Goal: Task Accomplishment & Management: Complete application form

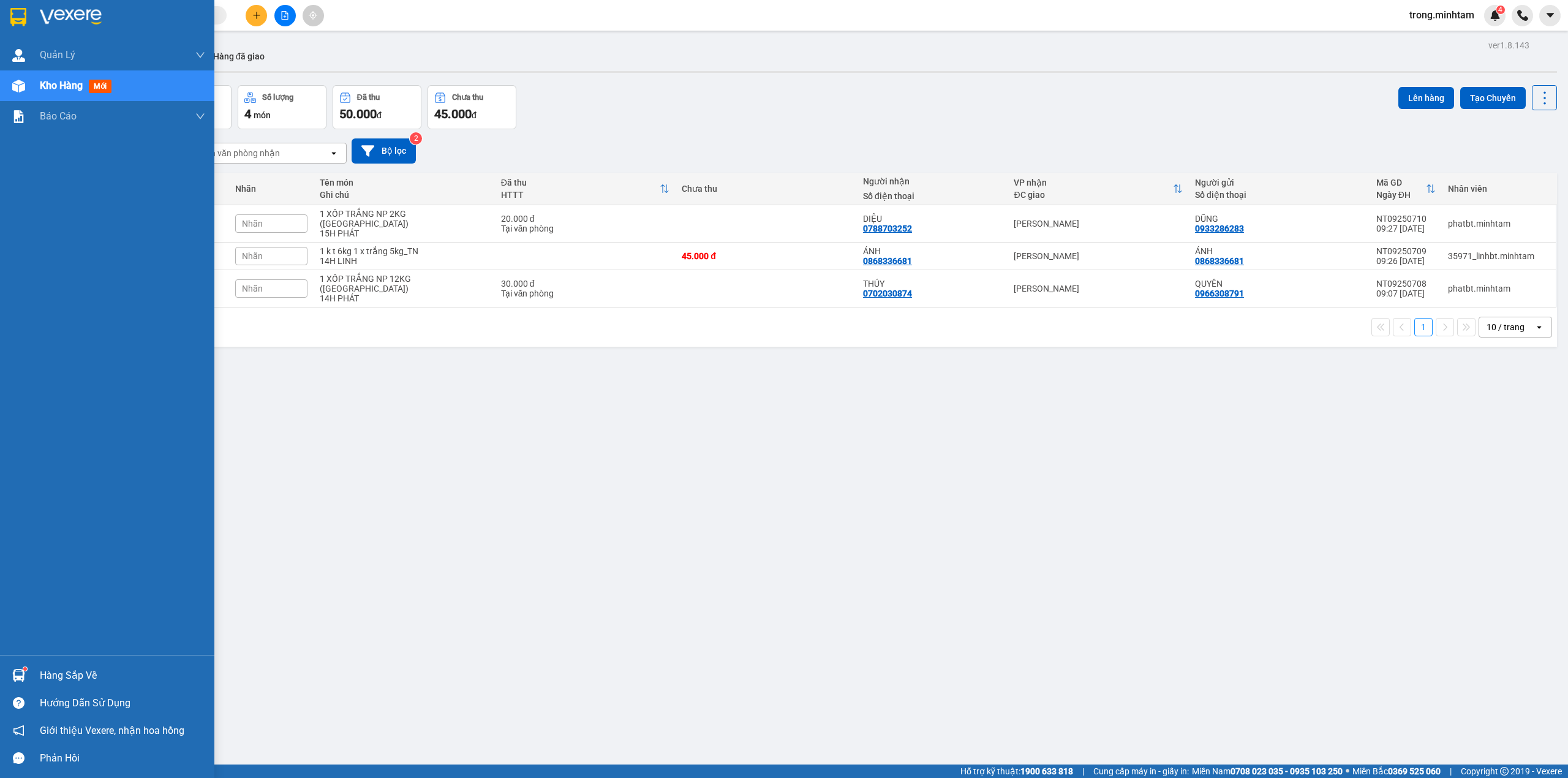
click at [50, 673] on div "Hàng sắp về" at bounding box center [123, 676] width 165 height 18
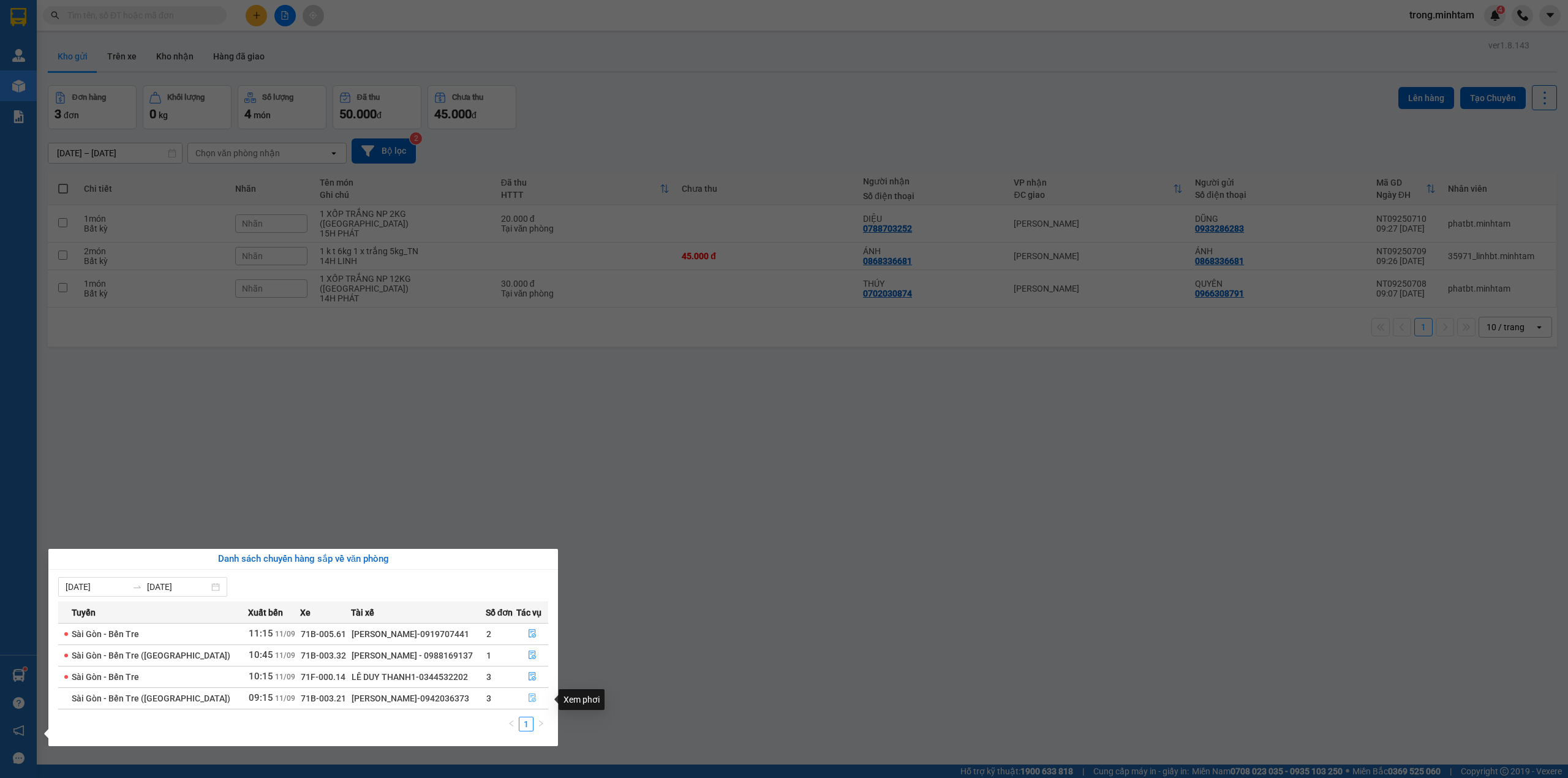
click at [532, 691] on button "button" at bounding box center [532, 698] width 32 height 20
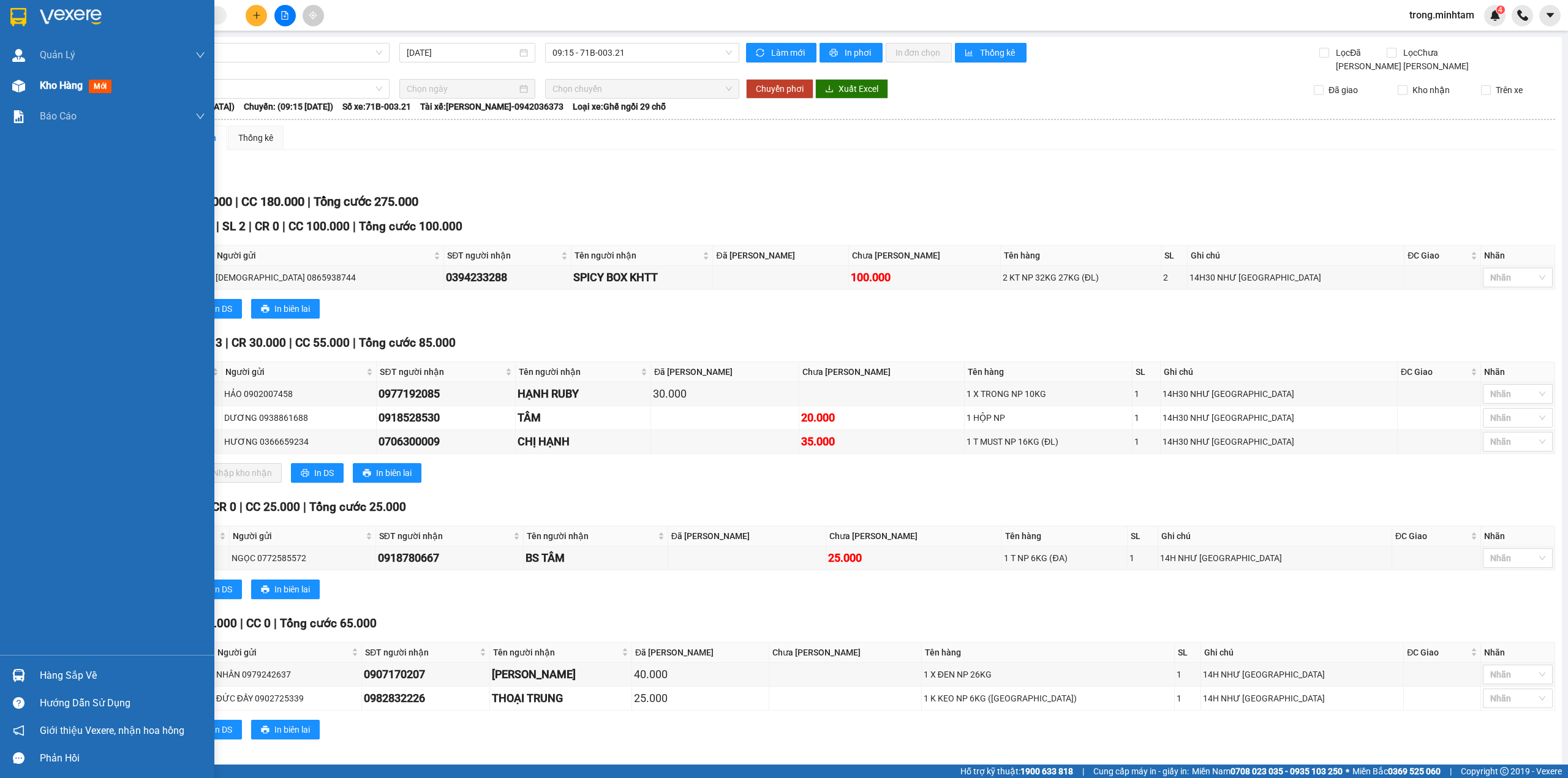
click at [60, 96] on div "Kho hàng mới" at bounding box center [123, 86] width 165 height 31
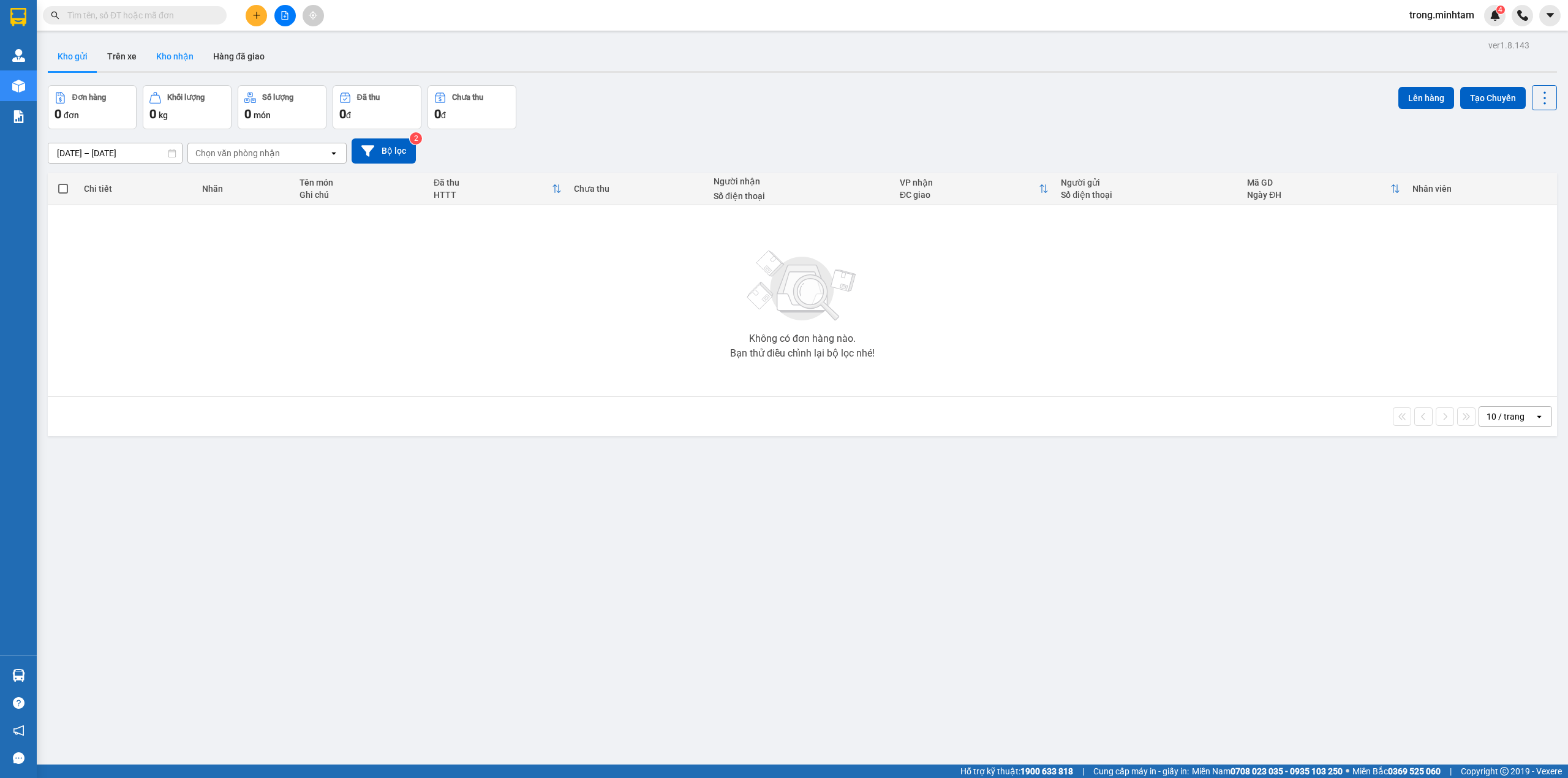
click at [179, 62] on button "Kho nhận" at bounding box center [174, 56] width 57 height 29
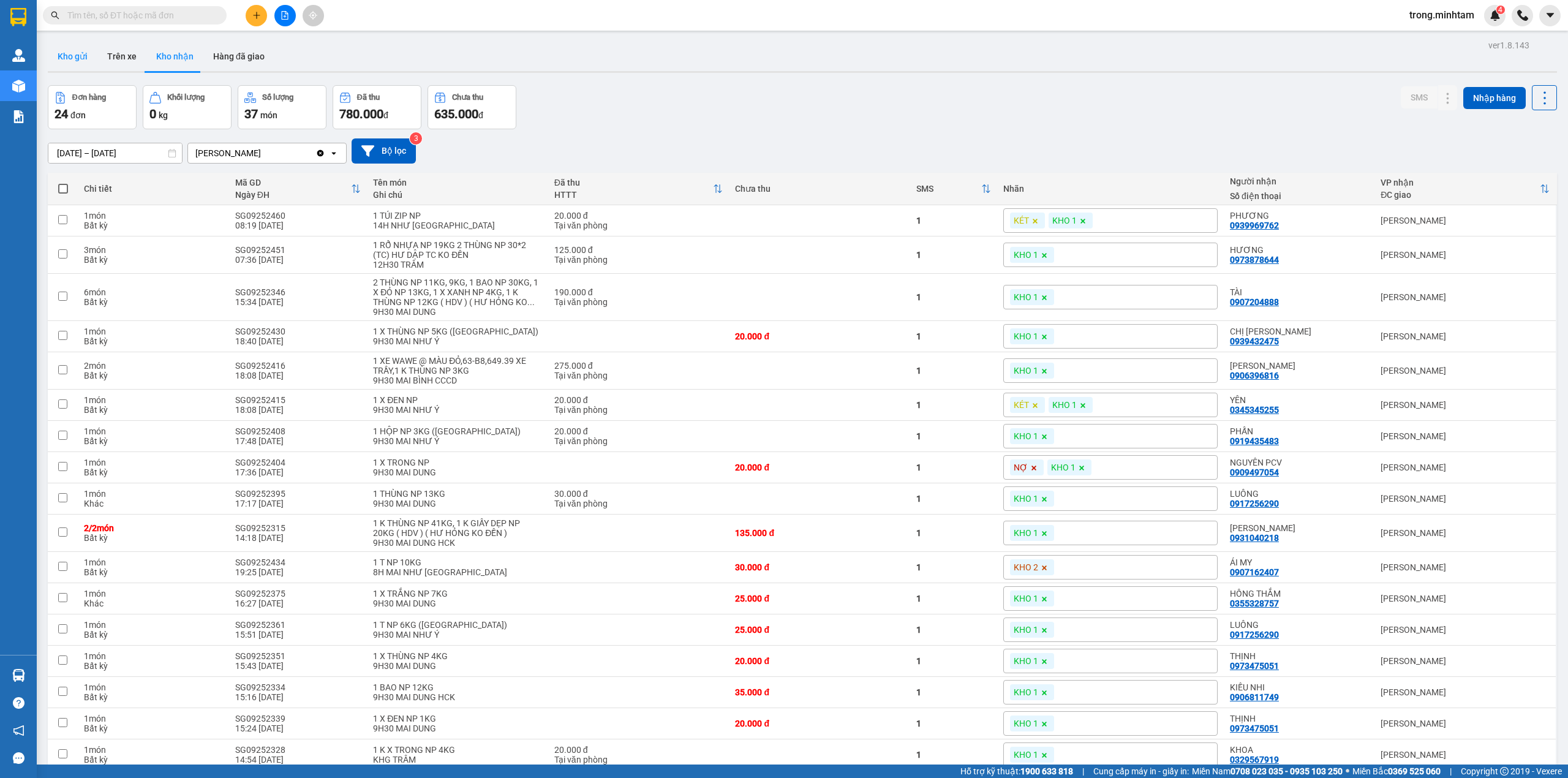
click at [67, 50] on button "Kho gửi" at bounding box center [72, 56] width 50 height 29
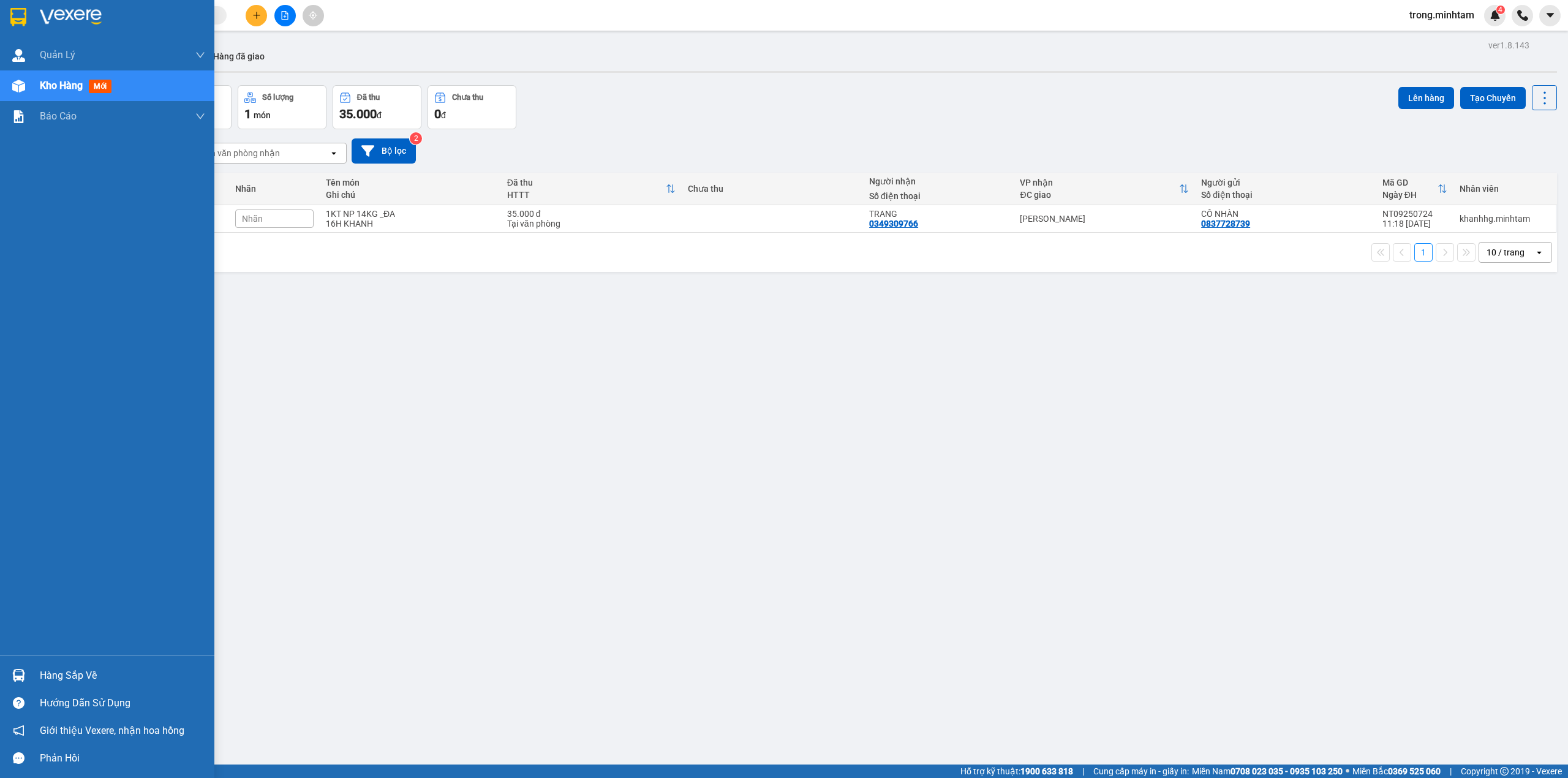
click at [60, 667] on div "Hàng sắp về" at bounding box center [123, 676] width 165 height 18
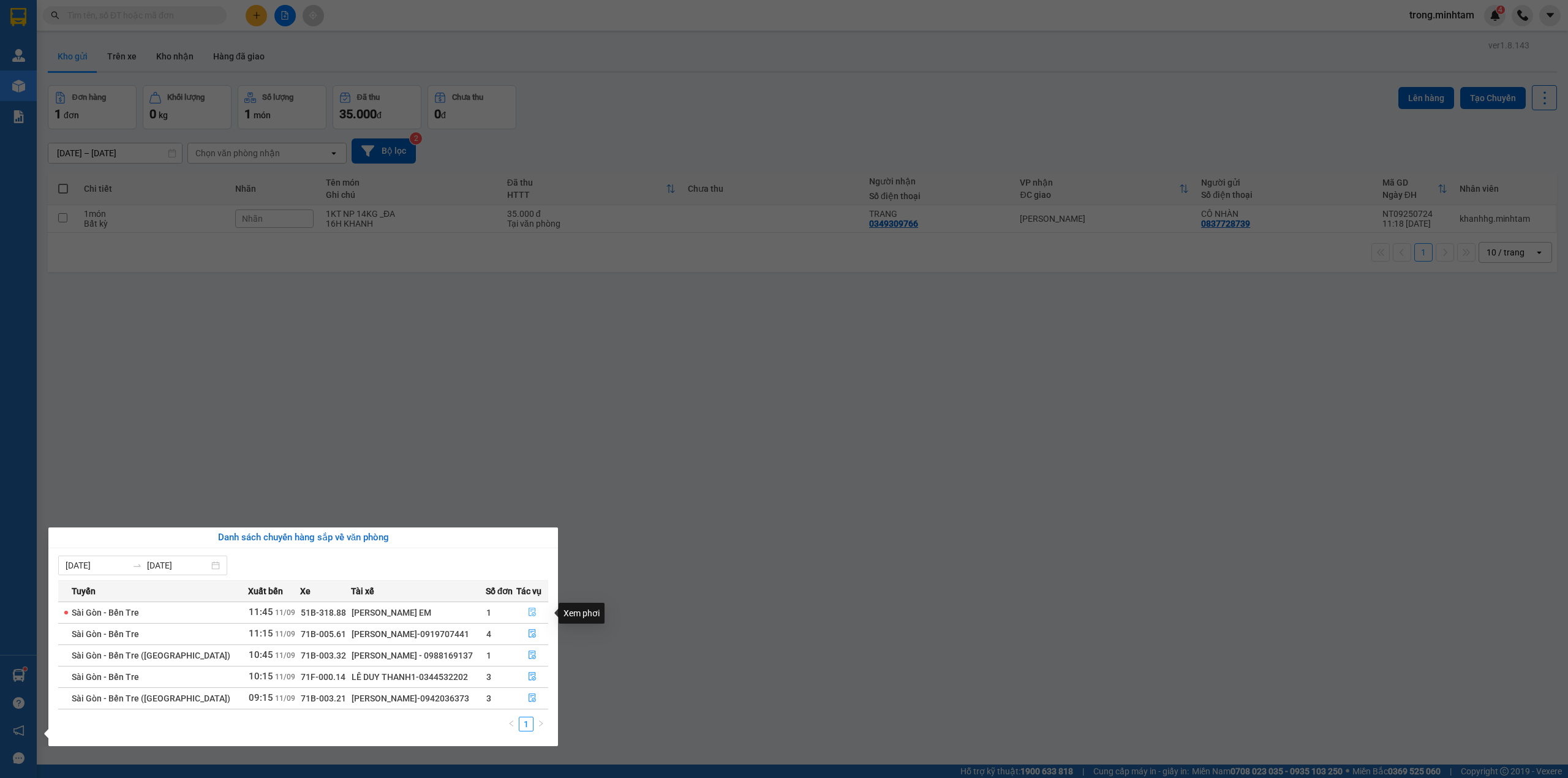
click at [535, 620] on button "button" at bounding box center [532, 613] width 32 height 20
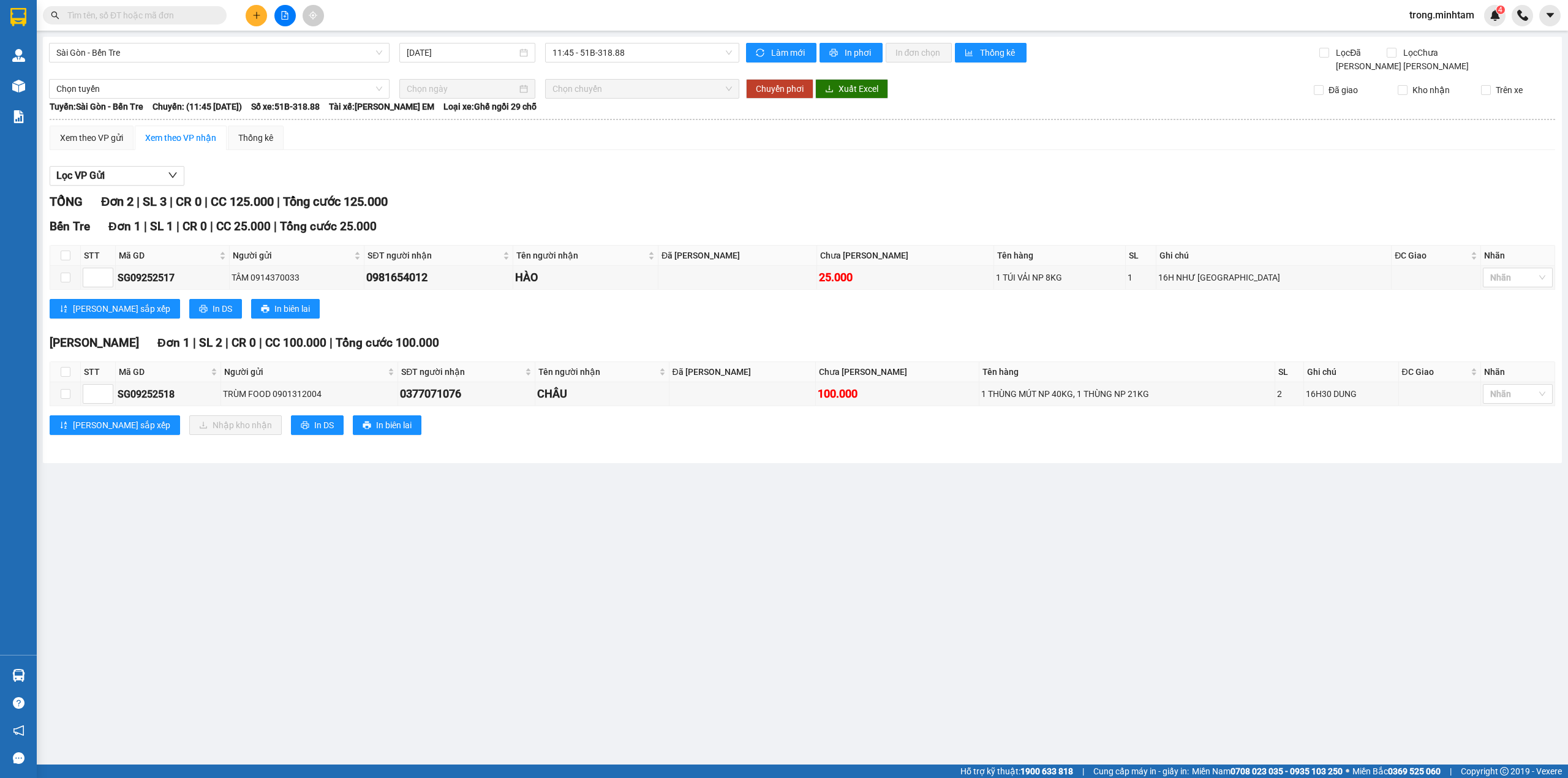
click at [165, 10] on input "text" at bounding box center [139, 15] width 144 height 13
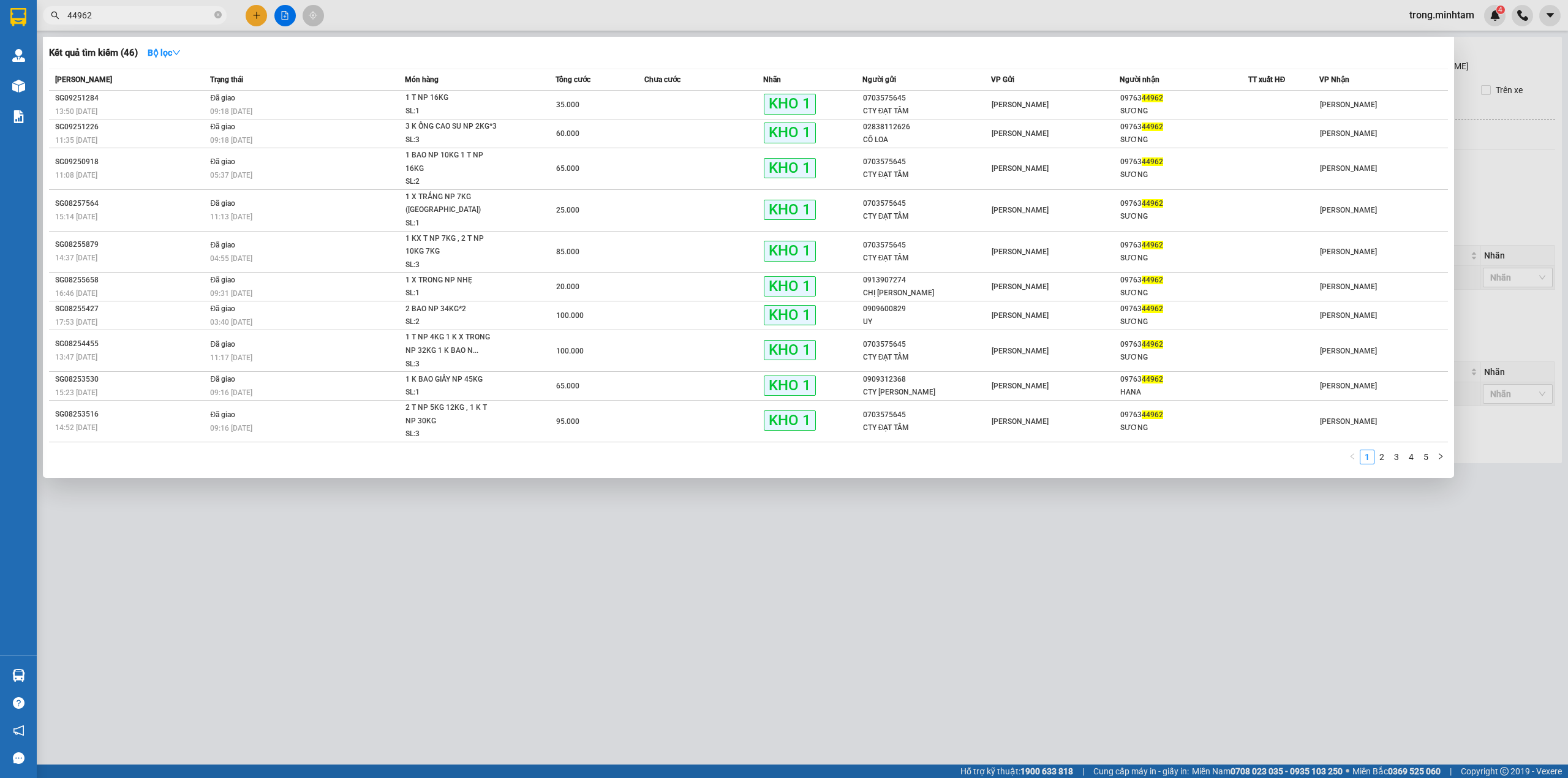
click at [139, 25] on div at bounding box center [784, 389] width 1568 height 778
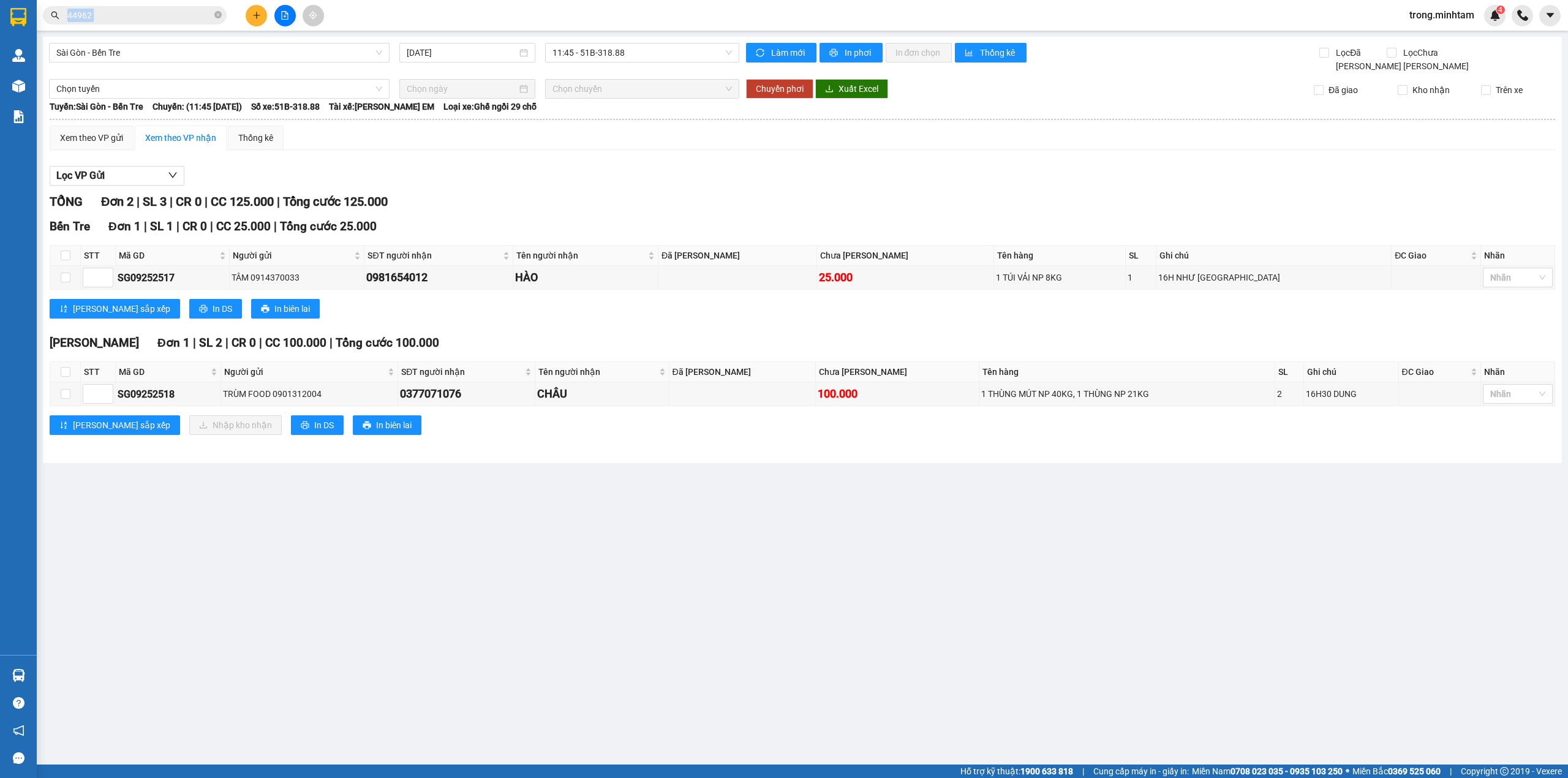
click at [139, 25] on div "Kết quả tìm kiếm ( 46 ) Bộ lọc Mã ĐH Trạng thái Món hàng Tổng cước Chưa cước Nh…" at bounding box center [119, 15] width 239 height 22
click at [139, 18] on input "44962" at bounding box center [139, 15] width 144 height 13
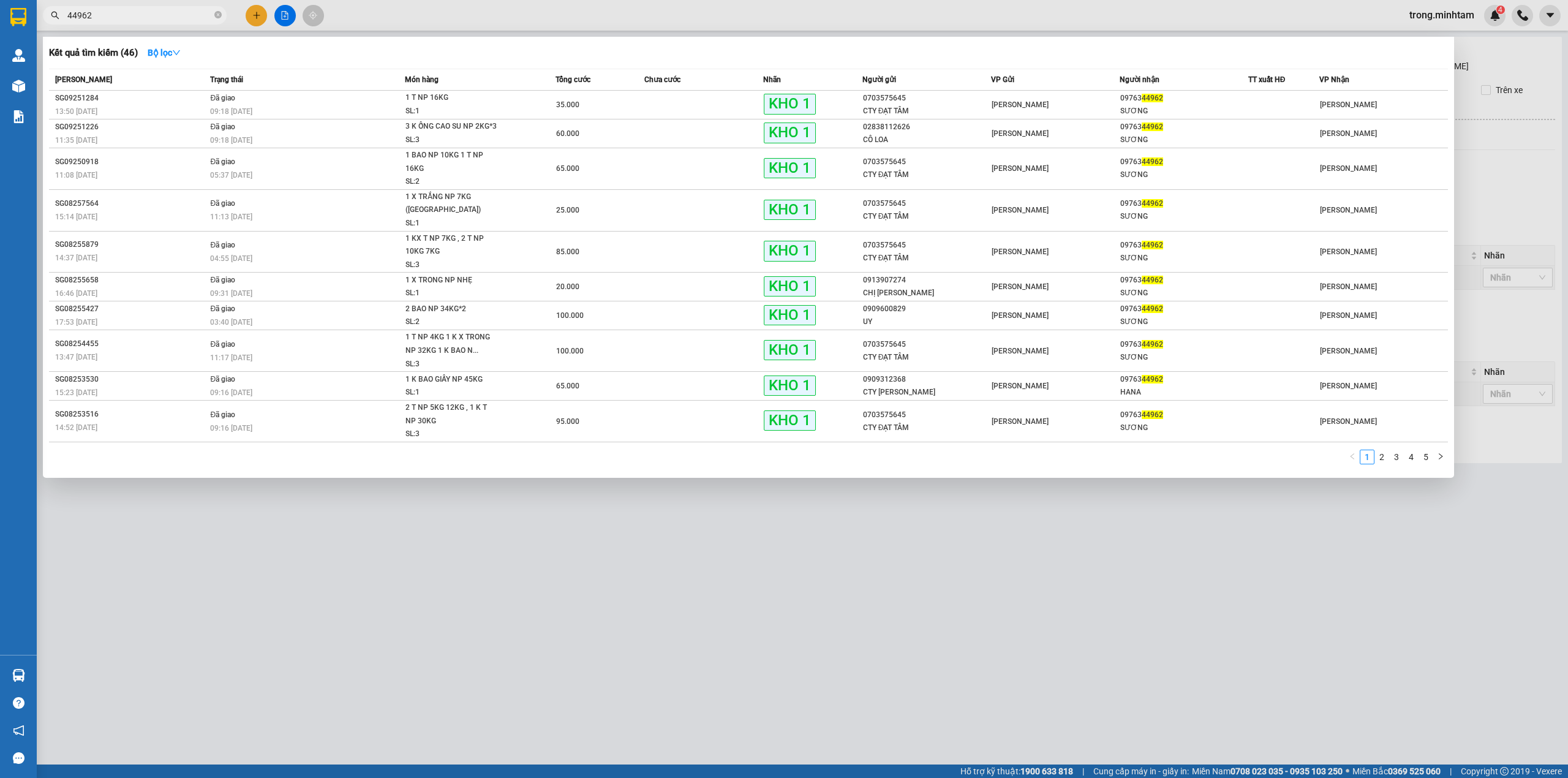
click at [139, 18] on input "44962" at bounding box center [139, 15] width 144 height 13
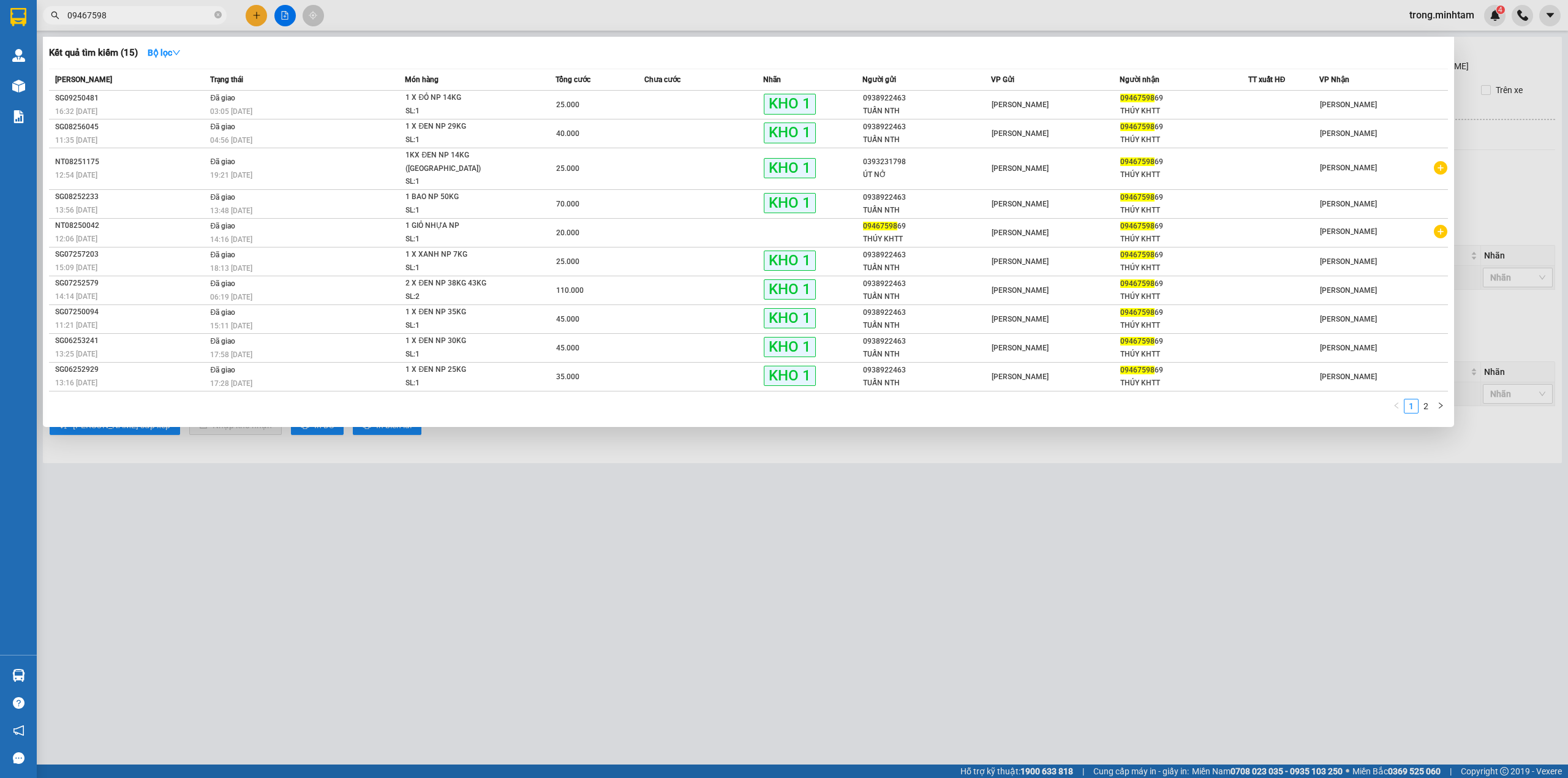
click at [164, 15] on input "09467598" at bounding box center [139, 15] width 144 height 13
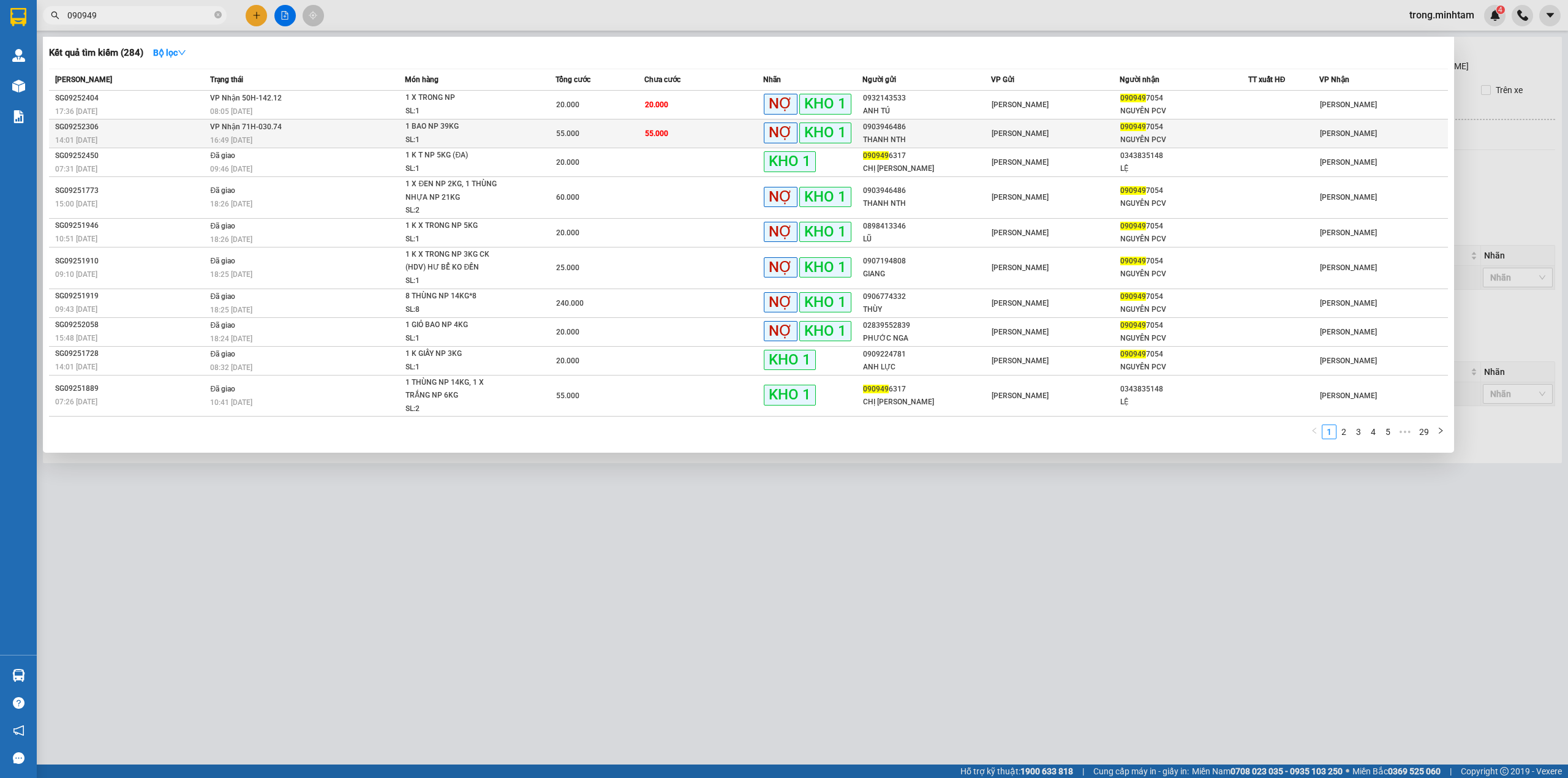
type input "090949"
click at [319, 137] on div "16:49 [DATE]" at bounding box center [307, 140] width 194 height 13
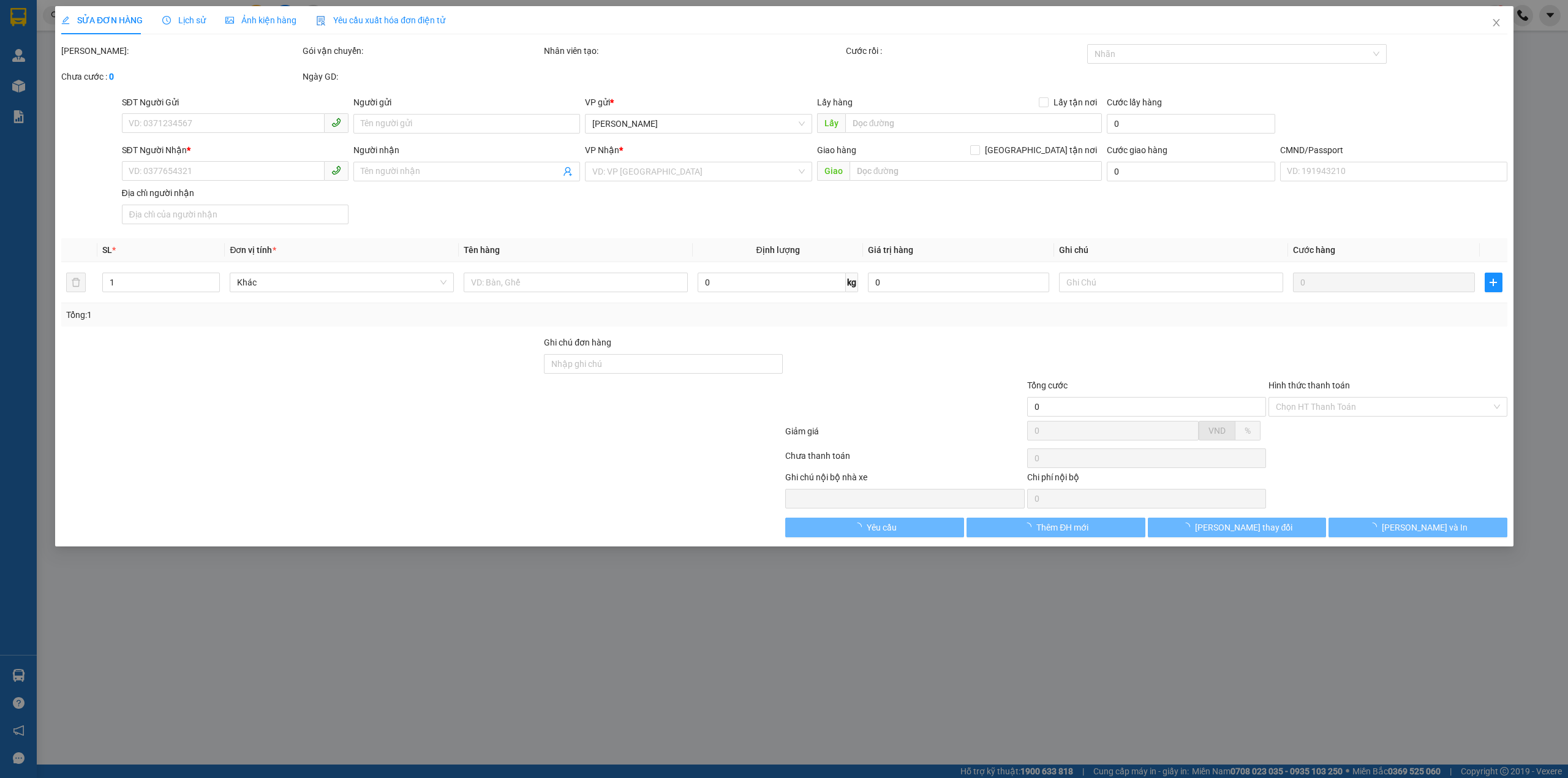
type input "0903946486"
type input "THANH NTH"
type input "0909497054"
type input "NGUYÊN PCV"
type input "TRỌNG GIAO"
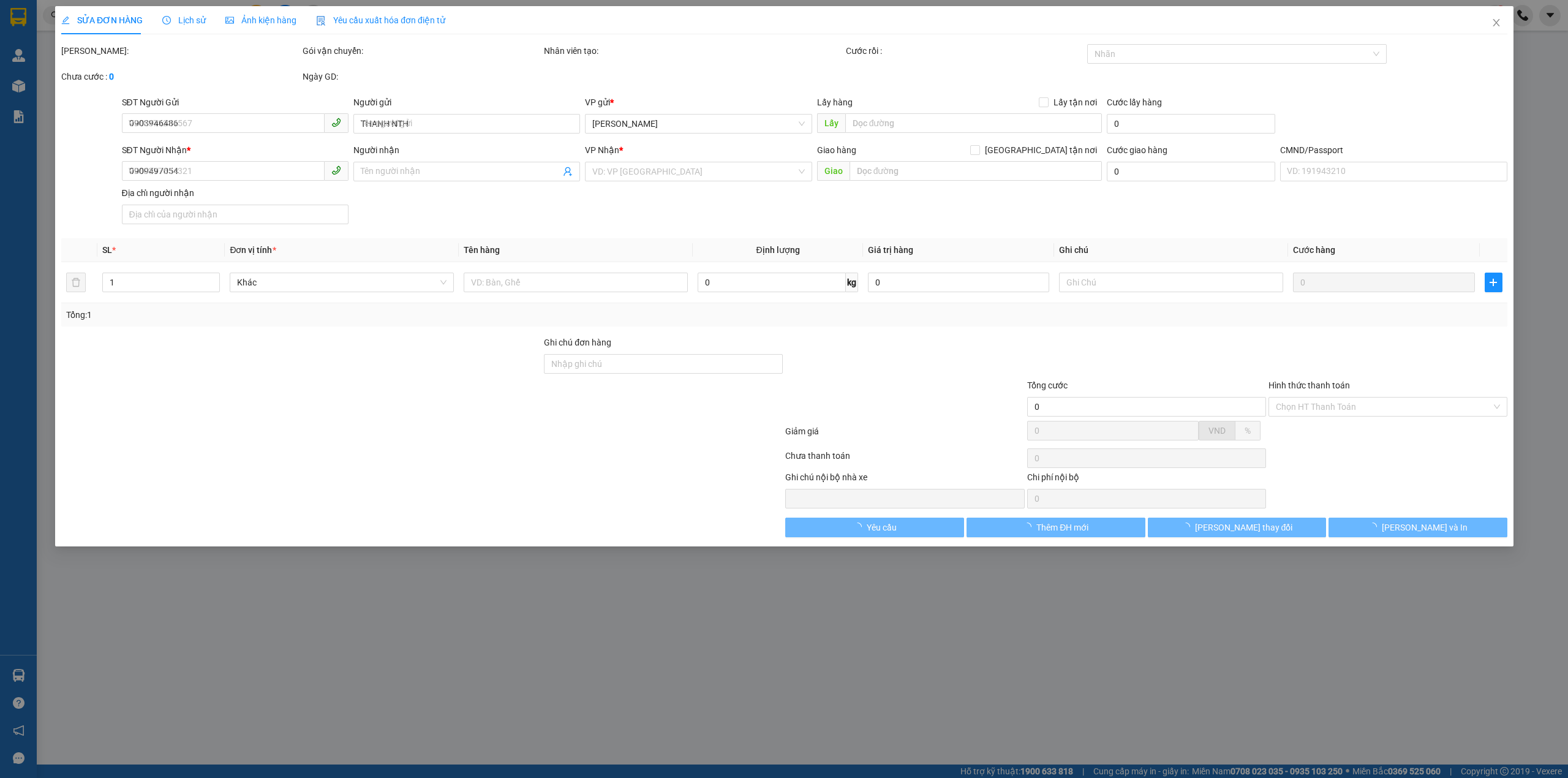
type input "55.000"
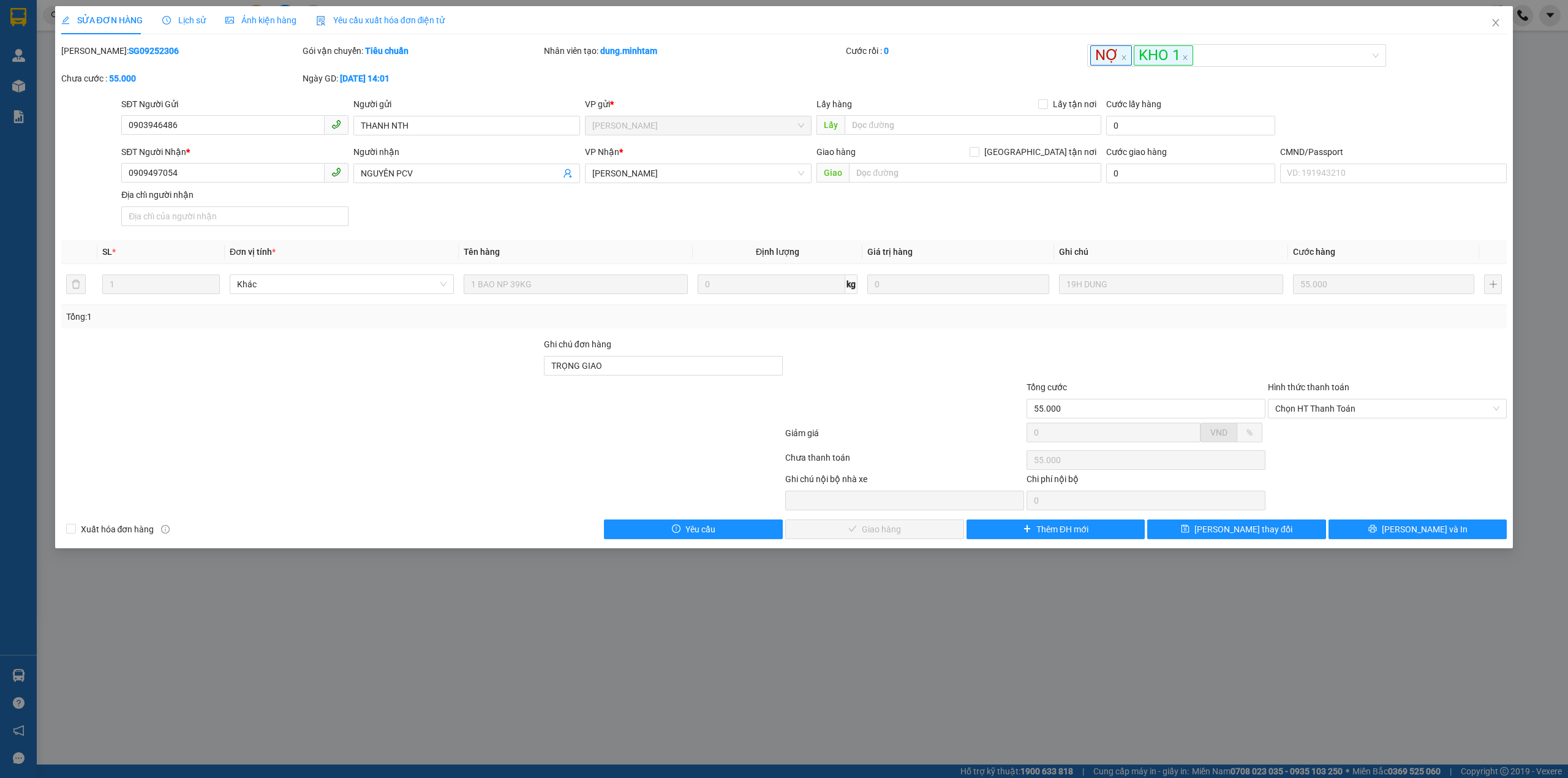
click at [129, 47] on b "SG09252306" at bounding box center [154, 51] width 50 height 10
copy b "SG09252306"
click at [1488, 20] on span "Close" at bounding box center [1495, 23] width 34 height 34
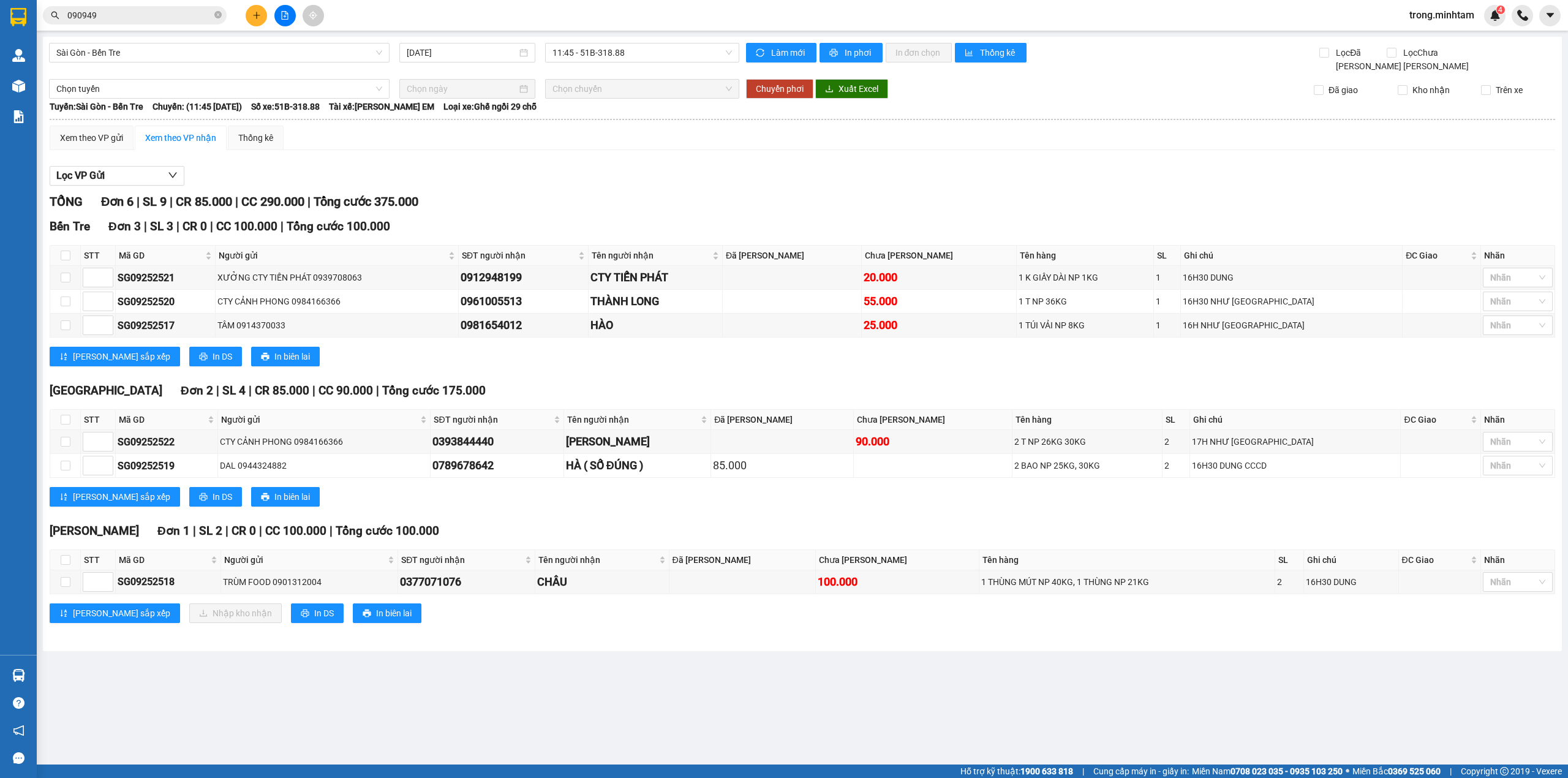
click at [186, 26] on div "Kết quả tìm kiếm ( 284 ) Bộ lọc Mã ĐH Trạng thái Món hàng Tổng cước Chưa cước N…" at bounding box center [784, 15] width 1568 height 31
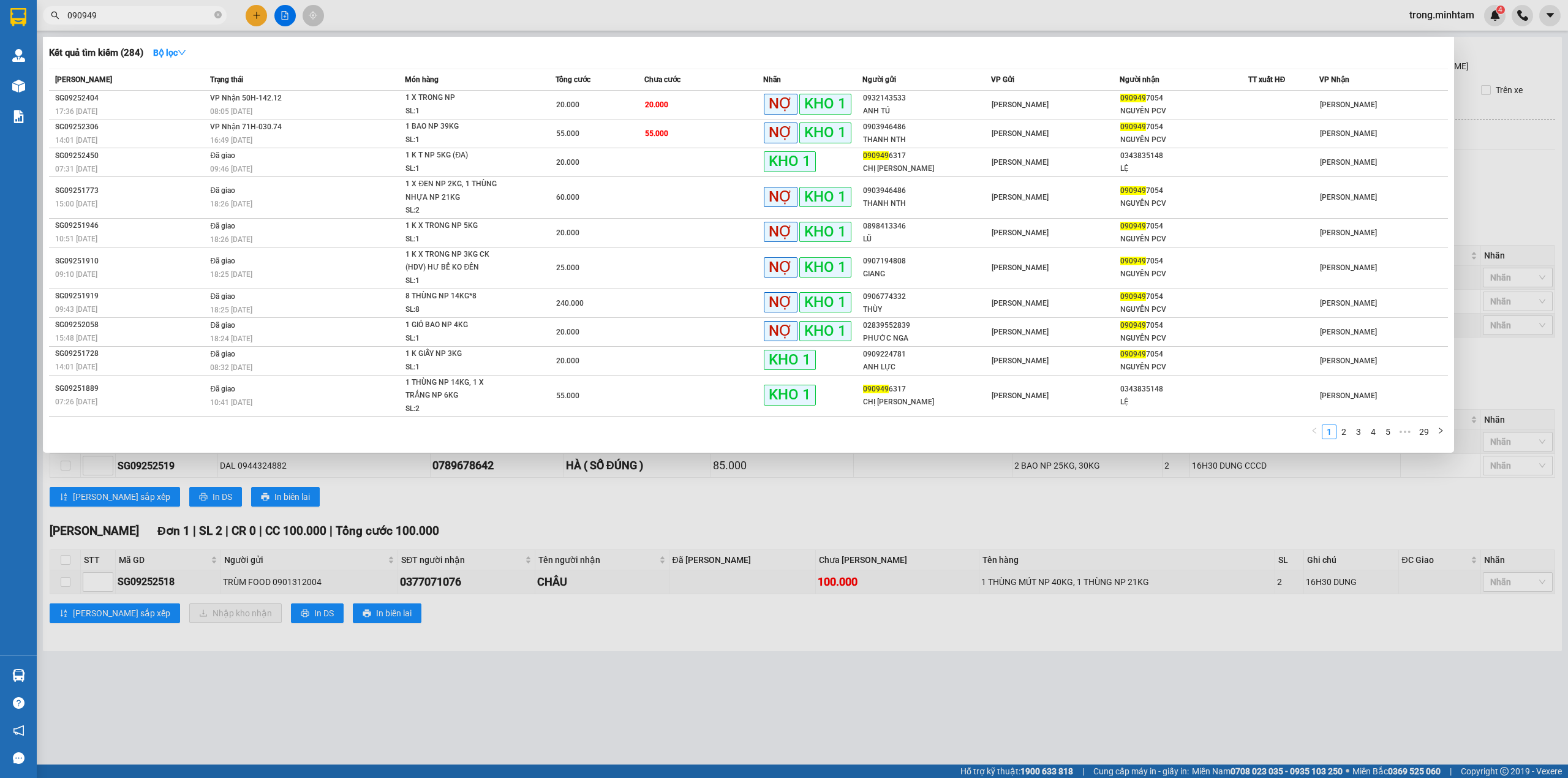
click at [184, 17] on input "090949" at bounding box center [139, 15] width 144 height 13
click at [398, 104] on div "08:05 [DATE]" at bounding box center [307, 111] width 194 height 13
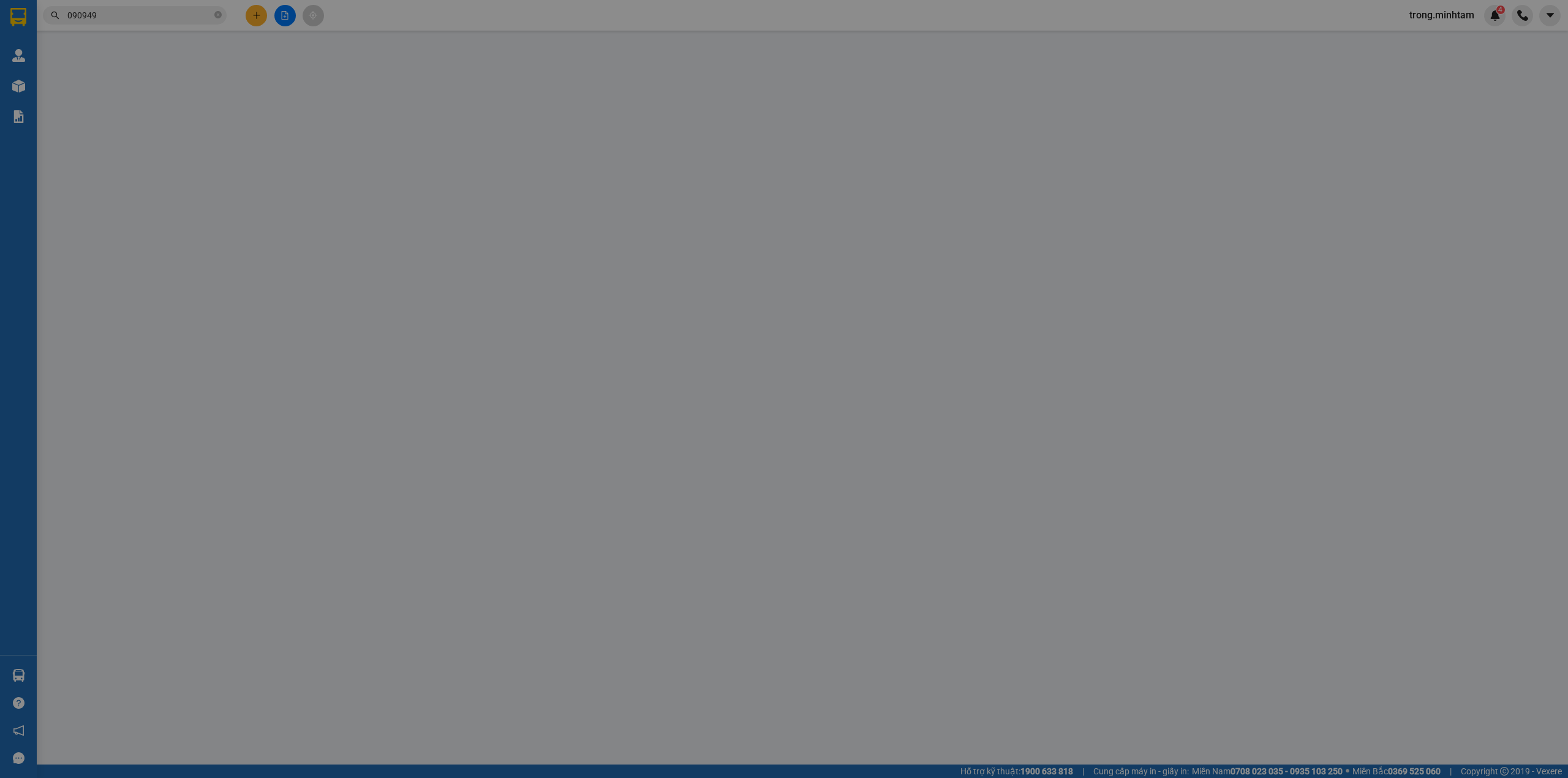
type input "0932143533"
type input "ANH TÚ"
type input "0909497054"
type input "NGUYÊN PCV"
type input "KHÔNG GỌI/ TRỌNG GIAO"
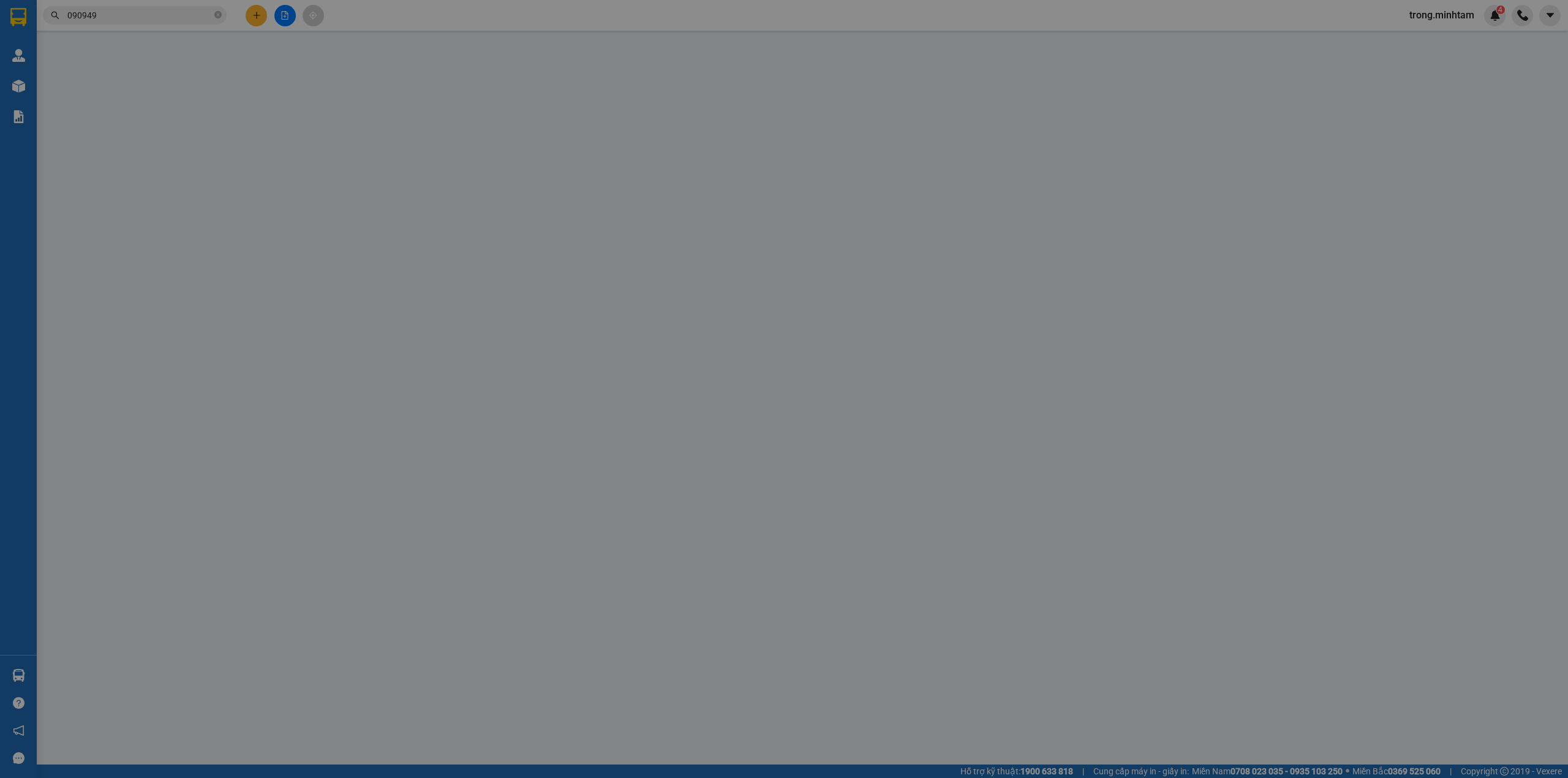
type input "20.000"
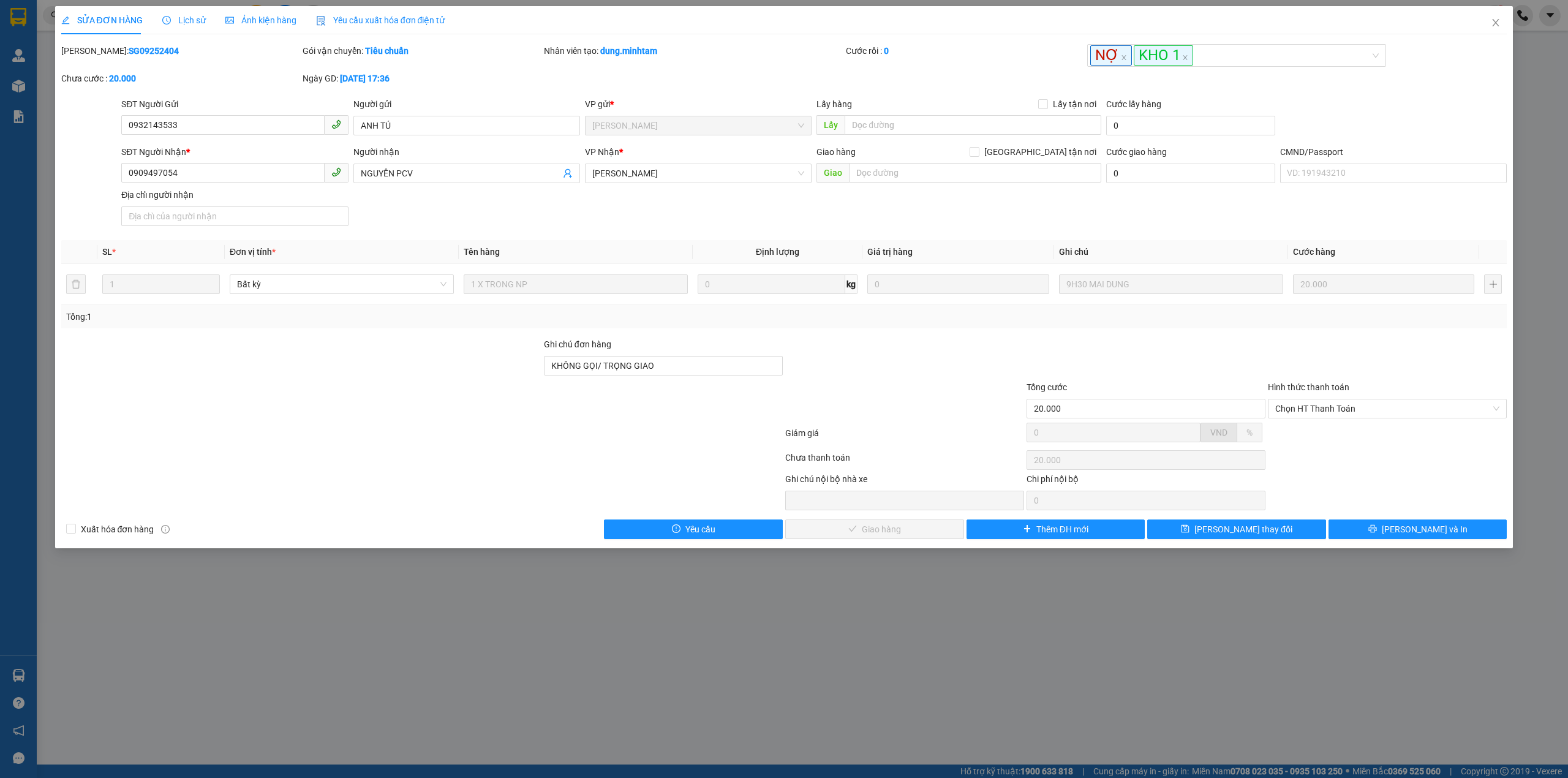
click at [130, 53] on b "SG09252404" at bounding box center [154, 51] width 50 height 10
copy b "SG09252404"
click at [1499, 27] on icon "close" at bounding box center [1495, 22] width 10 height 10
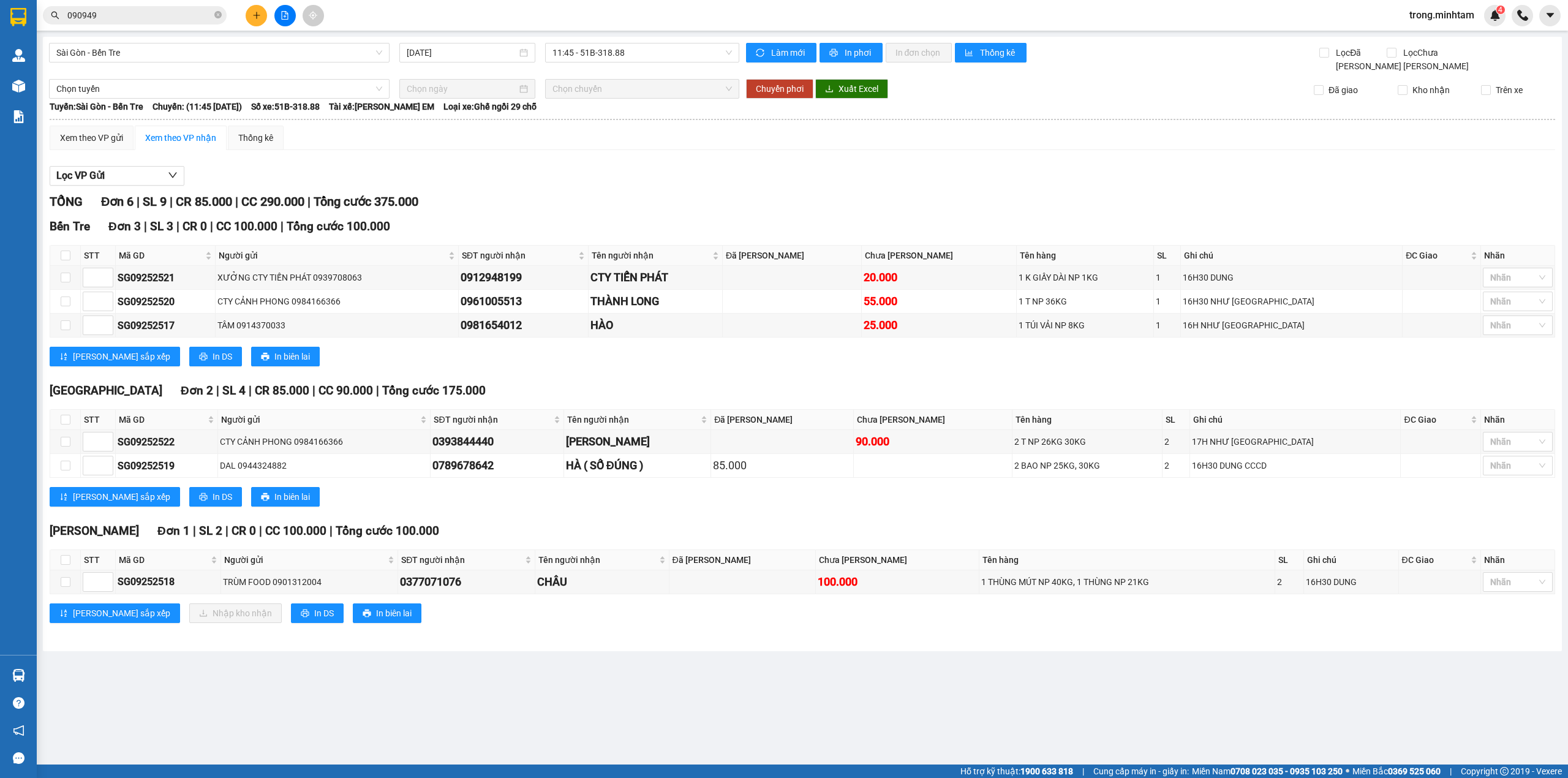
click at [108, 20] on input "090949" at bounding box center [139, 15] width 144 height 13
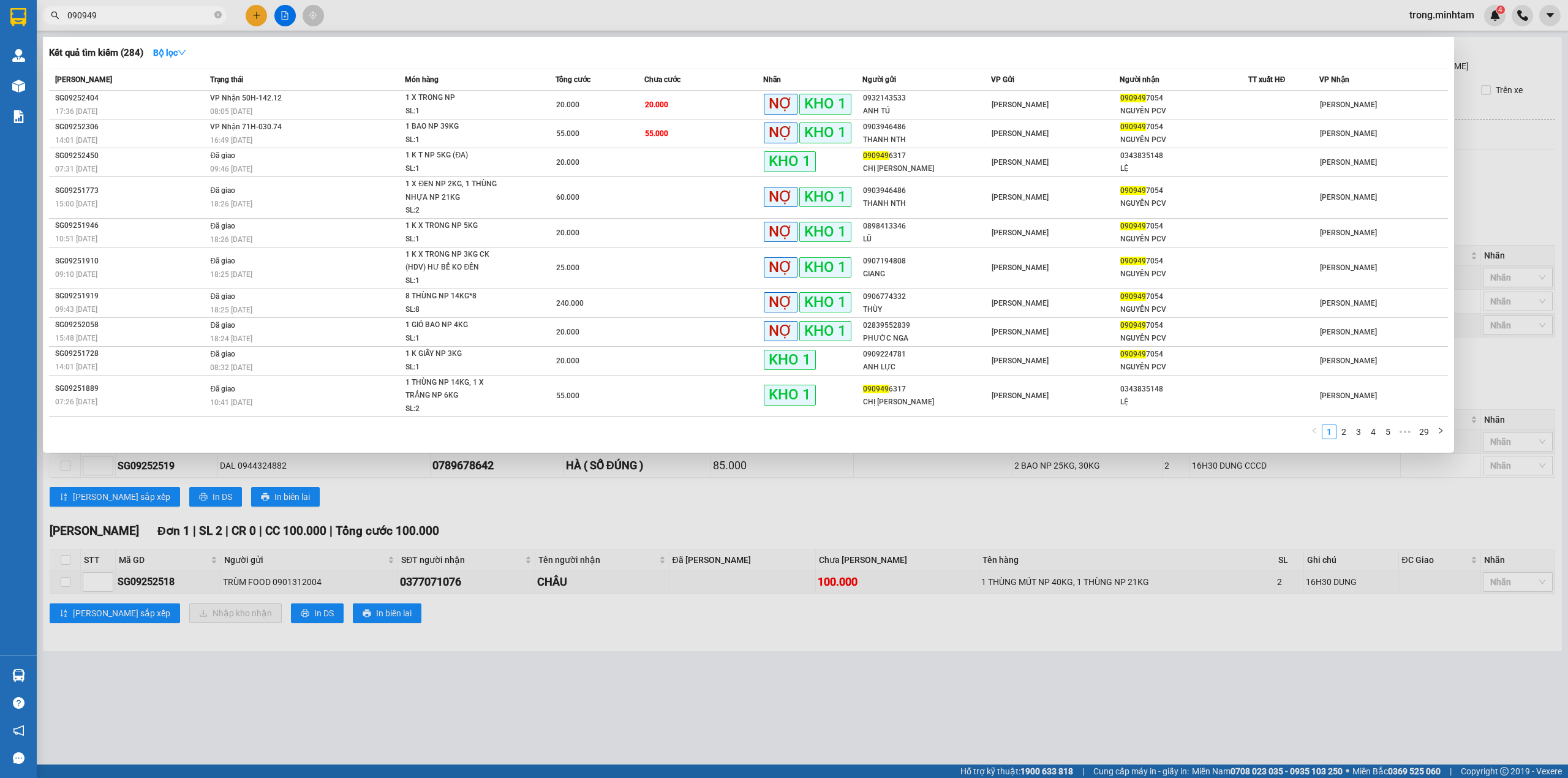
click at [130, 11] on input "090949" at bounding box center [139, 15] width 144 height 13
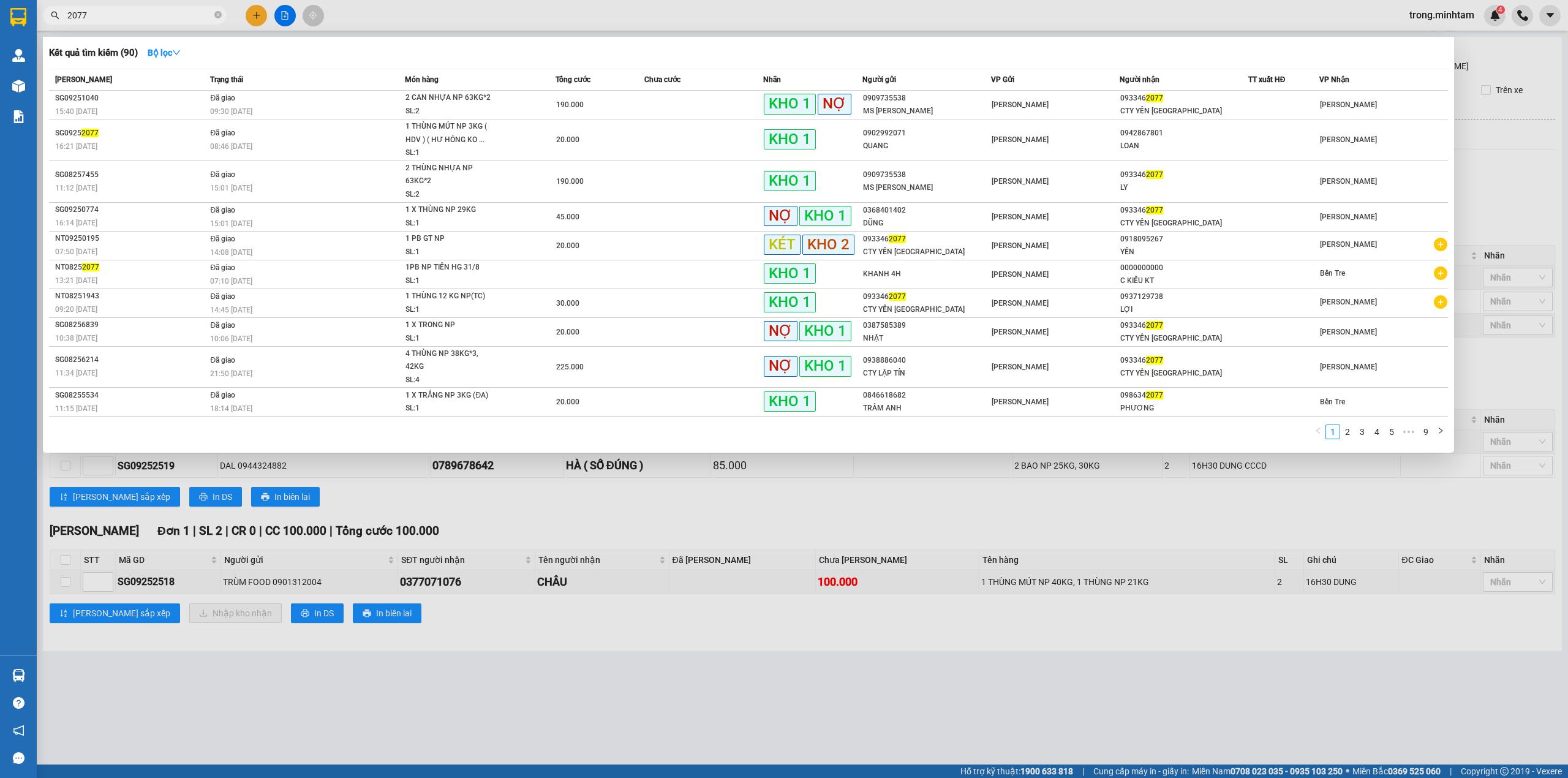
click at [116, 4] on div at bounding box center [784, 389] width 1568 height 778
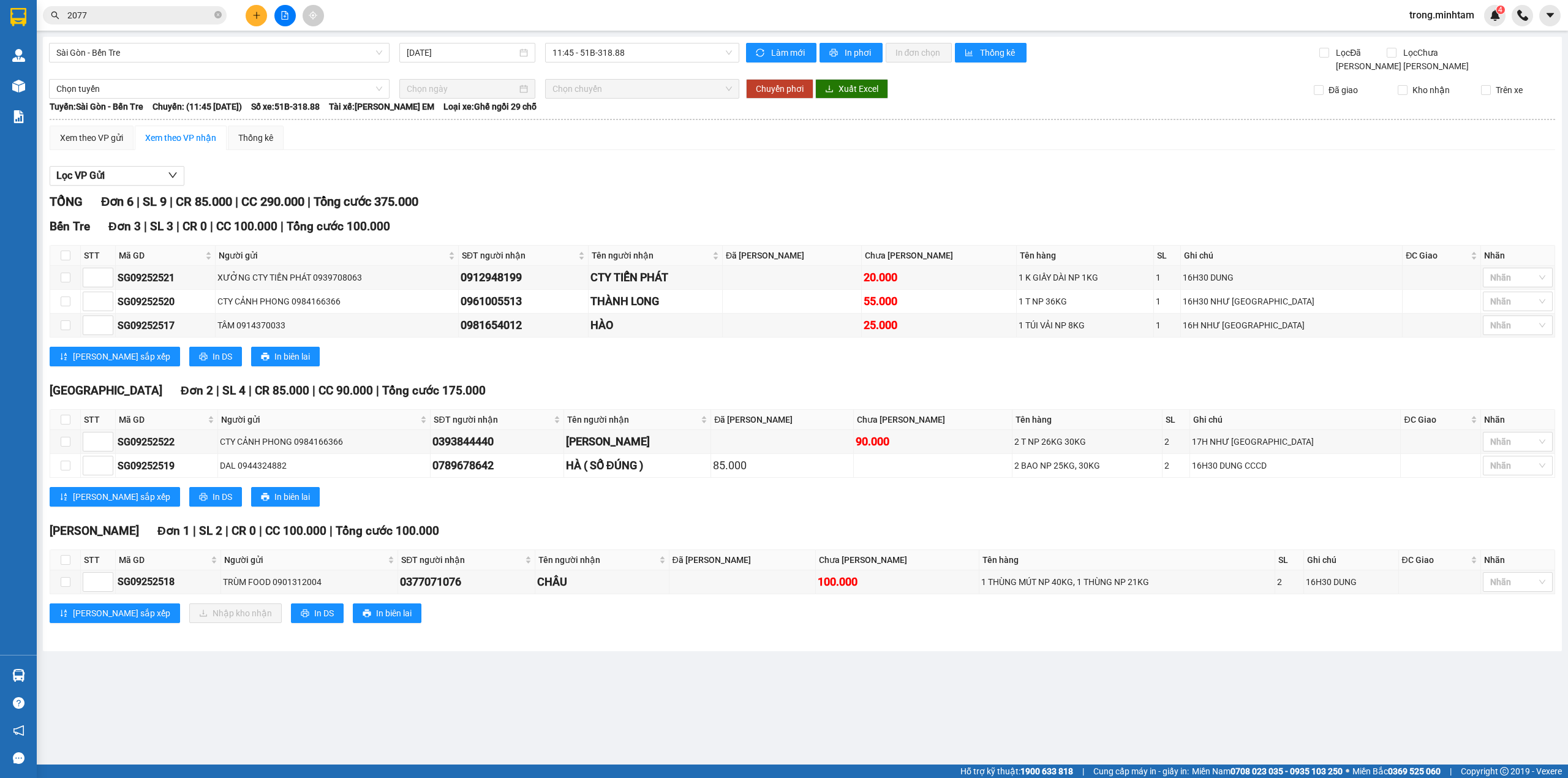
click at [116, 5] on div "Kết quả tìm kiếm ( 90 ) Bộ lọc Mã ĐH Trạng thái Món hàng Tổng cước Chưa cước Nh…" at bounding box center [119, 15] width 239 height 22
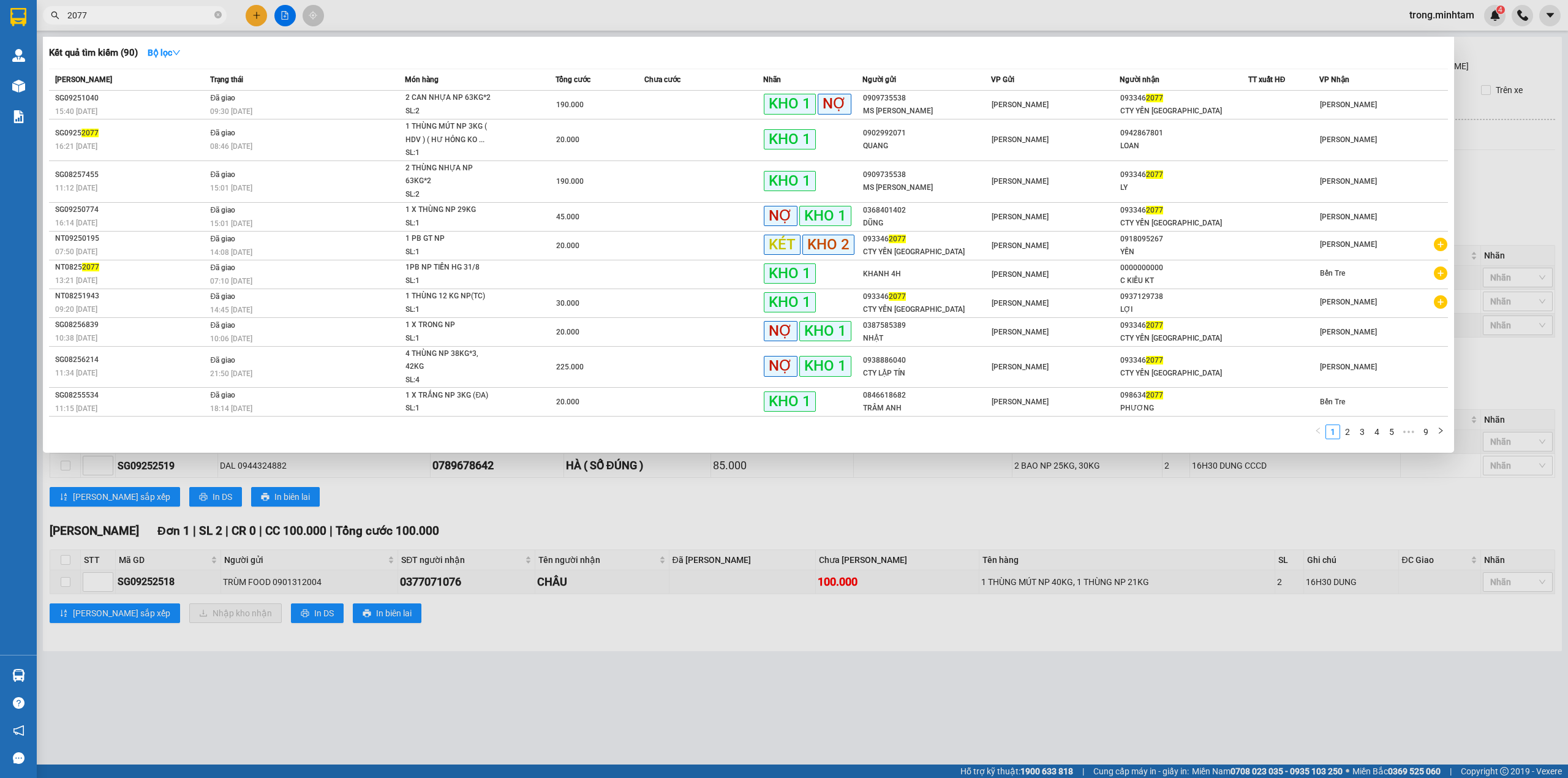
click at [111, 20] on input "2077" at bounding box center [139, 15] width 144 height 13
click at [159, 16] on input "2077" at bounding box center [139, 15] width 144 height 13
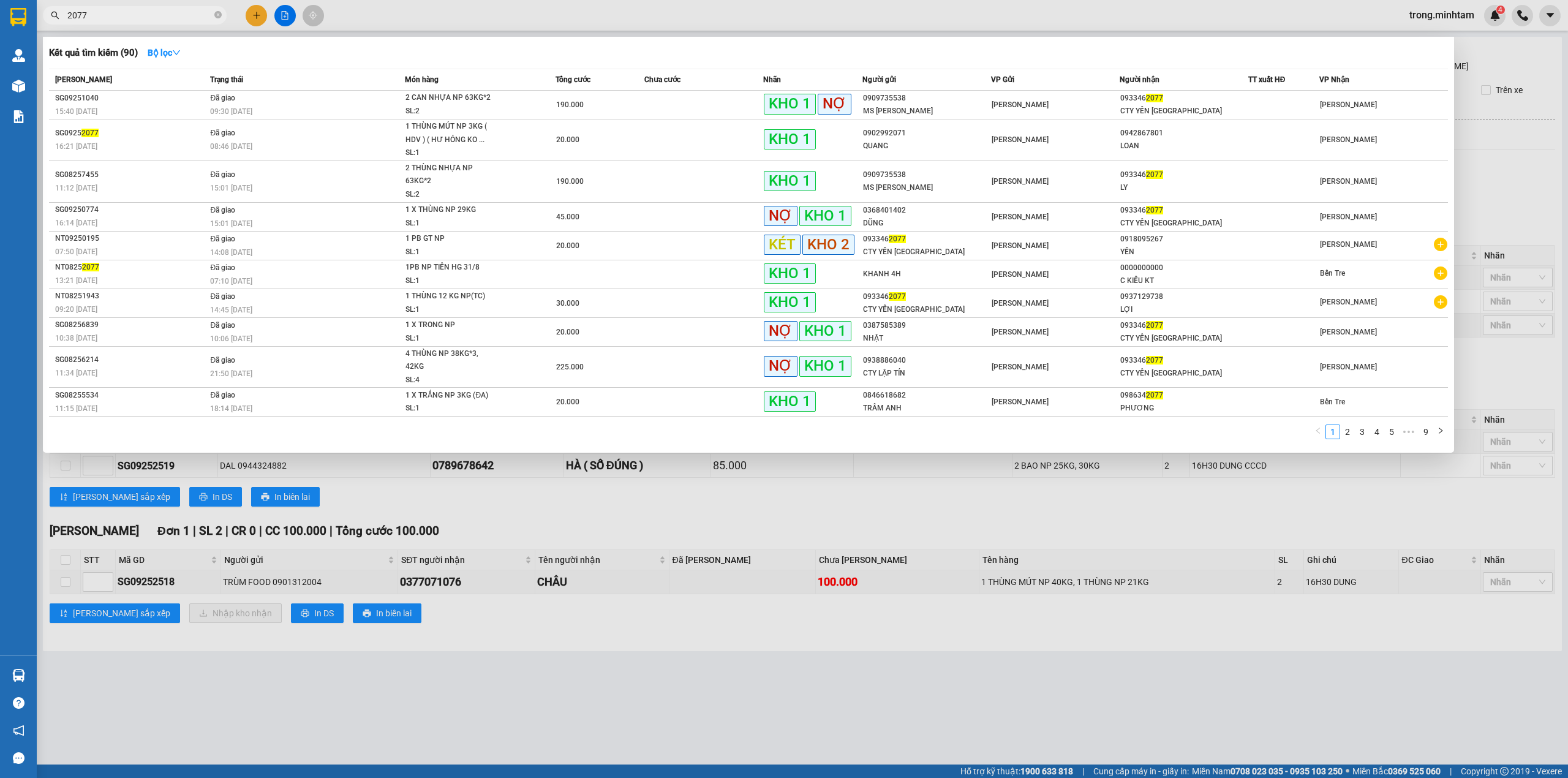
paste input "0938974268"
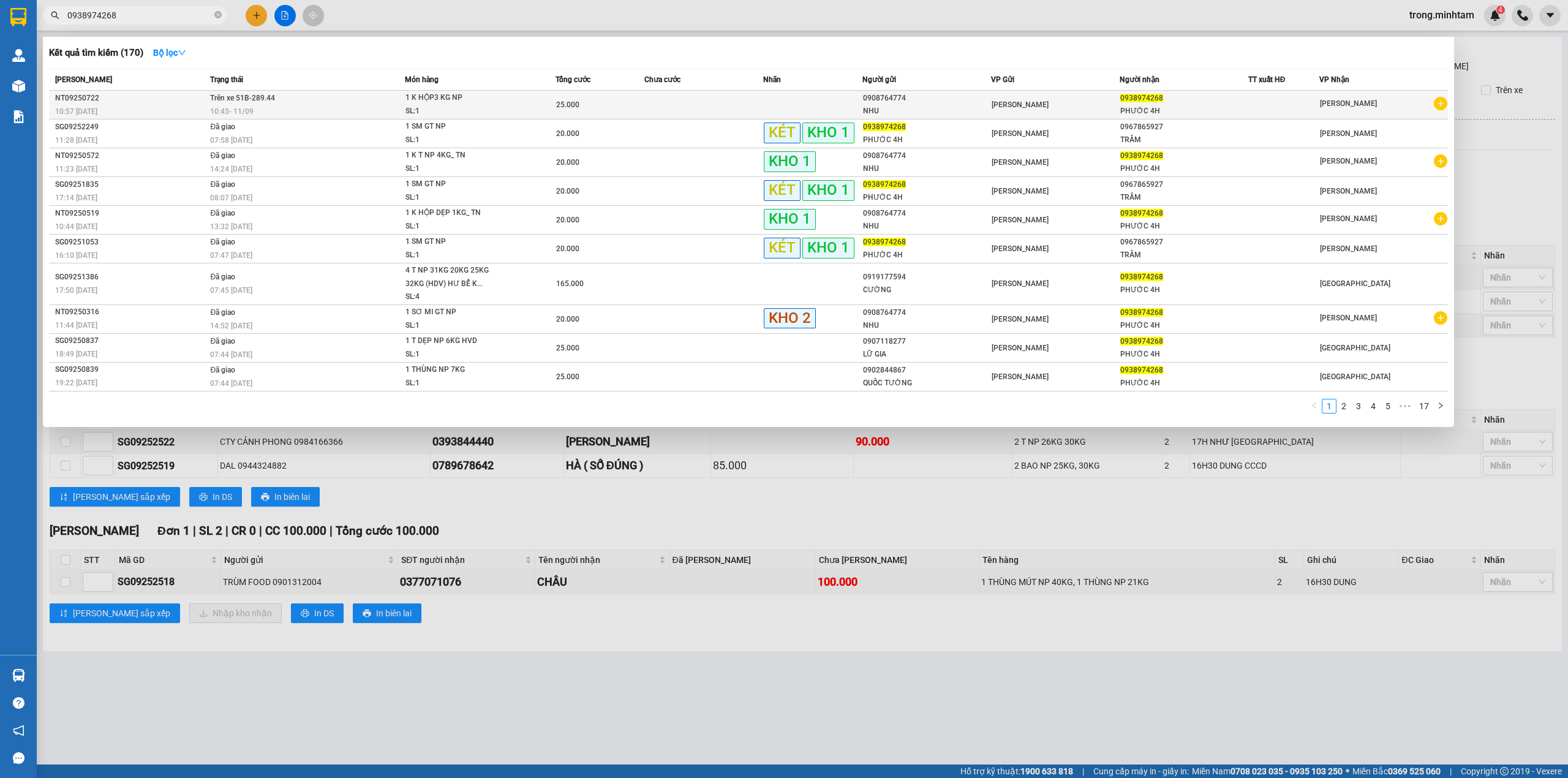
type input "0938974268"
click at [172, 100] on div "NT09250722" at bounding box center [131, 98] width 151 height 13
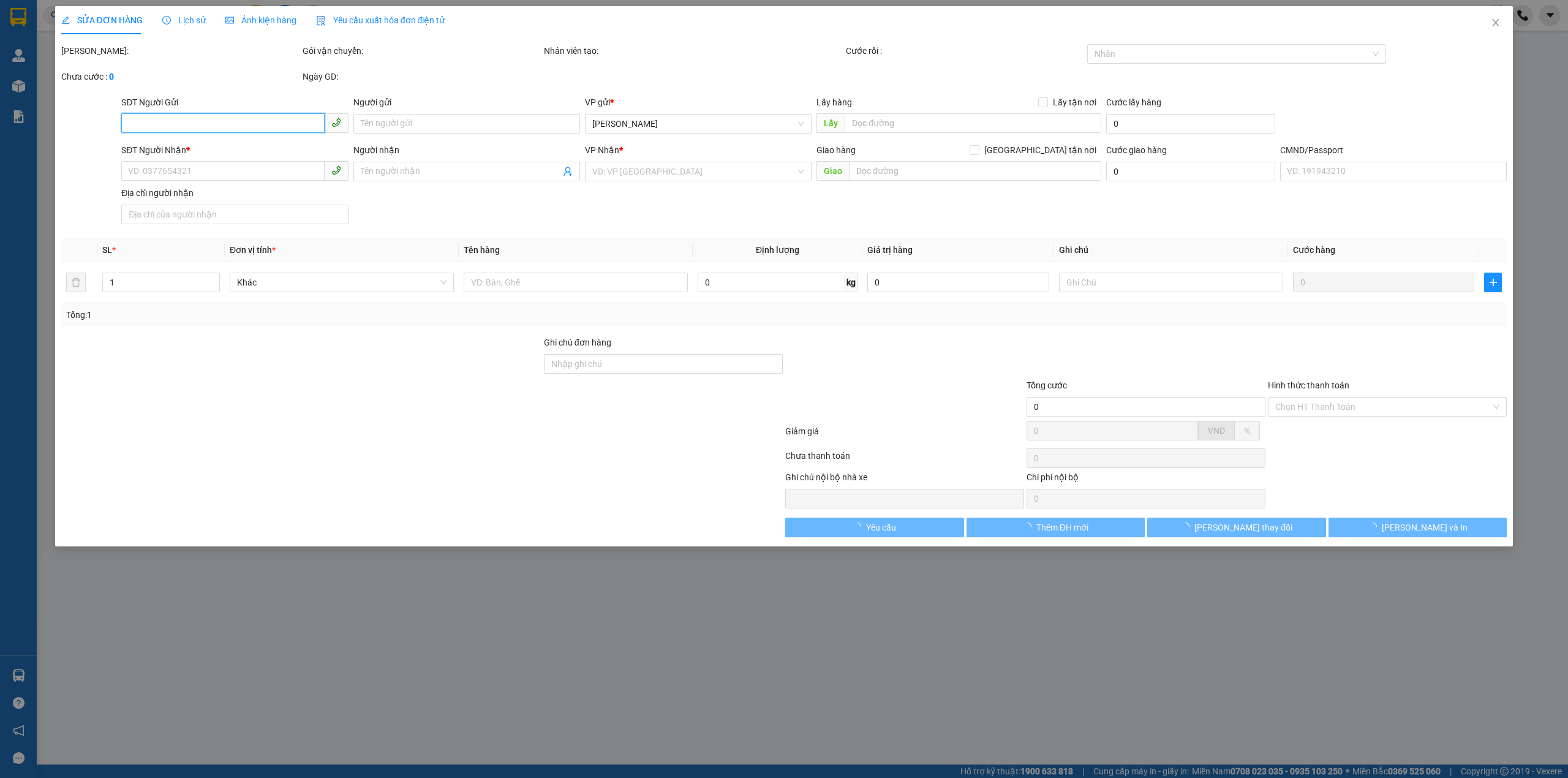
type input "0908764774"
type input "NHU"
type input "0938974268"
type input "PHƯỚC 4H"
type input "25.000"
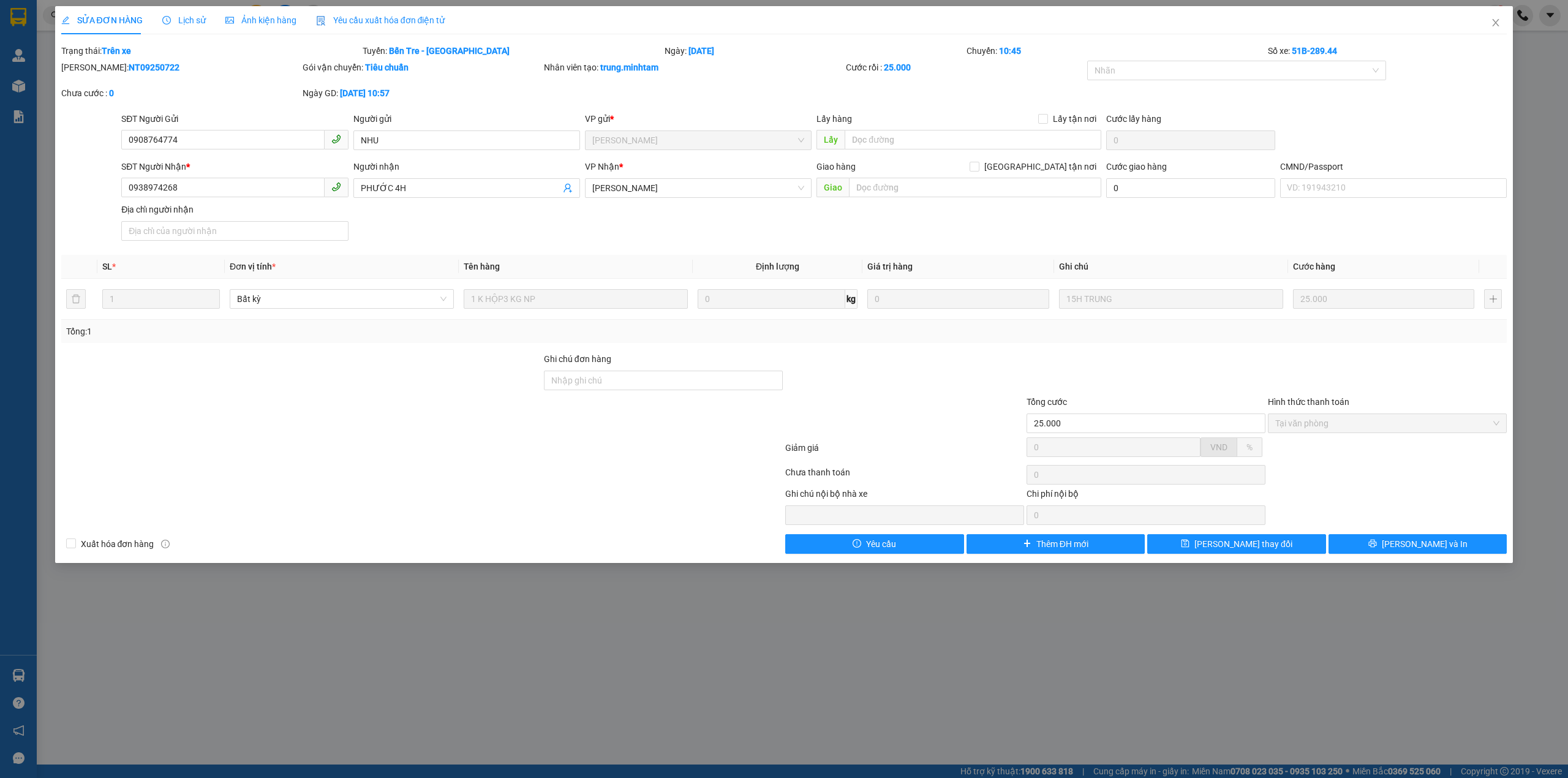
click at [129, 65] on b "NT09250722" at bounding box center [154, 67] width 51 height 10
copy b "NT09250722"
click at [1501, 32] on span "Close" at bounding box center [1495, 23] width 34 height 34
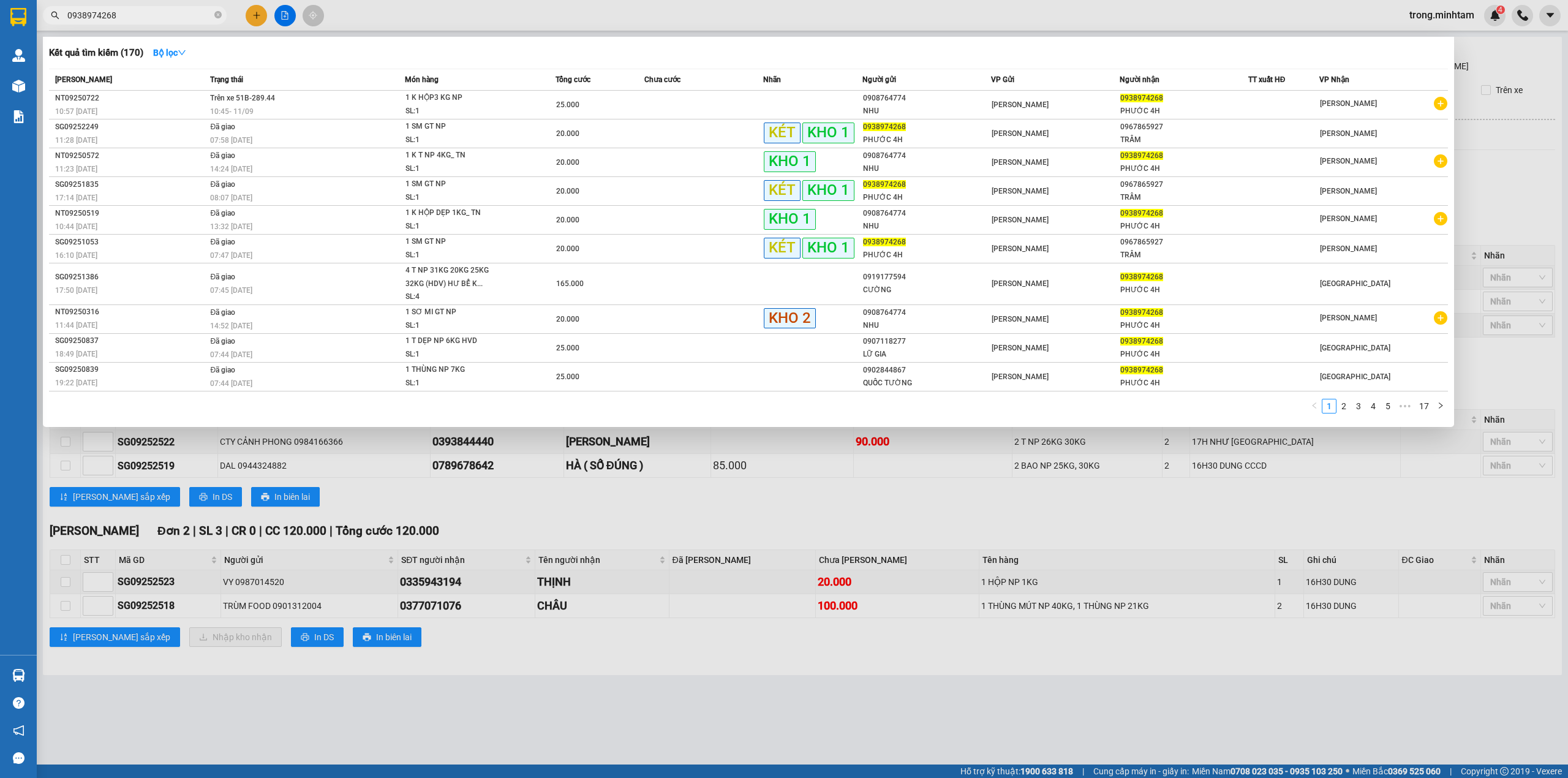
click at [152, 12] on input "0938974268" at bounding box center [139, 15] width 144 height 13
click at [218, 16] on icon "close-circle" at bounding box center [218, 15] width 7 height 7
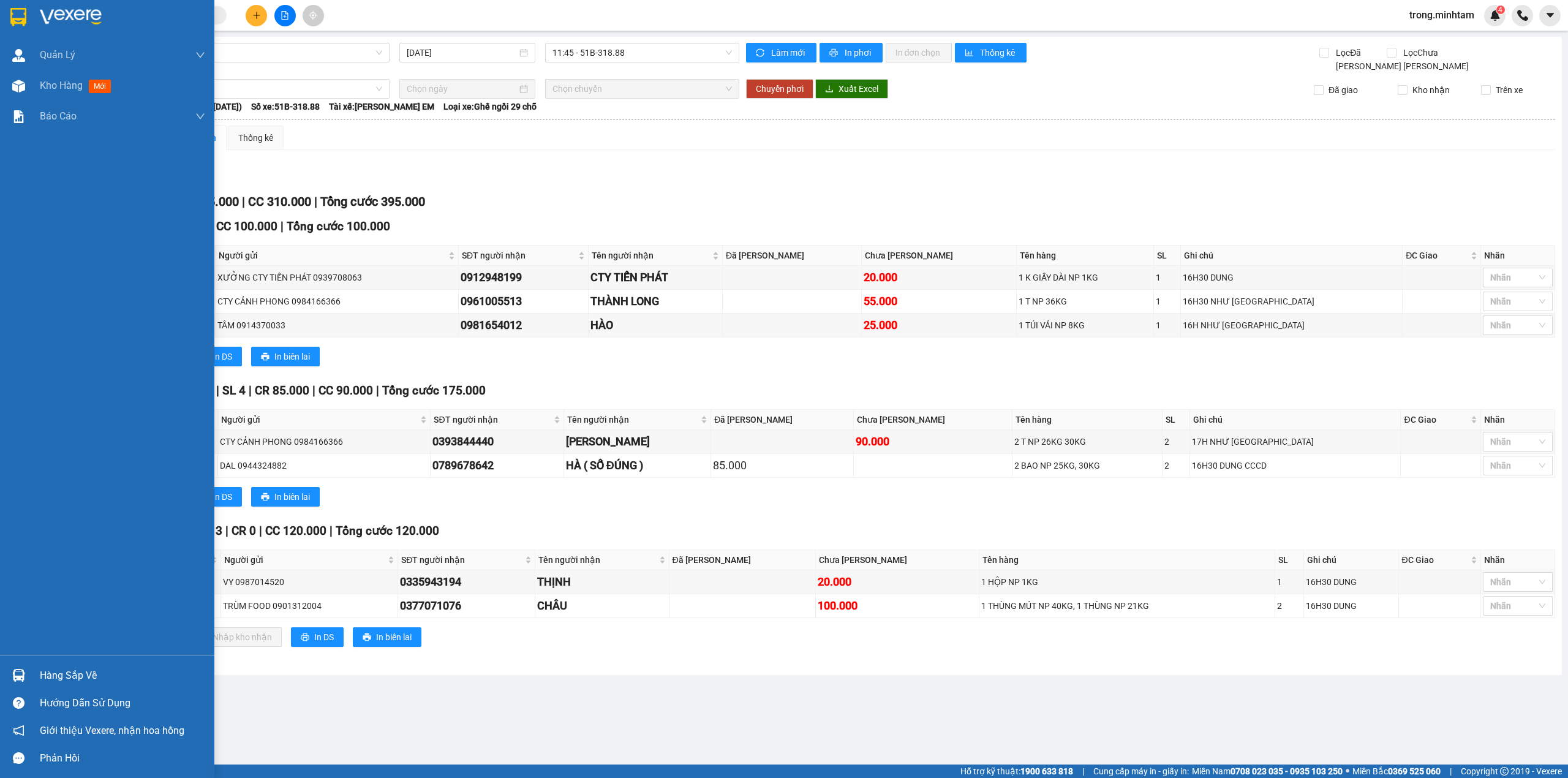
click at [55, 688] on div "Hàng sắp về" at bounding box center [107, 675] width 214 height 27
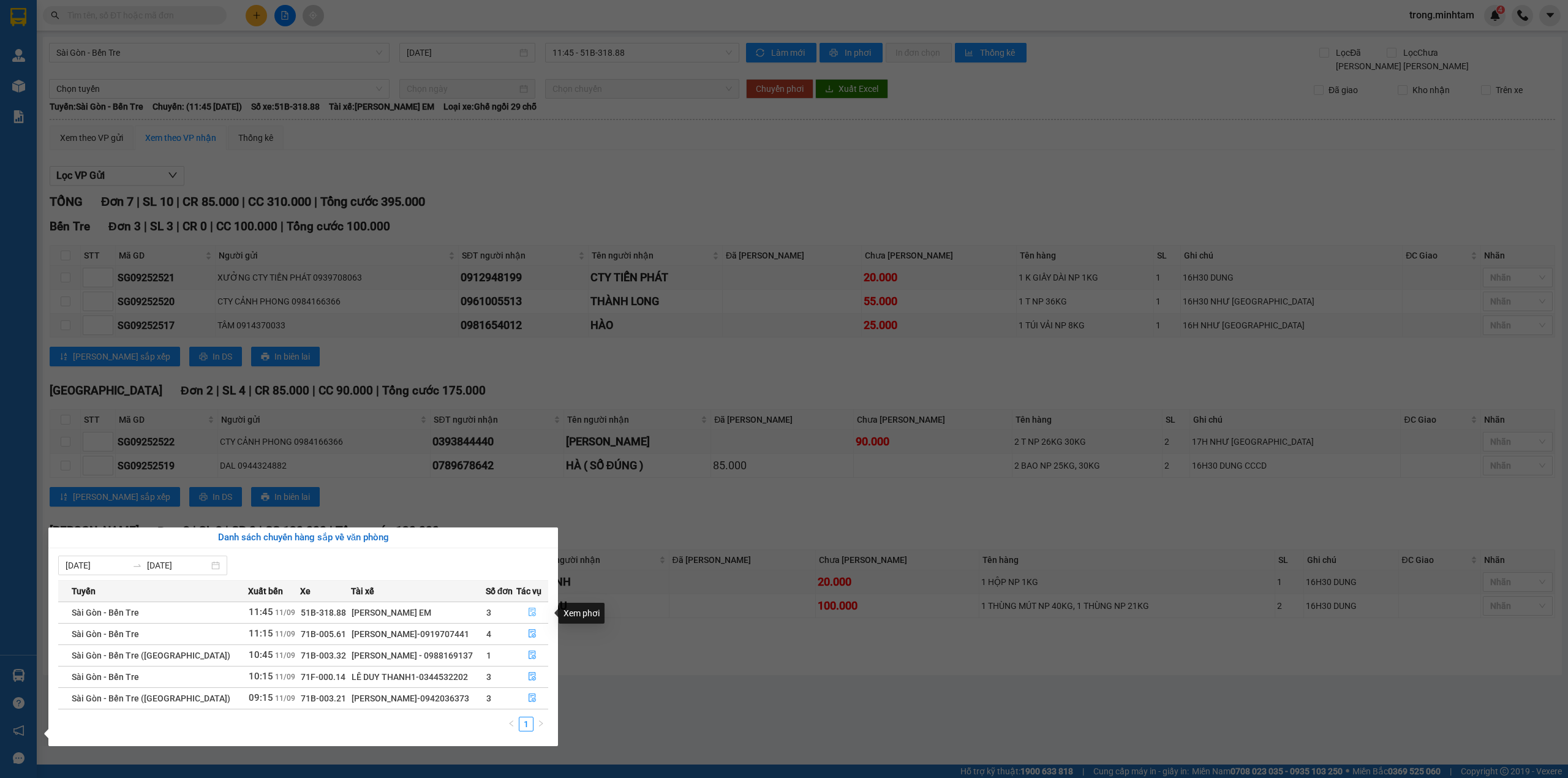
click at [529, 610] on icon "file-done" at bounding box center [532, 612] width 8 height 8
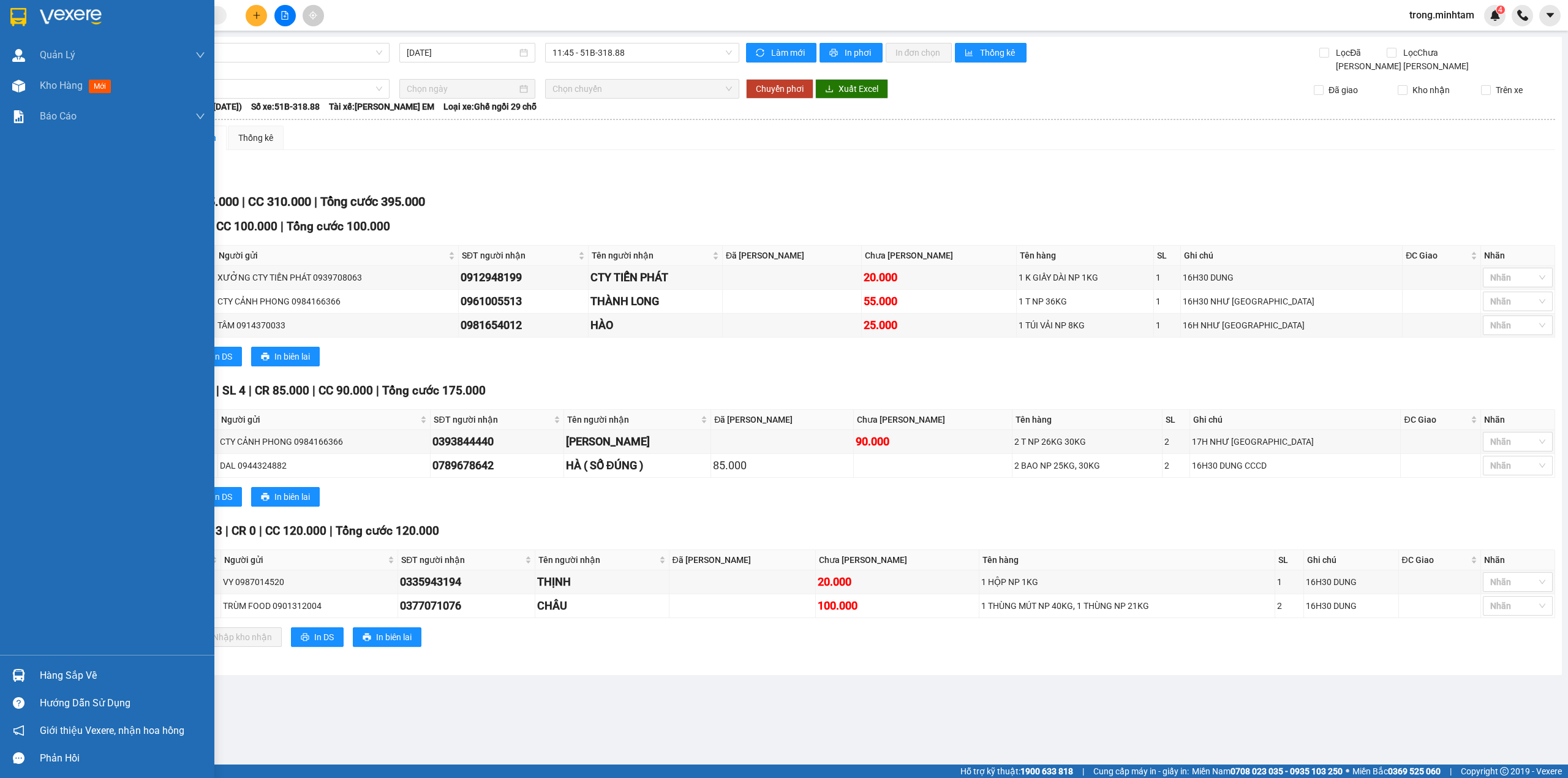
drag, startPoint x: 79, startPoint y: 674, endPoint x: 189, endPoint y: 690, distance: 111.2
click at [79, 675] on div "Hàng sắp về" at bounding box center [123, 676] width 165 height 18
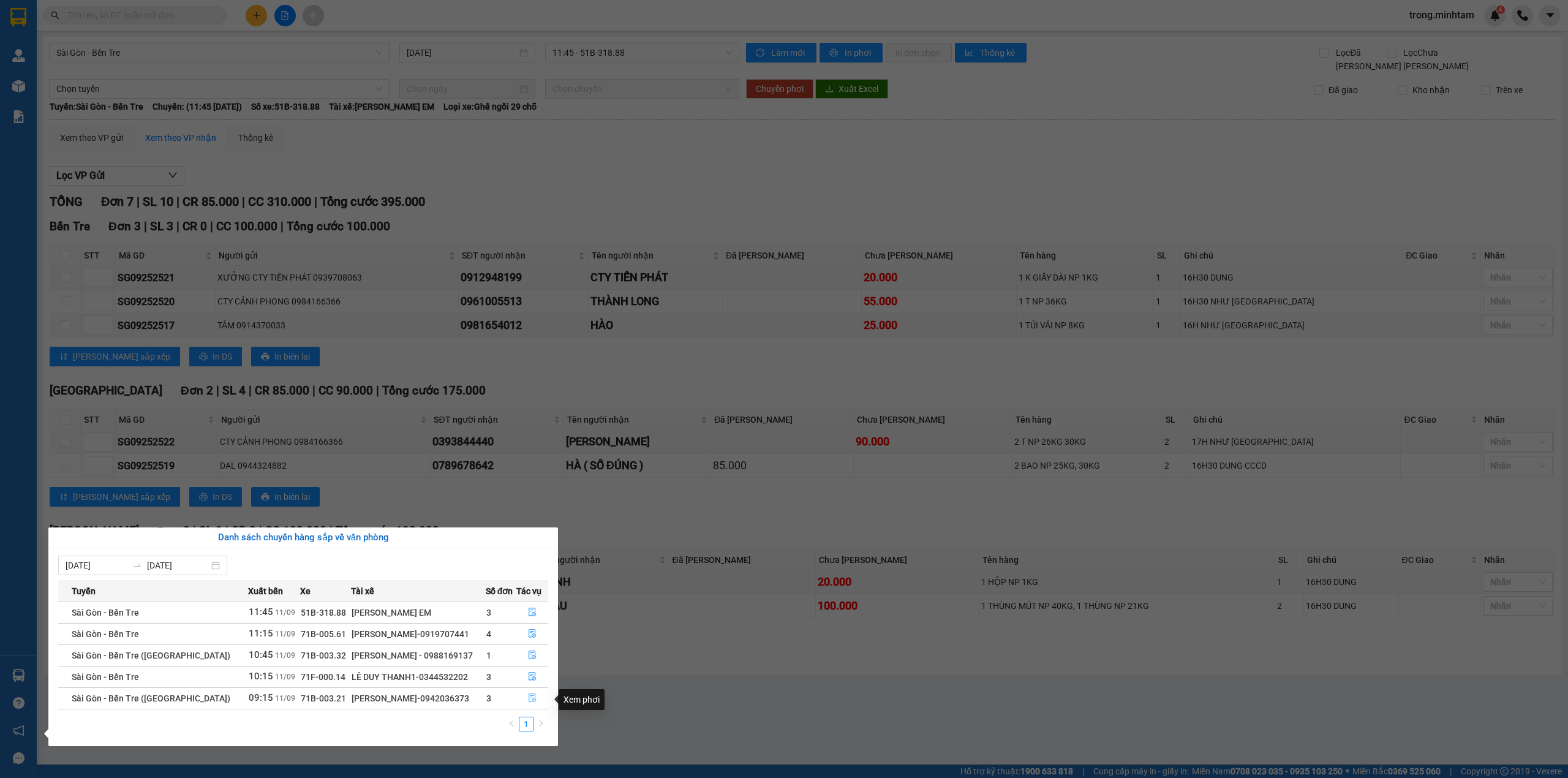
click at [529, 707] on button "button" at bounding box center [532, 698] width 32 height 20
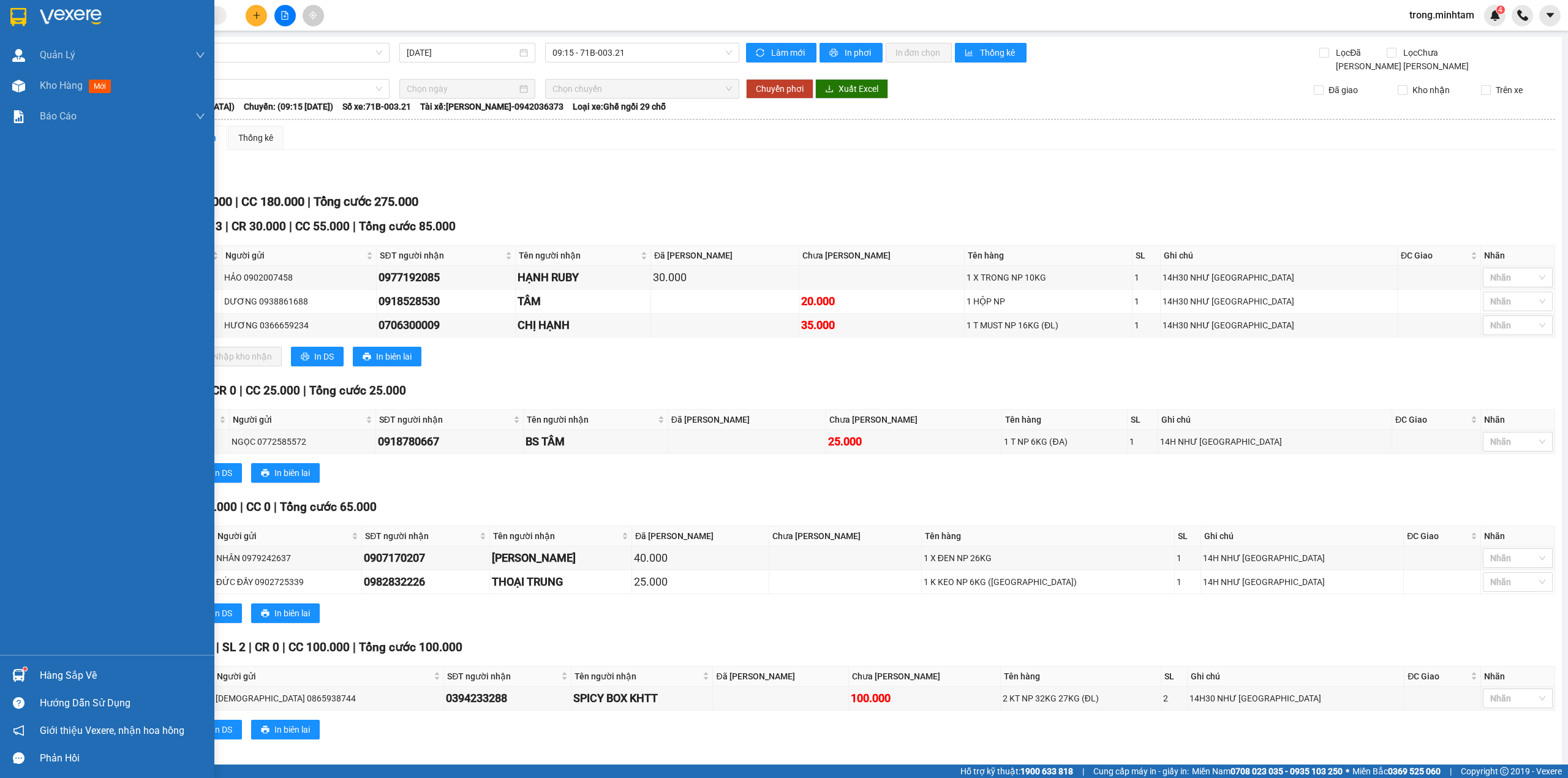
drag, startPoint x: 53, startPoint y: 87, endPoint x: 131, endPoint y: 2, distance: 115.4
click at [56, 87] on span "Kho hàng" at bounding box center [61, 86] width 43 height 12
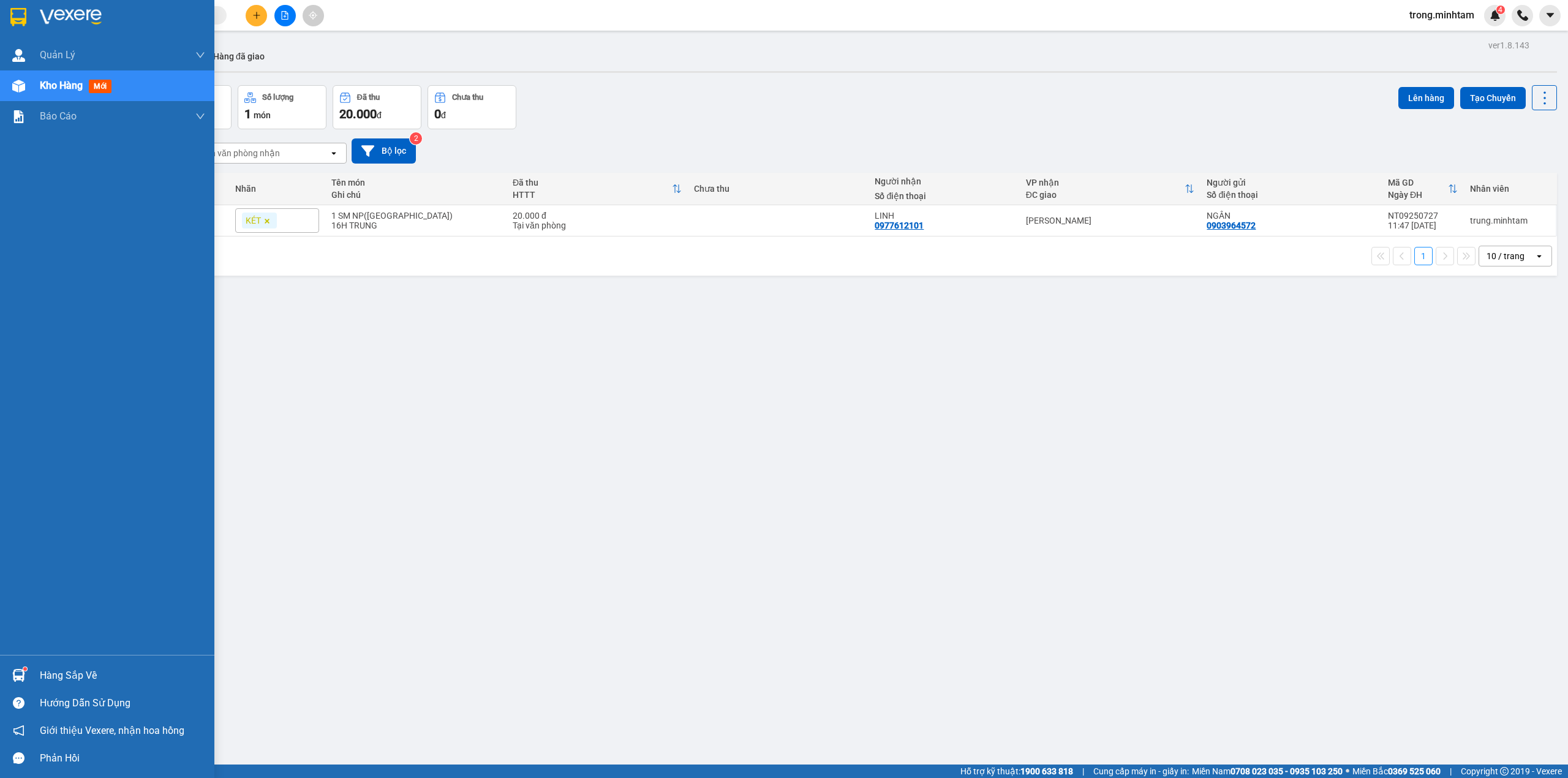
click at [52, 681] on div "Hàng sắp về" at bounding box center [123, 676] width 165 height 18
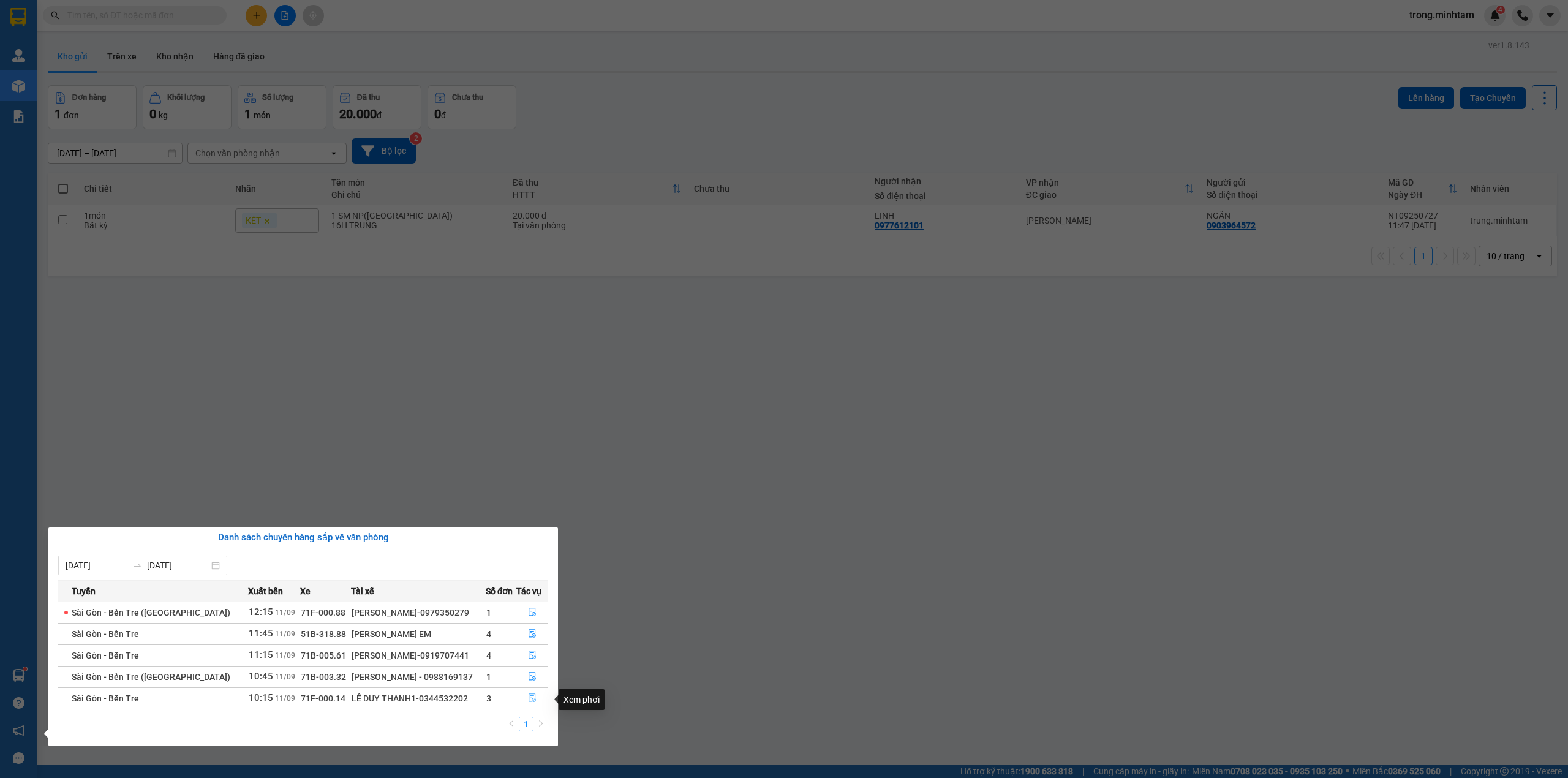
click at [528, 703] on span "file-done" at bounding box center [532, 698] width 8 height 10
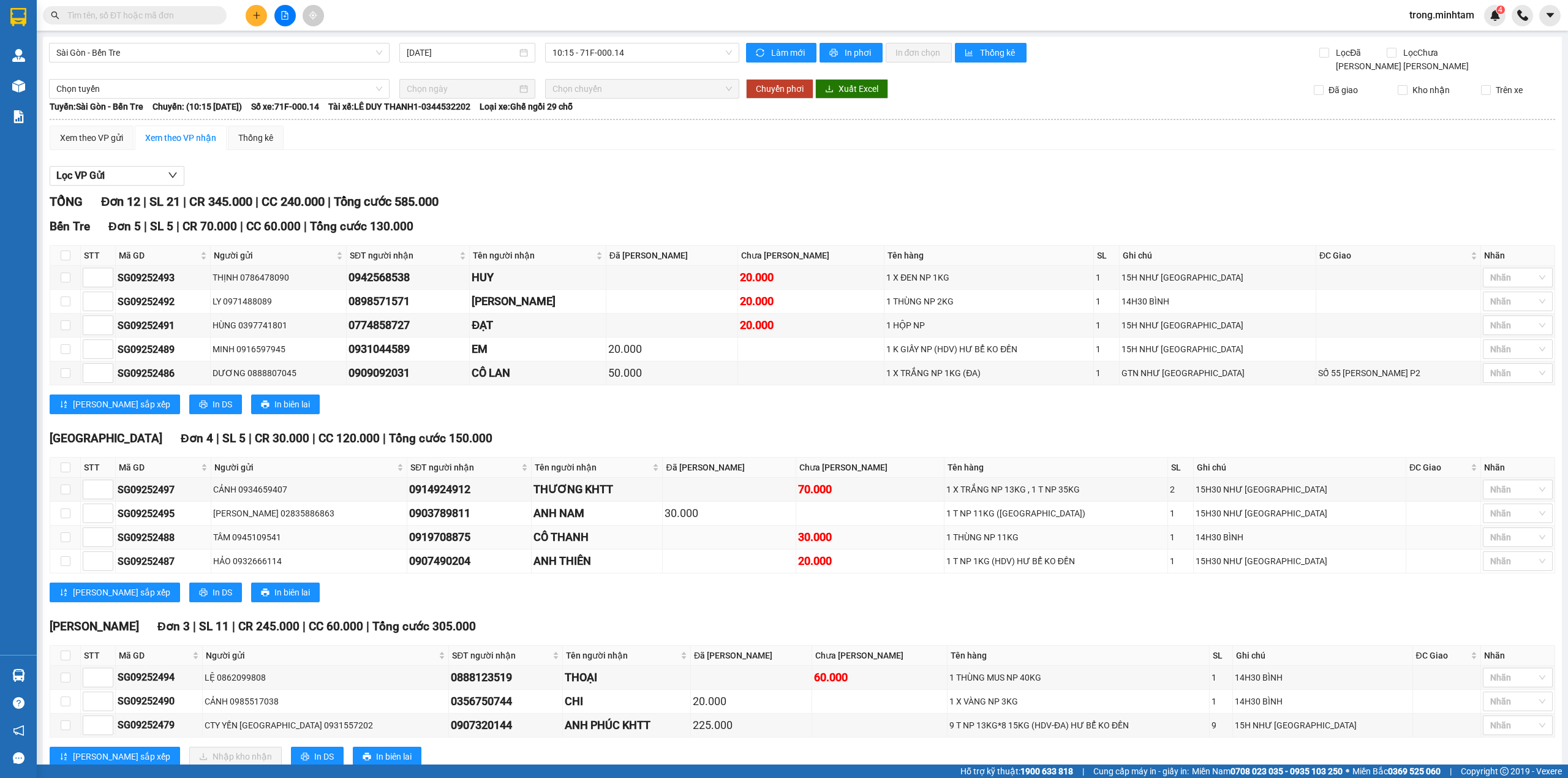
scroll to position [45, 0]
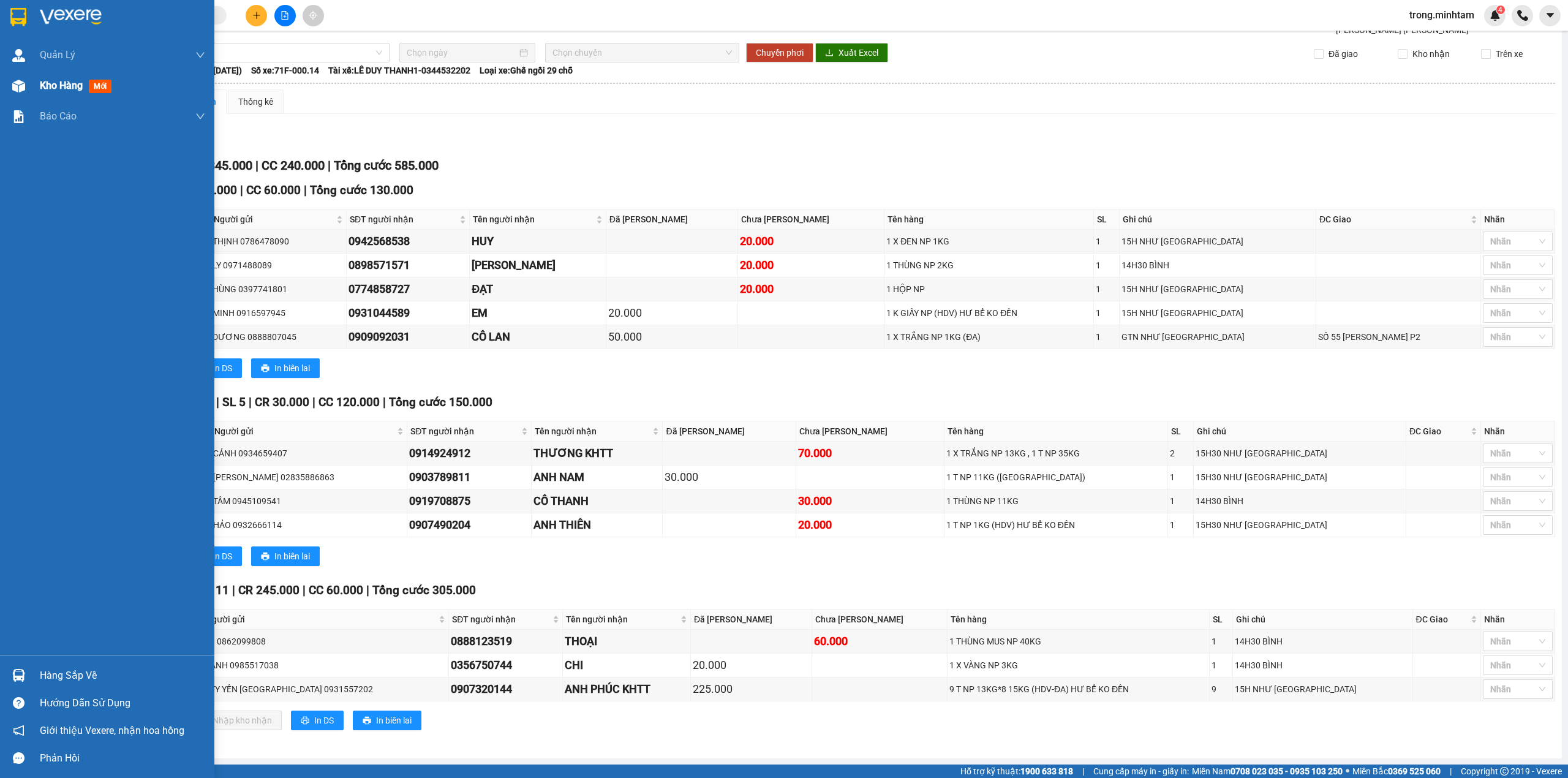
click at [50, 90] on span "Kho hàng" at bounding box center [61, 86] width 43 height 12
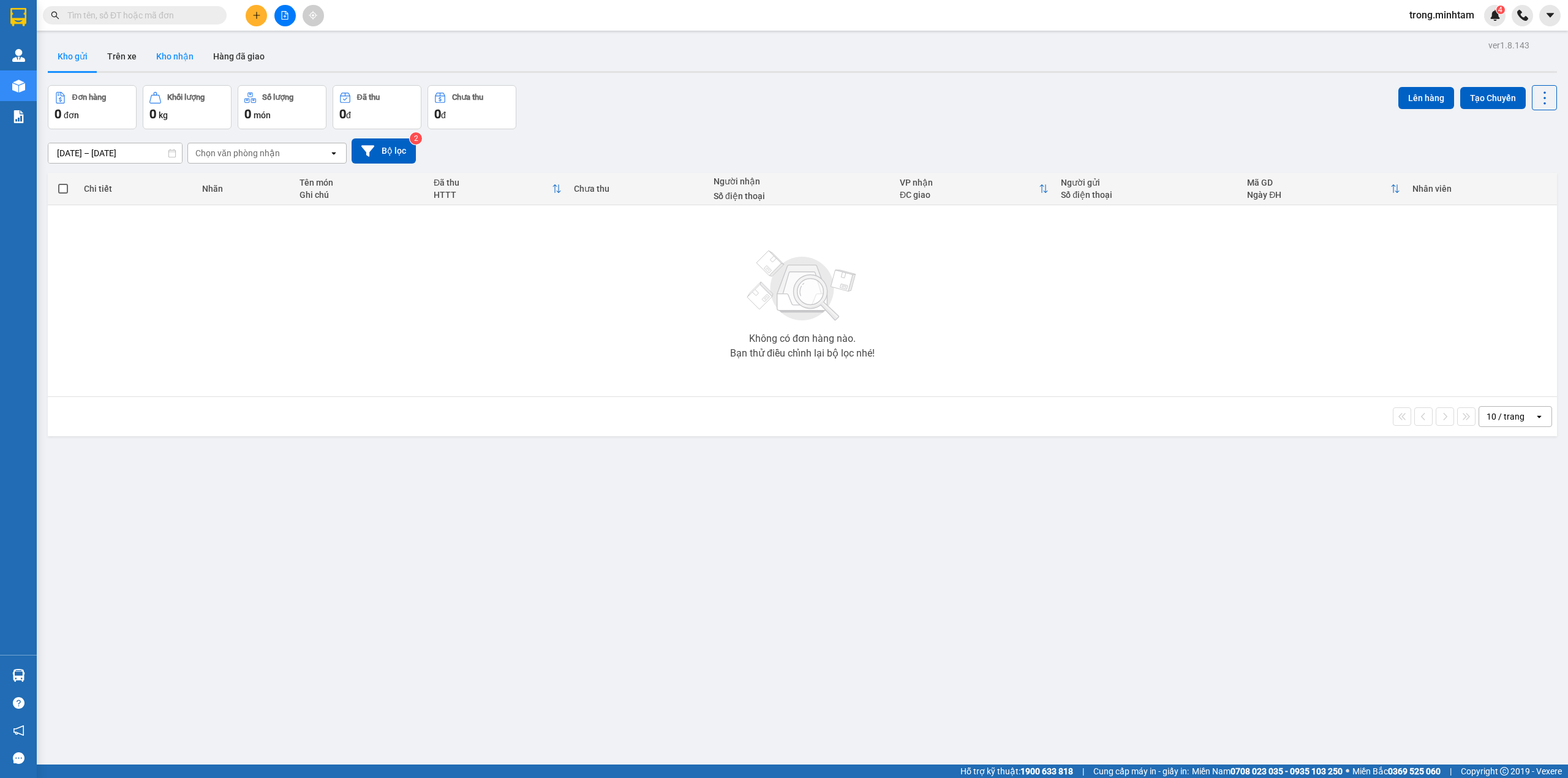
click at [153, 61] on button "Kho nhận" at bounding box center [174, 56] width 57 height 29
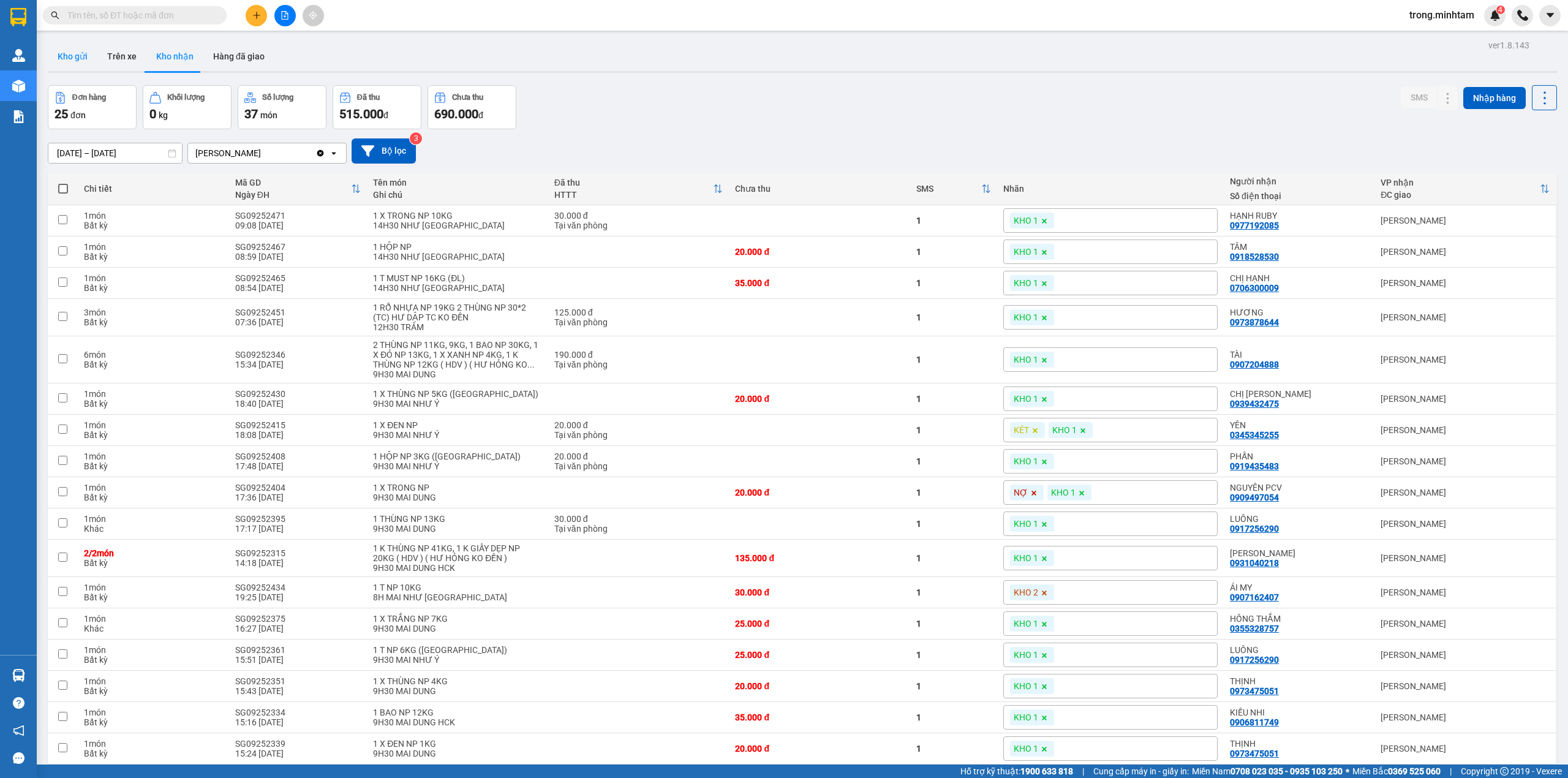
click at [69, 57] on button "Kho gửi" at bounding box center [72, 56] width 50 height 29
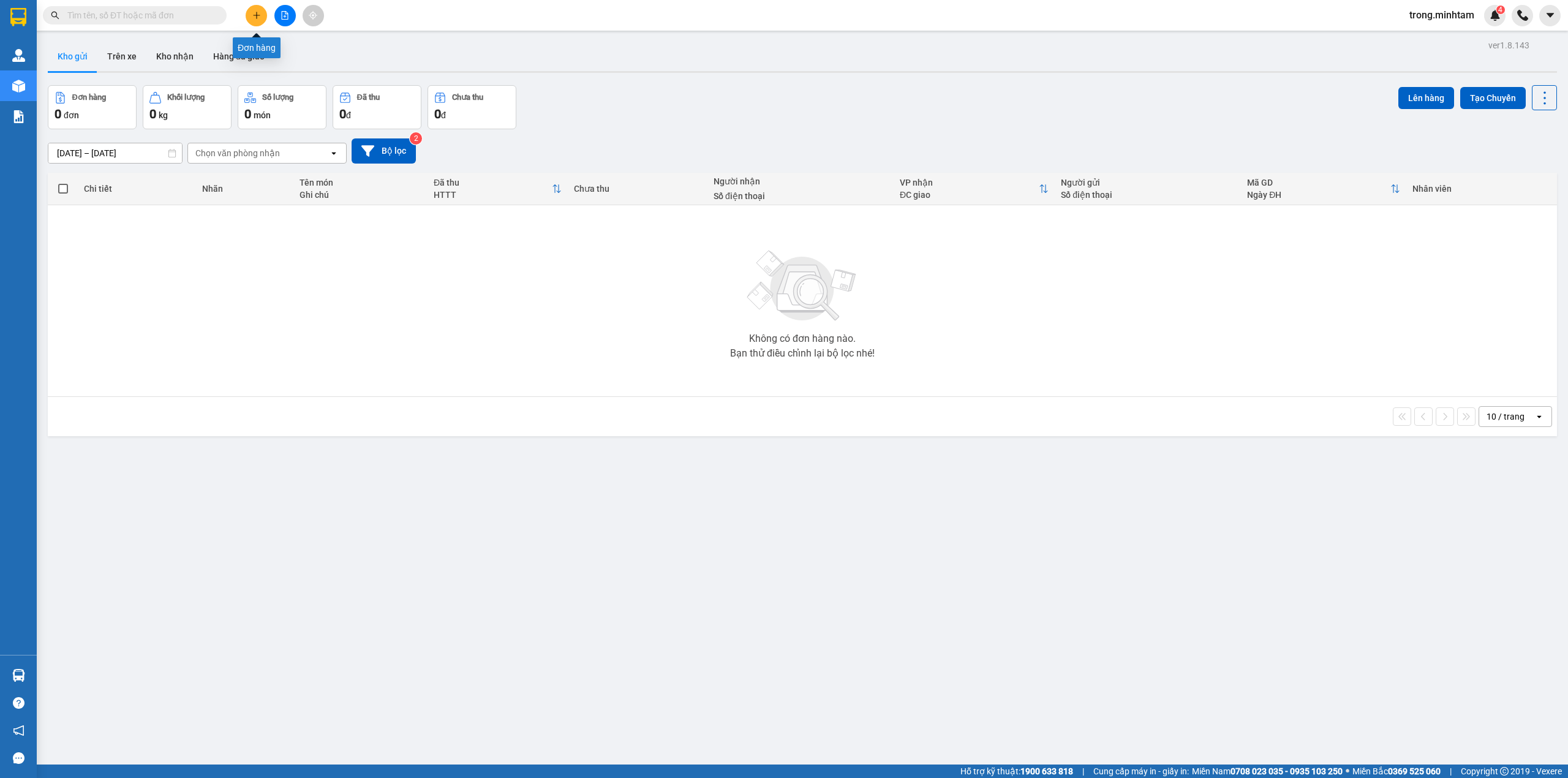
click at [265, 13] on button at bounding box center [256, 15] width 22 height 22
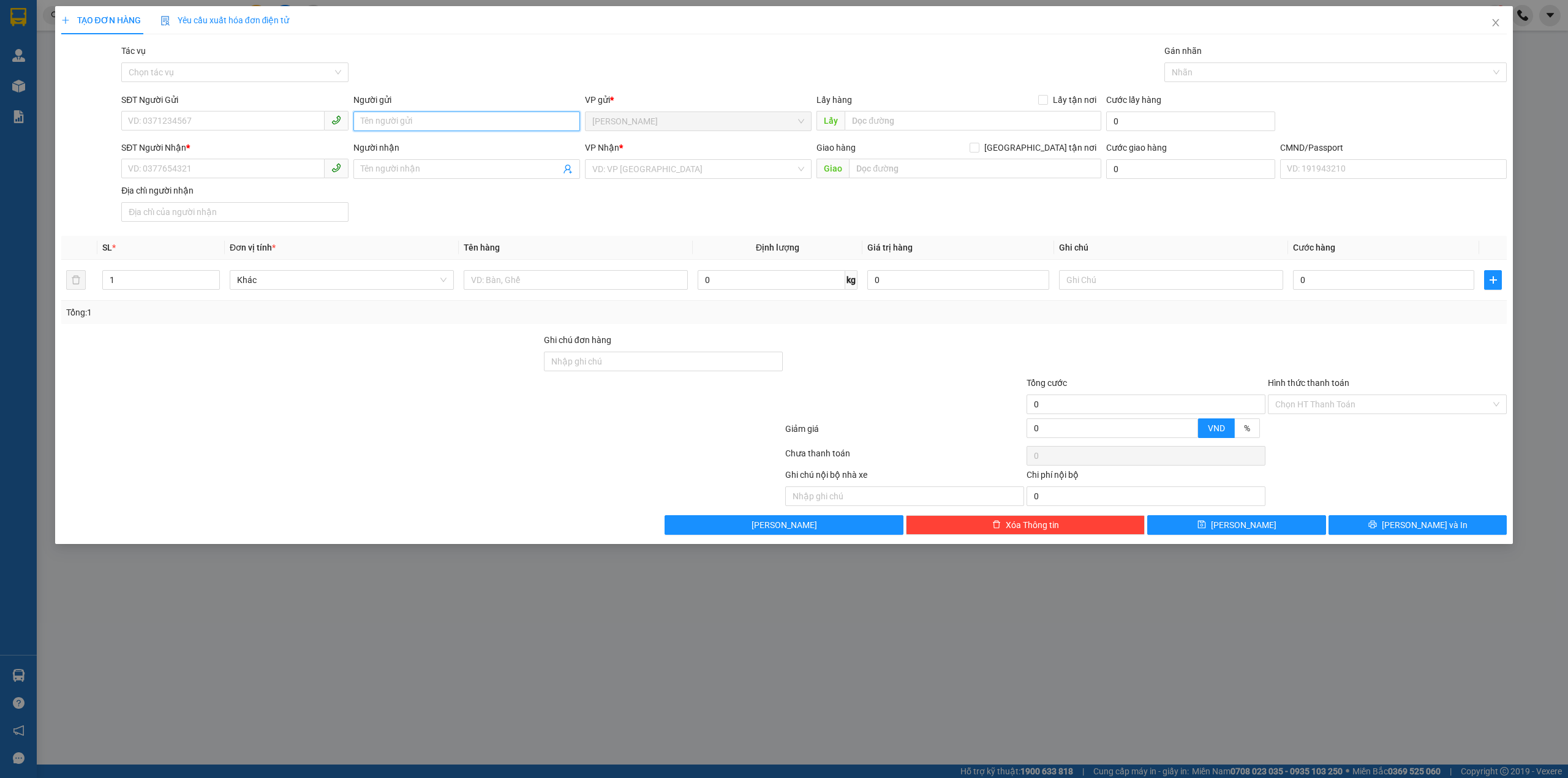
click at [370, 114] on input "Người gửi" at bounding box center [466, 121] width 226 height 20
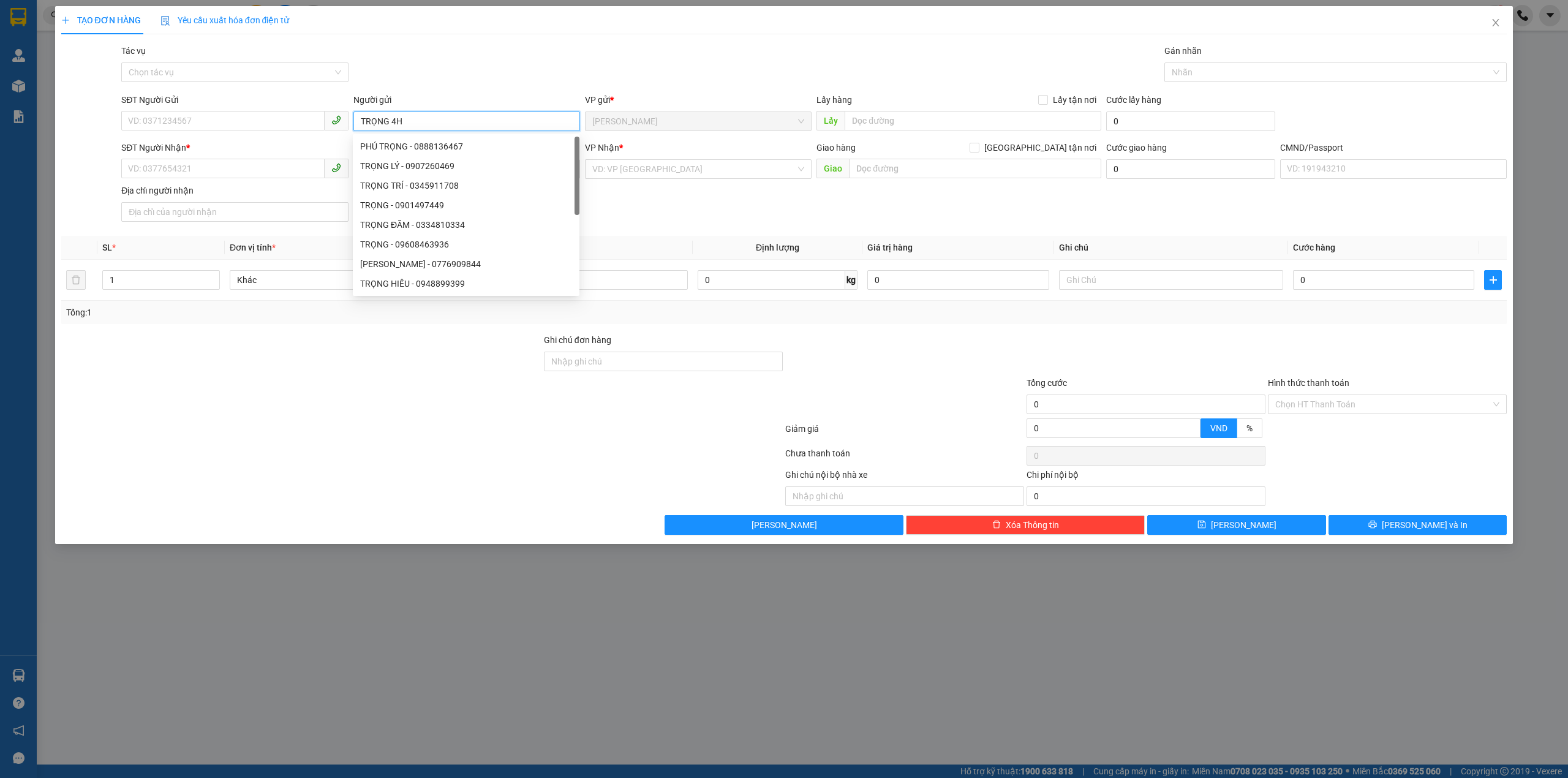
type input "TRỌNG 4H"
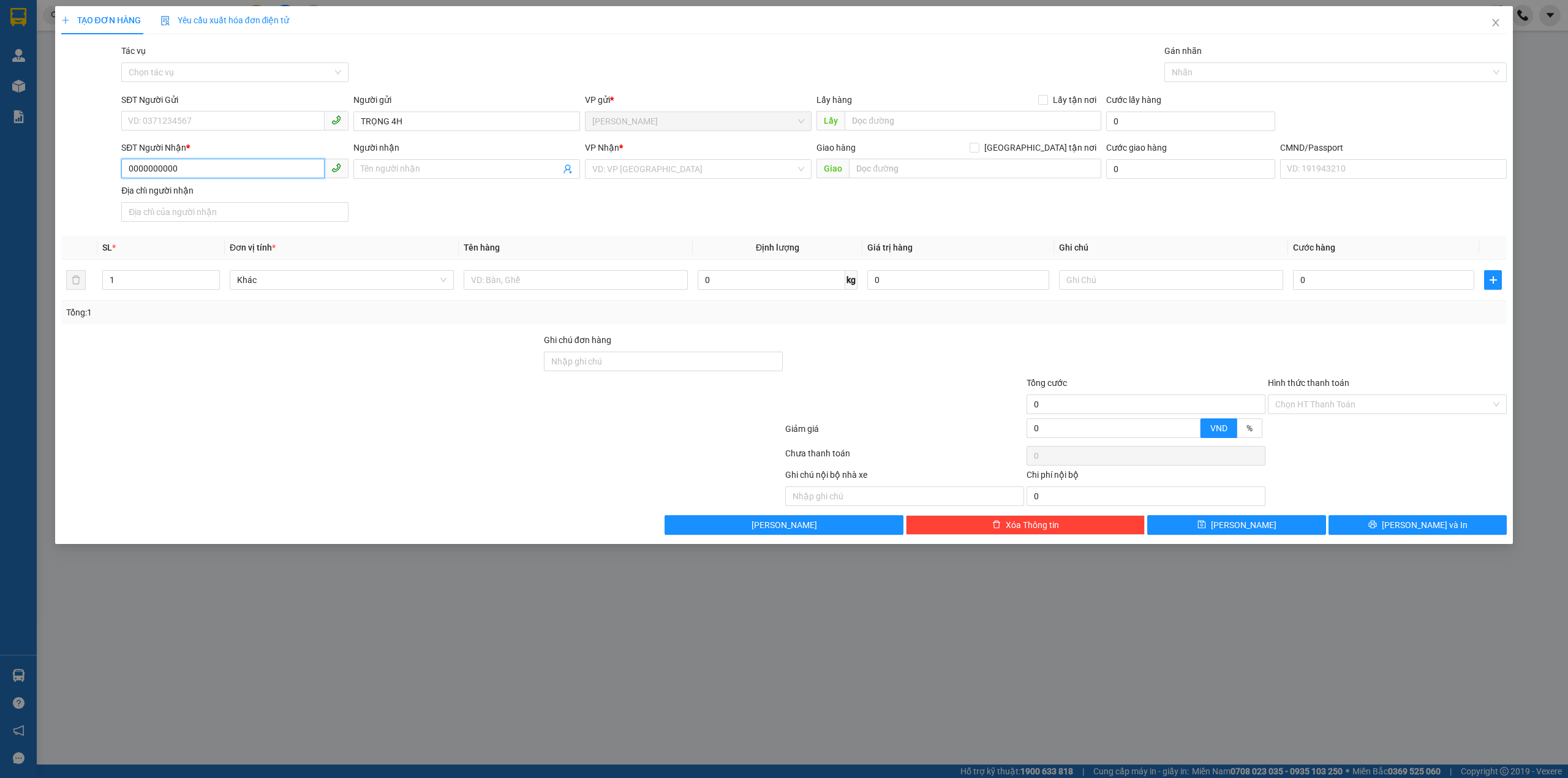
type input "0000000000"
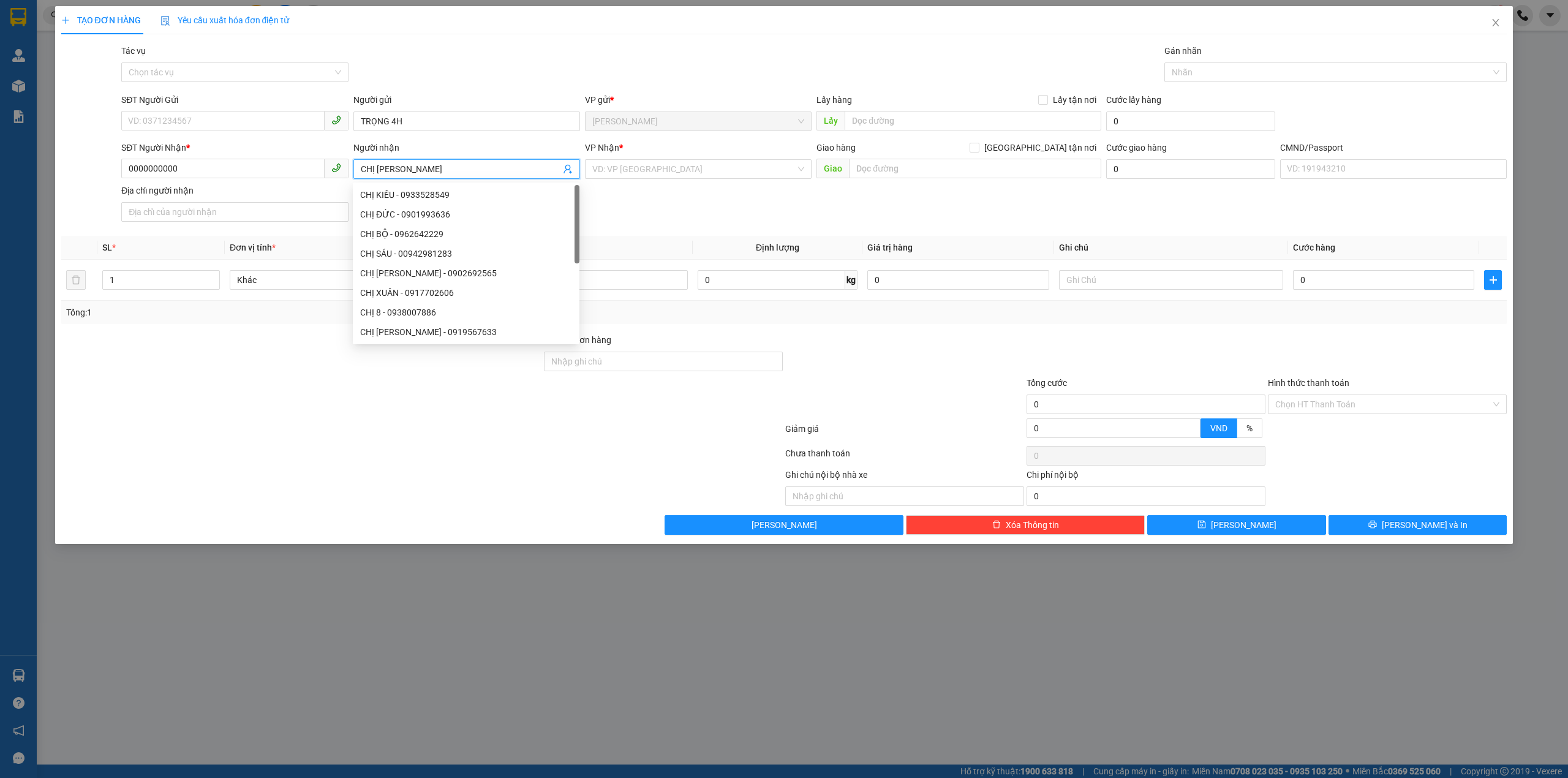
type input "CHỊ [PERSON_NAME]"
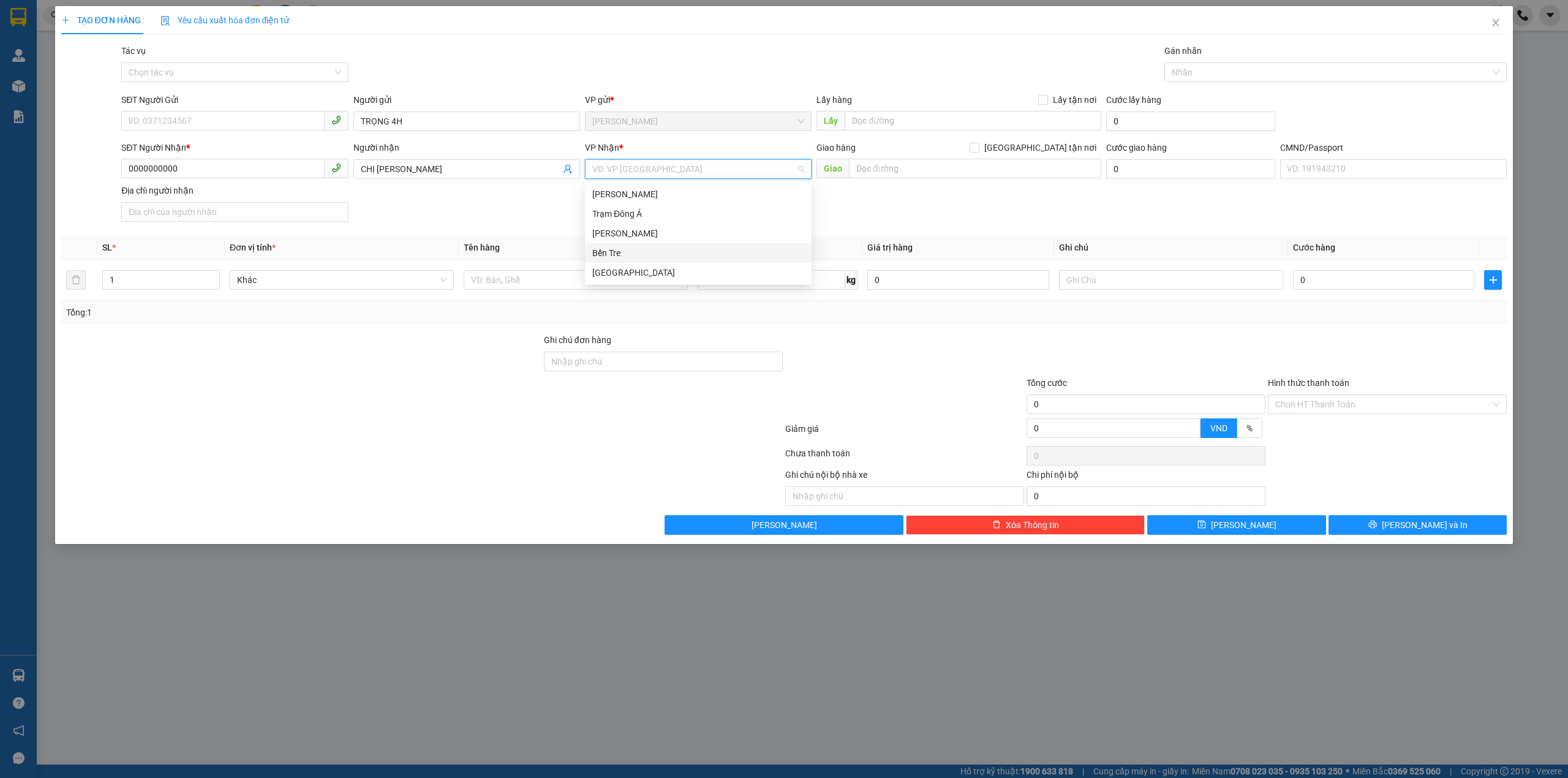
click at [624, 246] on div "Bến Tre" at bounding box center [698, 252] width 212 height 13
drag, startPoint x: 522, startPoint y: 282, endPoint x: 488, endPoint y: 265, distance: 38.0
click at [520, 280] on input "text" at bounding box center [576, 280] width 224 height 20
type input "1PB TIỀN NP"
type input "TIỀN HG [DATE]"
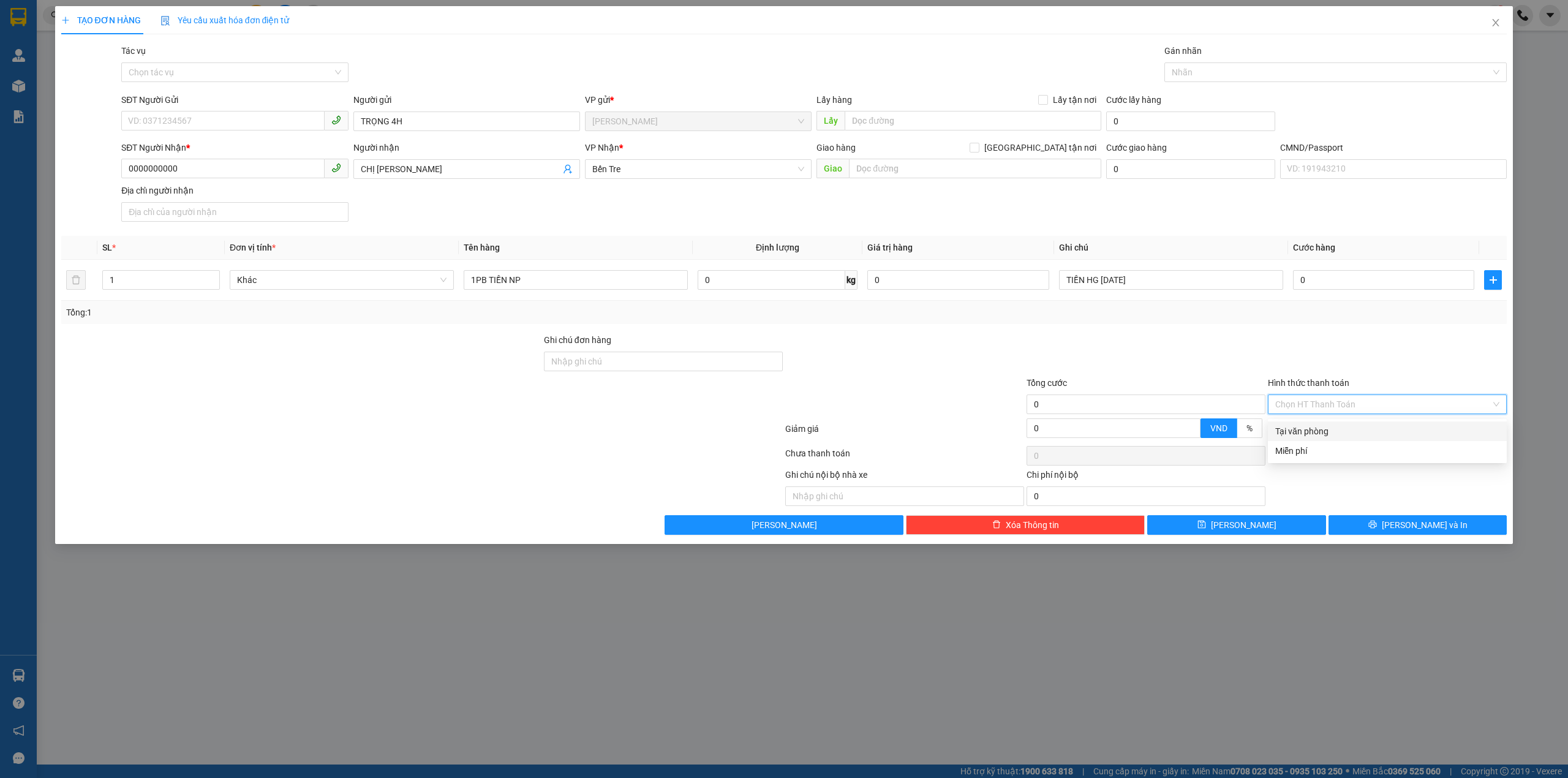
click at [1293, 402] on input "Hình thức thanh toán" at bounding box center [1383, 404] width 216 height 18
click at [1293, 414] on input "Hình thức thanh toán" at bounding box center [1383, 404] width 216 height 18
click at [1294, 444] on div "Miễn phí" at bounding box center [1387, 451] width 224 height 13
click at [1223, 60] on div "Gán nhãn" at bounding box center [1335, 53] width 343 height 18
click at [1218, 67] on div at bounding box center [1329, 72] width 324 height 15
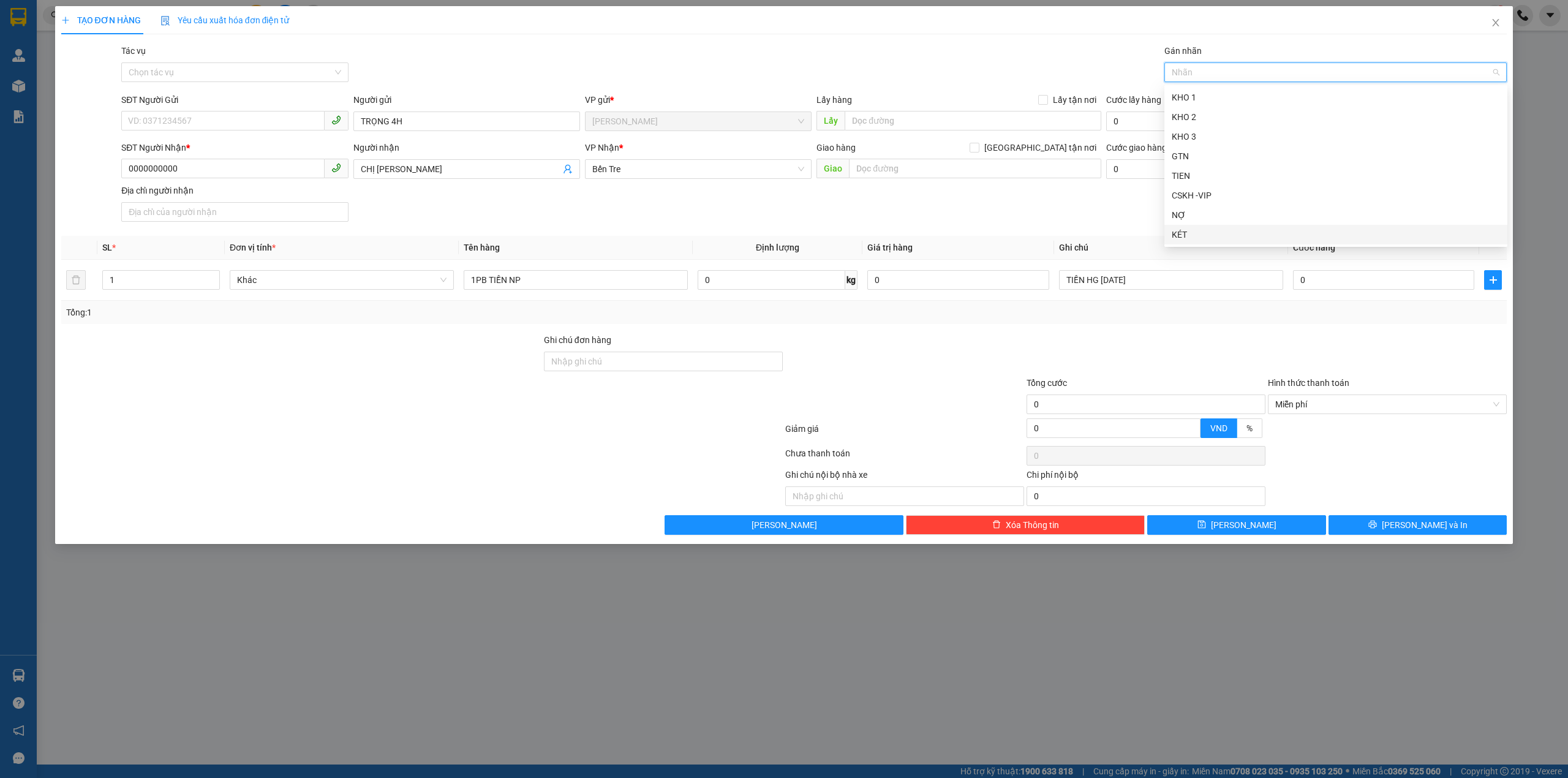
drag, startPoint x: 1191, startPoint y: 231, endPoint x: 1185, endPoint y: 28, distance: 203.1
click at [1191, 229] on div "KÉT" at bounding box center [1335, 234] width 328 height 13
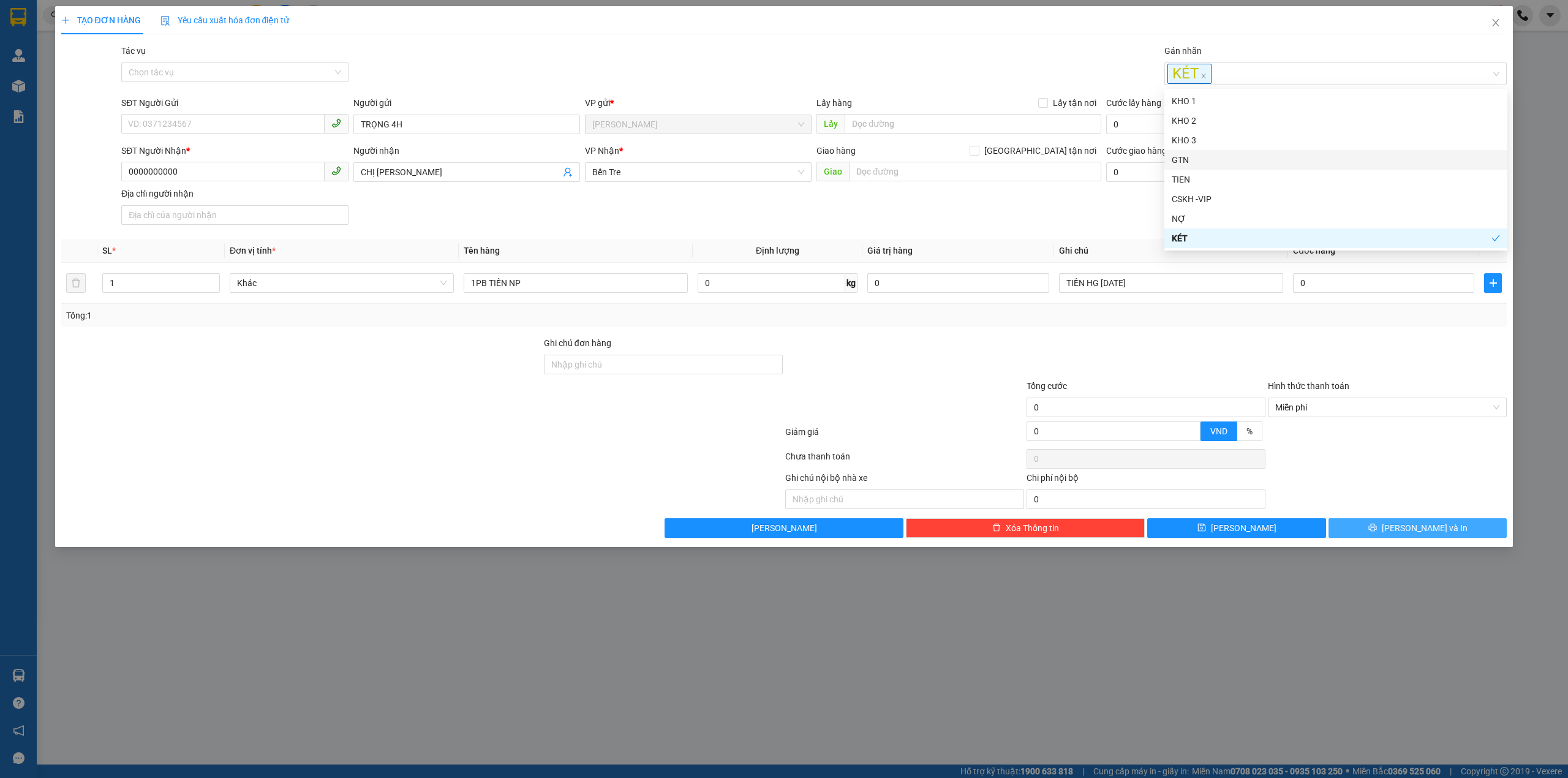
click at [1375, 535] on button "[PERSON_NAME] và In" at bounding box center [1417, 528] width 179 height 20
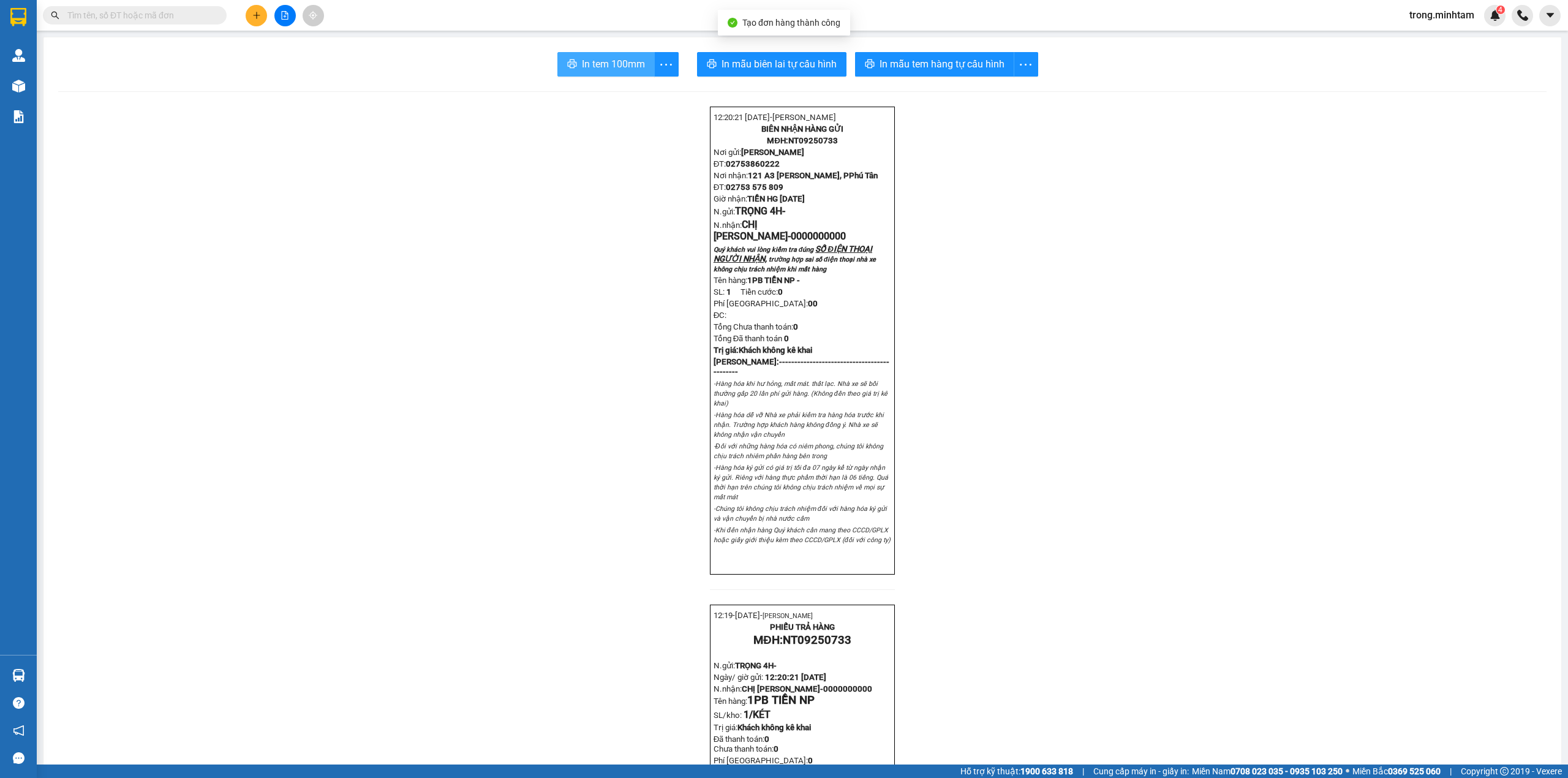
click at [591, 66] on span "In tem 100mm" at bounding box center [613, 64] width 63 height 15
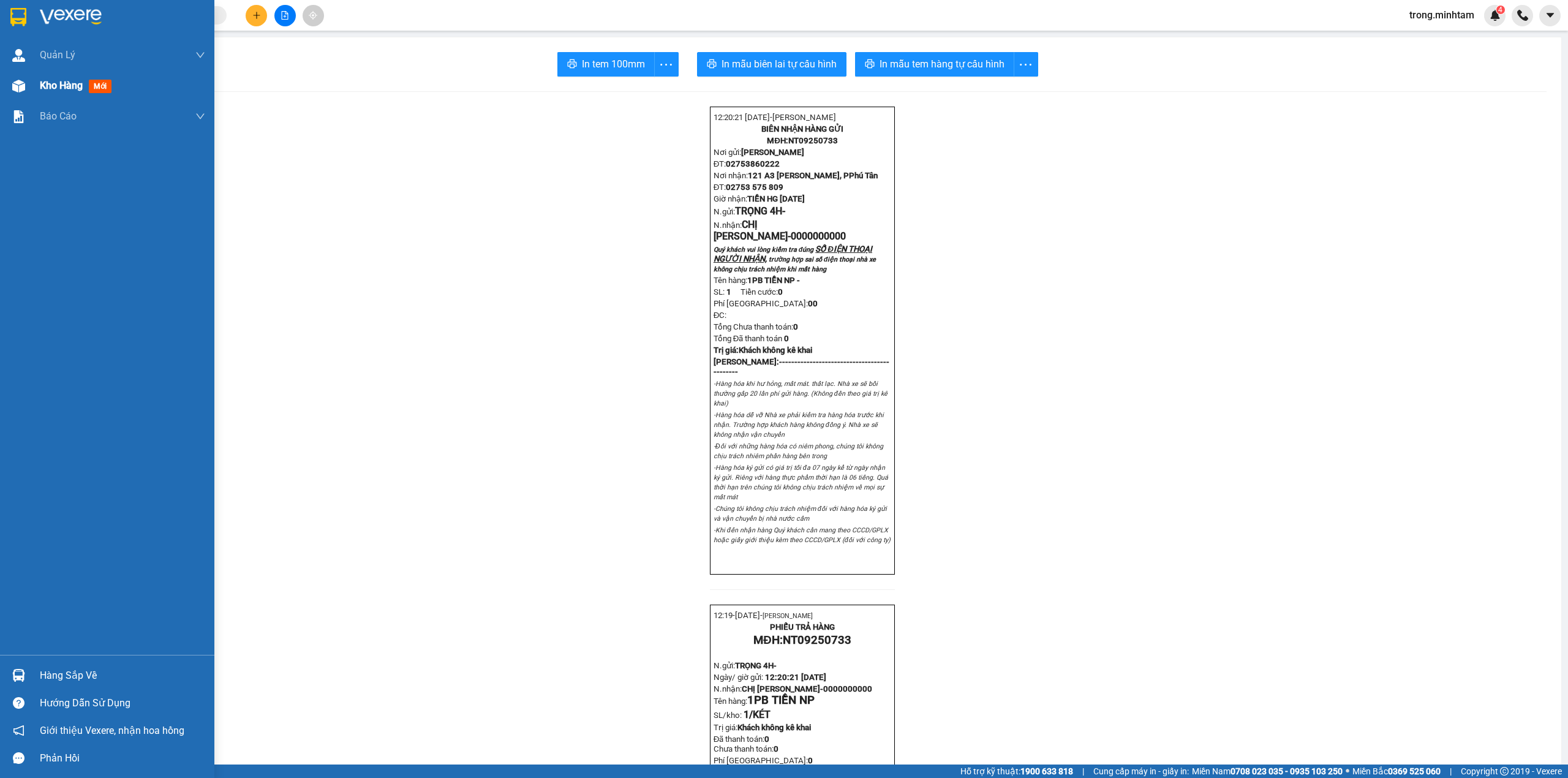
click at [64, 90] on span "Kho hàng" at bounding box center [61, 86] width 43 height 12
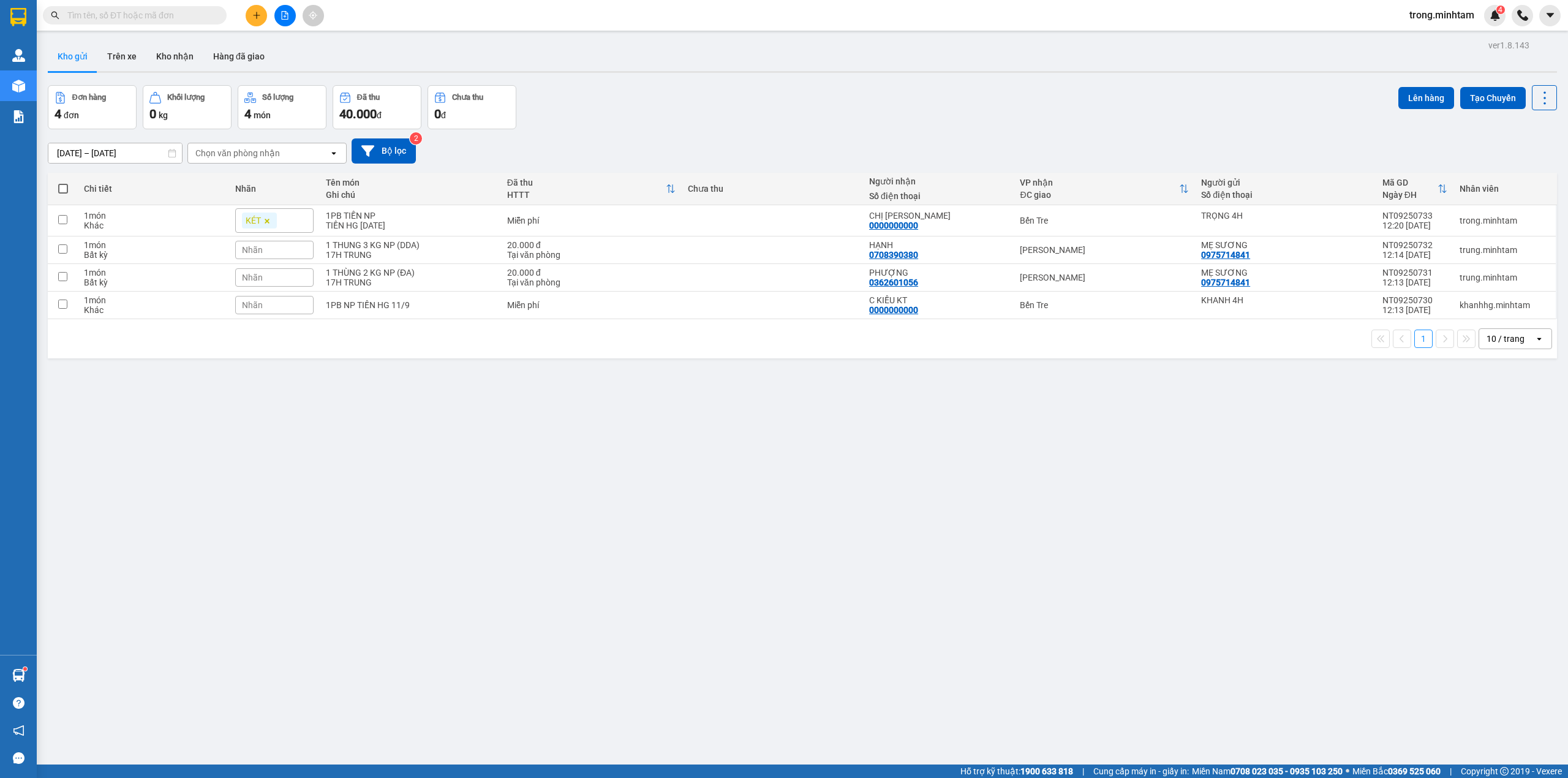
click at [98, 13] on input "text" at bounding box center [139, 15] width 144 height 13
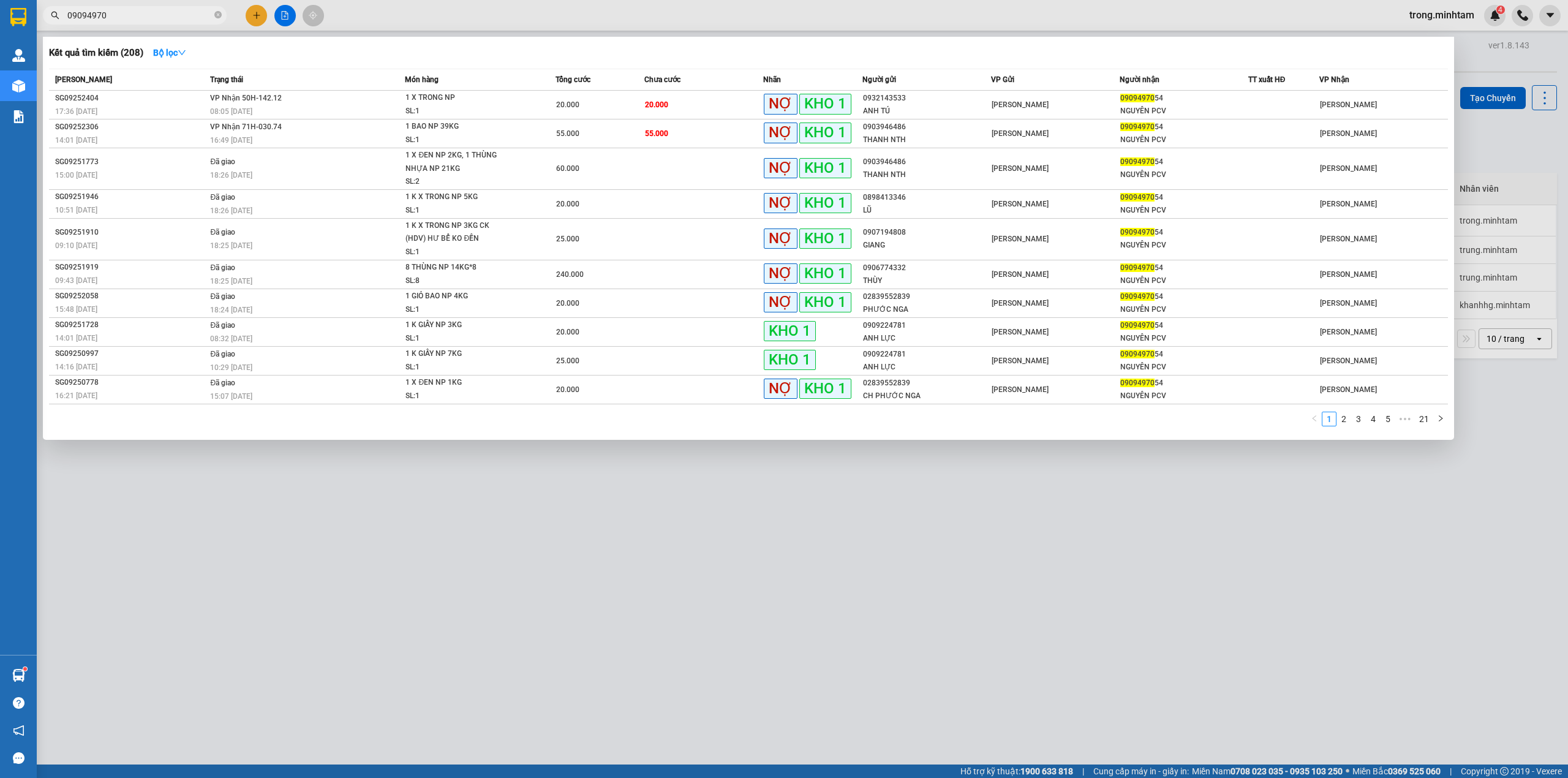
type input "09094970"
click at [1443, 8] on div at bounding box center [784, 389] width 1568 height 778
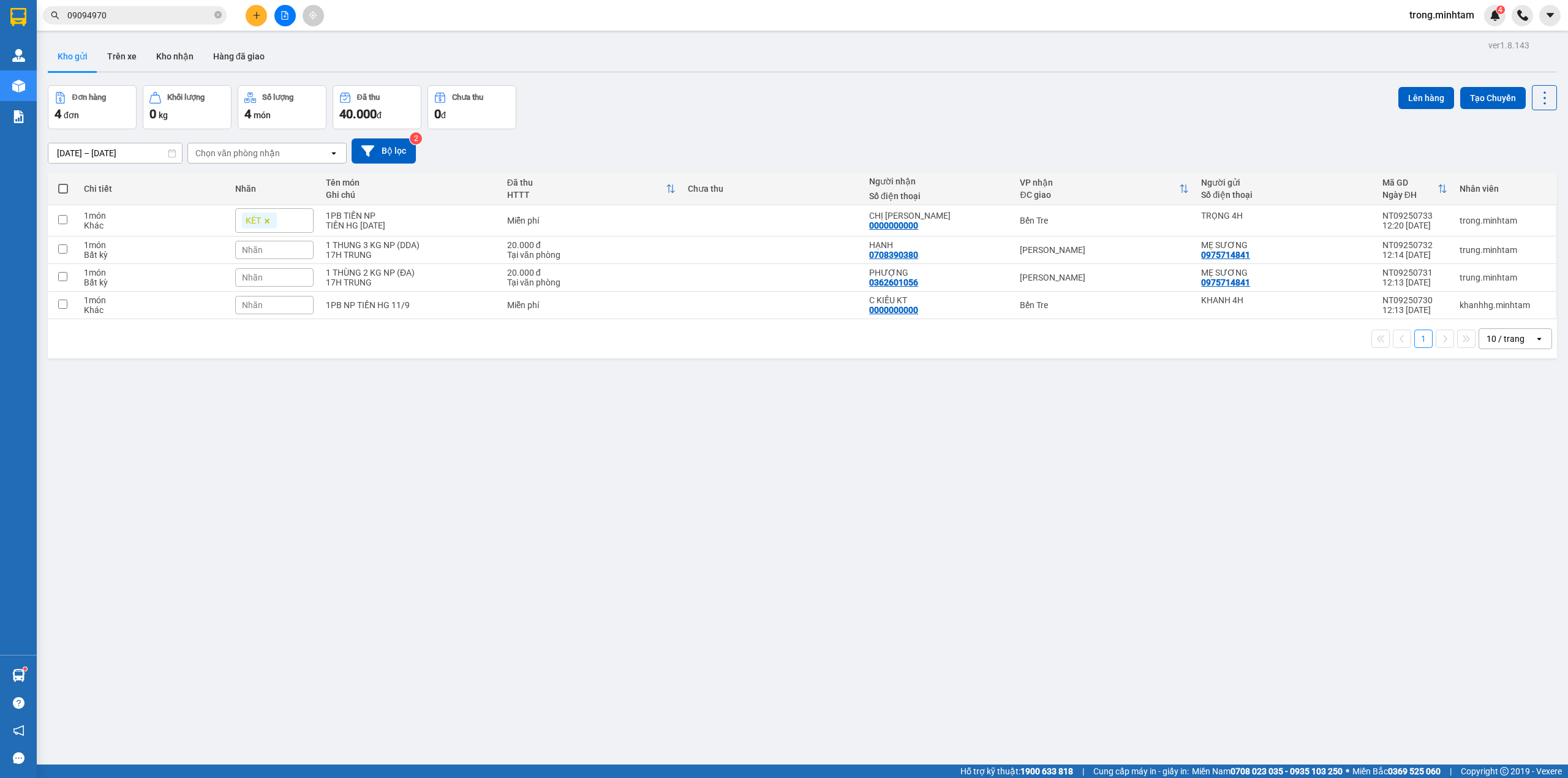
click at [1443, 11] on span "trong.minhtam" at bounding box center [1441, 15] width 85 height 15
click at [1424, 41] on span "Đăng xuất" at bounding box center [1447, 38] width 60 height 13
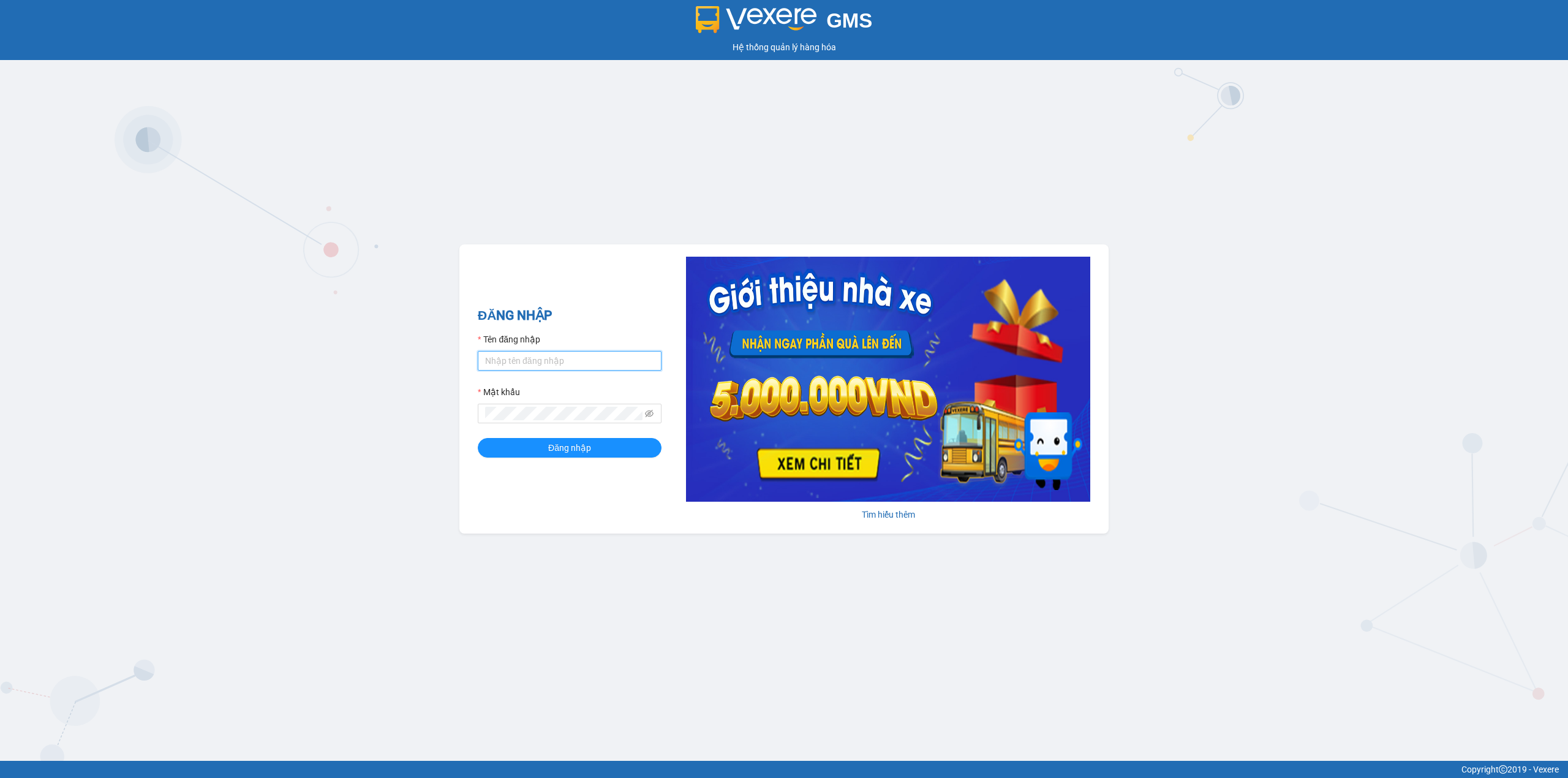
click at [549, 367] on input "Tên đăng nhập" at bounding box center [570, 361] width 184 height 20
type input "cnn4h.minhtam"
click at [478, 438] on button "Đăng nhập" at bounding box center [570, 448] width 184 height 20
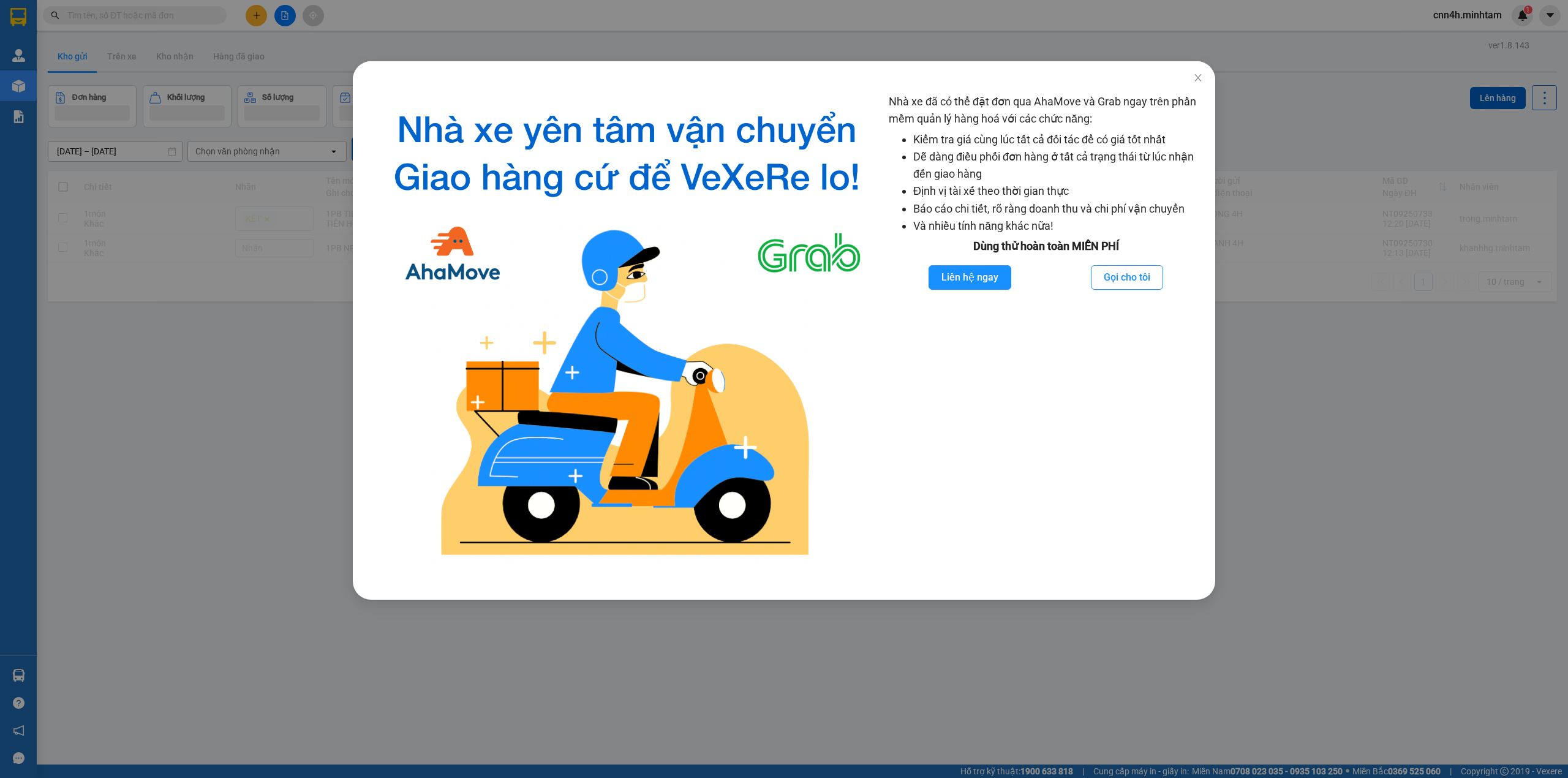
drag, startPoint x: 315, startPoint y: 125, endPoint x: 234, endPoint y: 37, distance: 119.6
click at [309, 121] on div "Nhà xe đã có thể đặt đơn qua AhaMove và Grab ngay trên phần mềm quản lý hàng ho…" at bounding box center [784, 389] width 1568 height 778
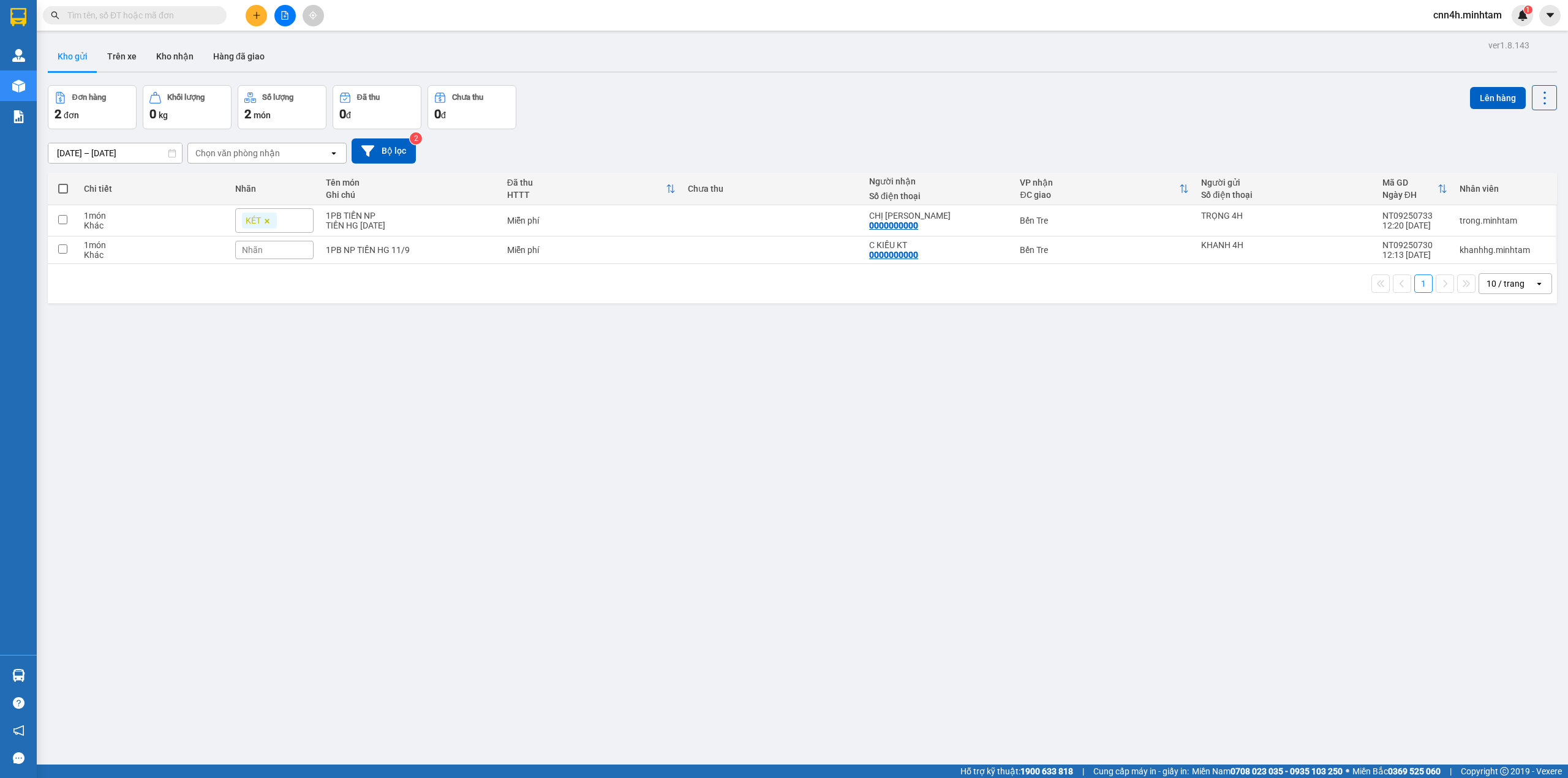
click at [177, 15] on input "text" at bounding box center [139, 15] width 144 height 13
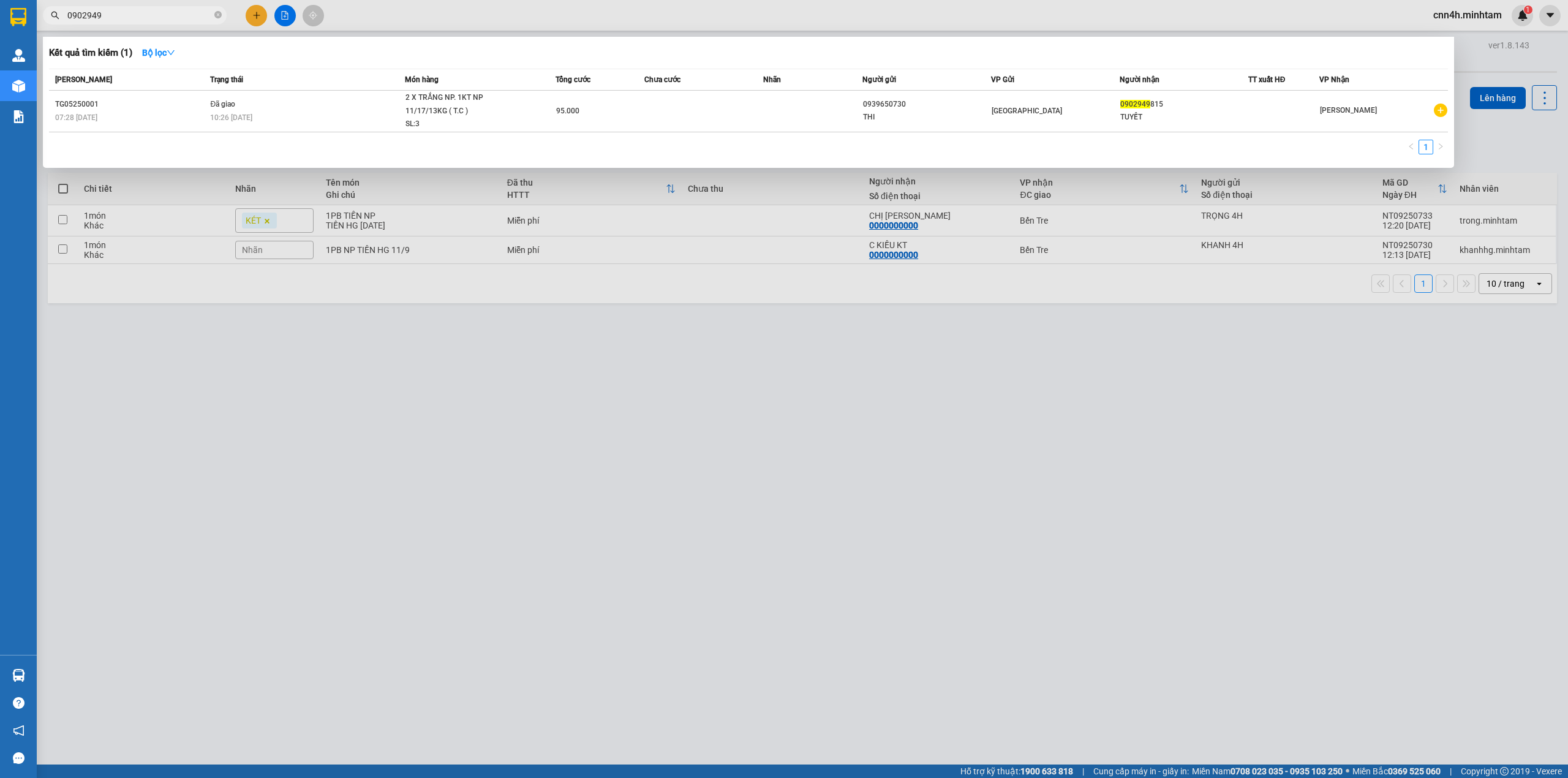
click at [89, 10] on input "0902949" at bounding box center [139, 15] width 144 height 13
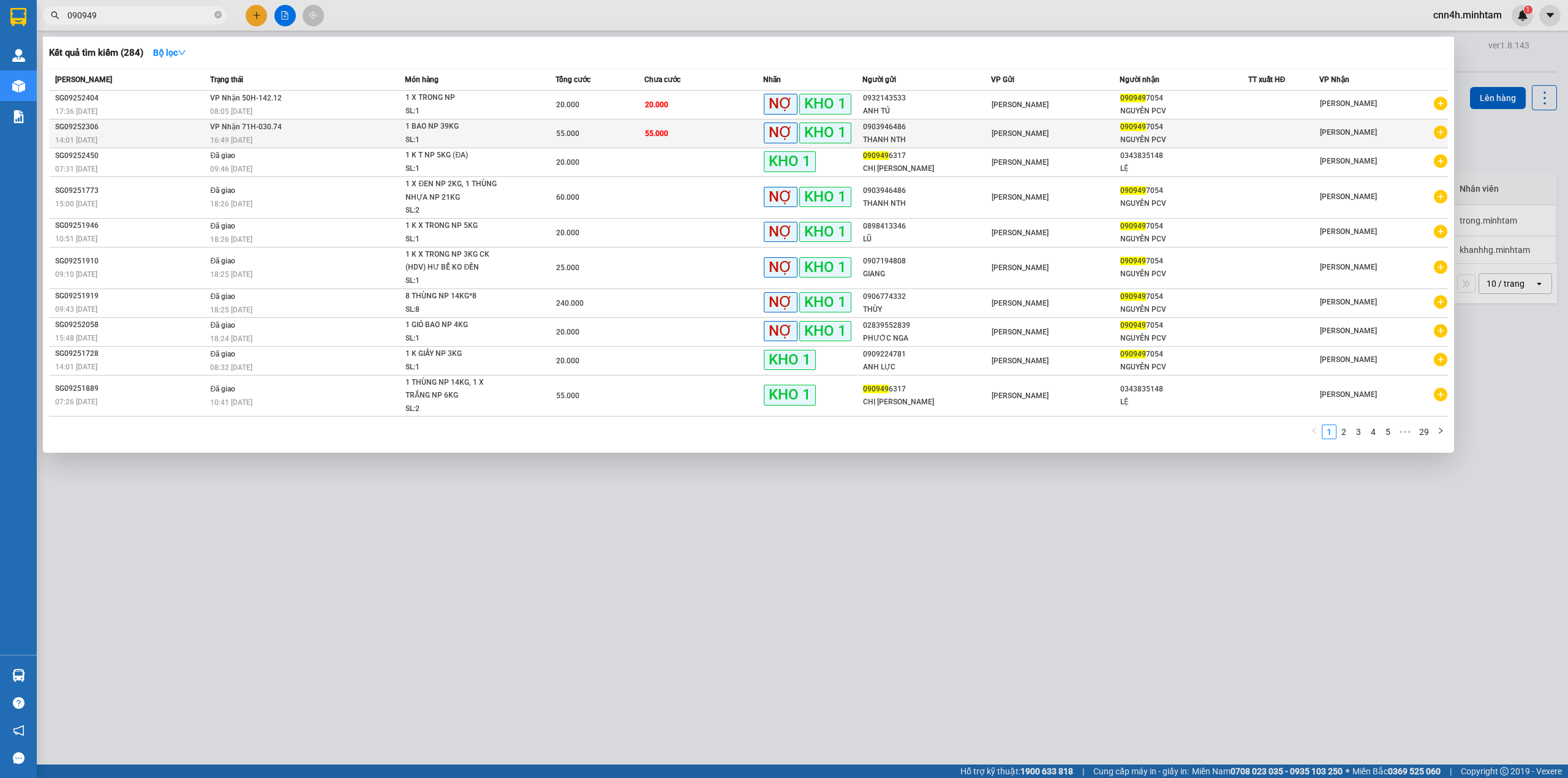
type input "090949"
click at [557, 133] on span "55.000" at bounding box center [568, 133] width 23 height 8
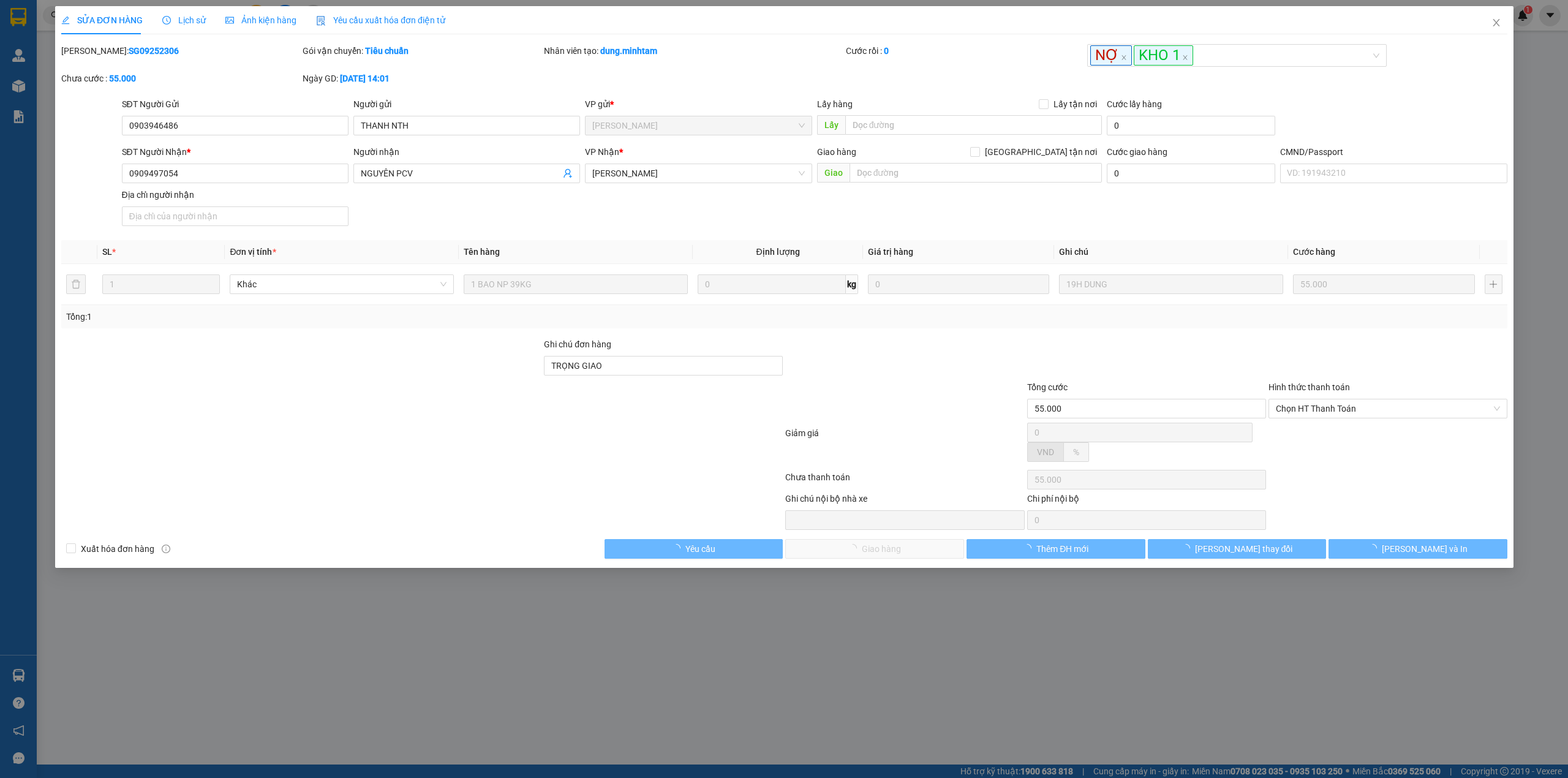
type input "0903946486"
type input "THANH NTH"
type input "0909497054"
type input "NGUYÊN PCV"
type input "TRỌNG GIAO"
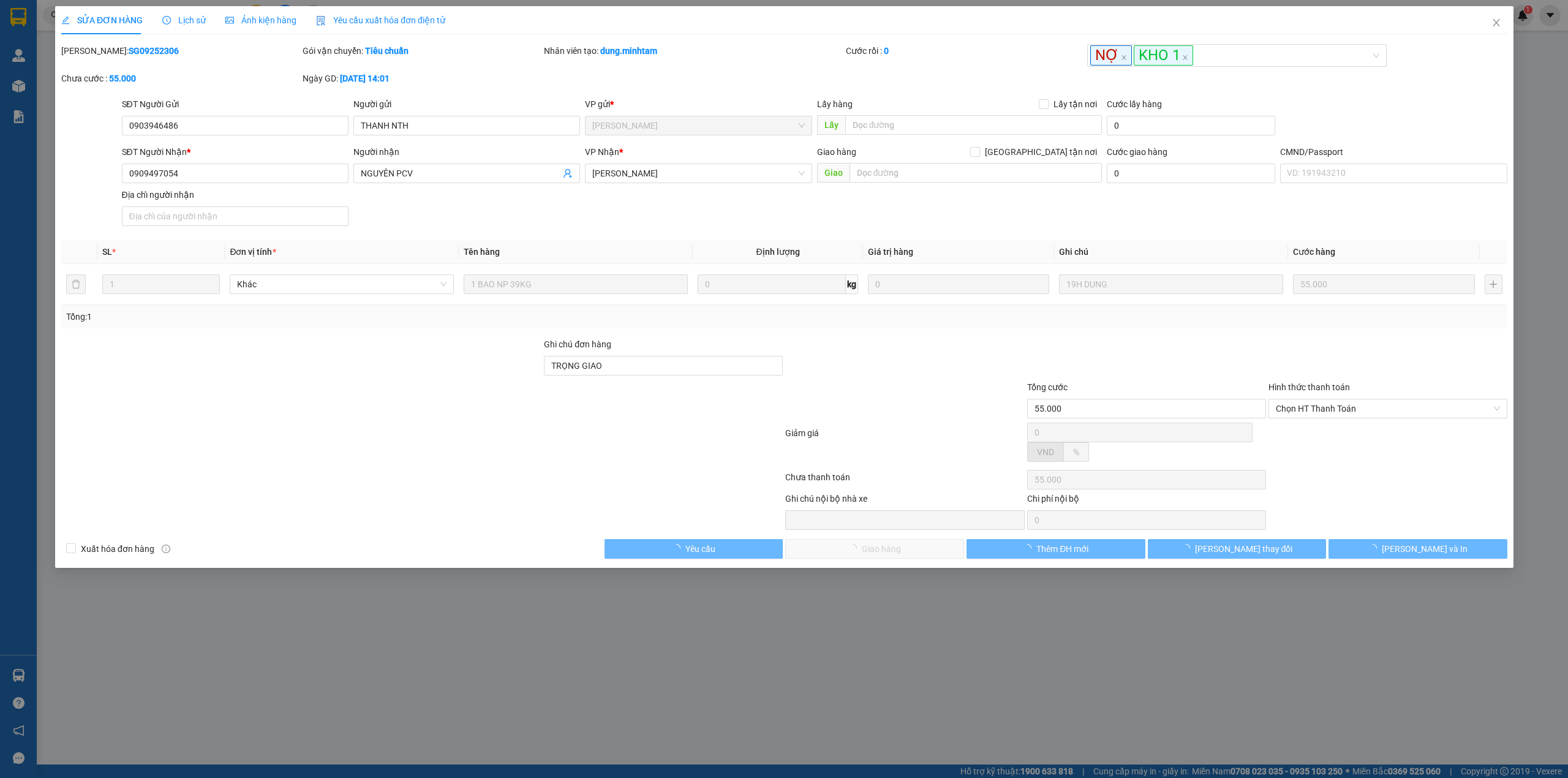
type input "55.000"
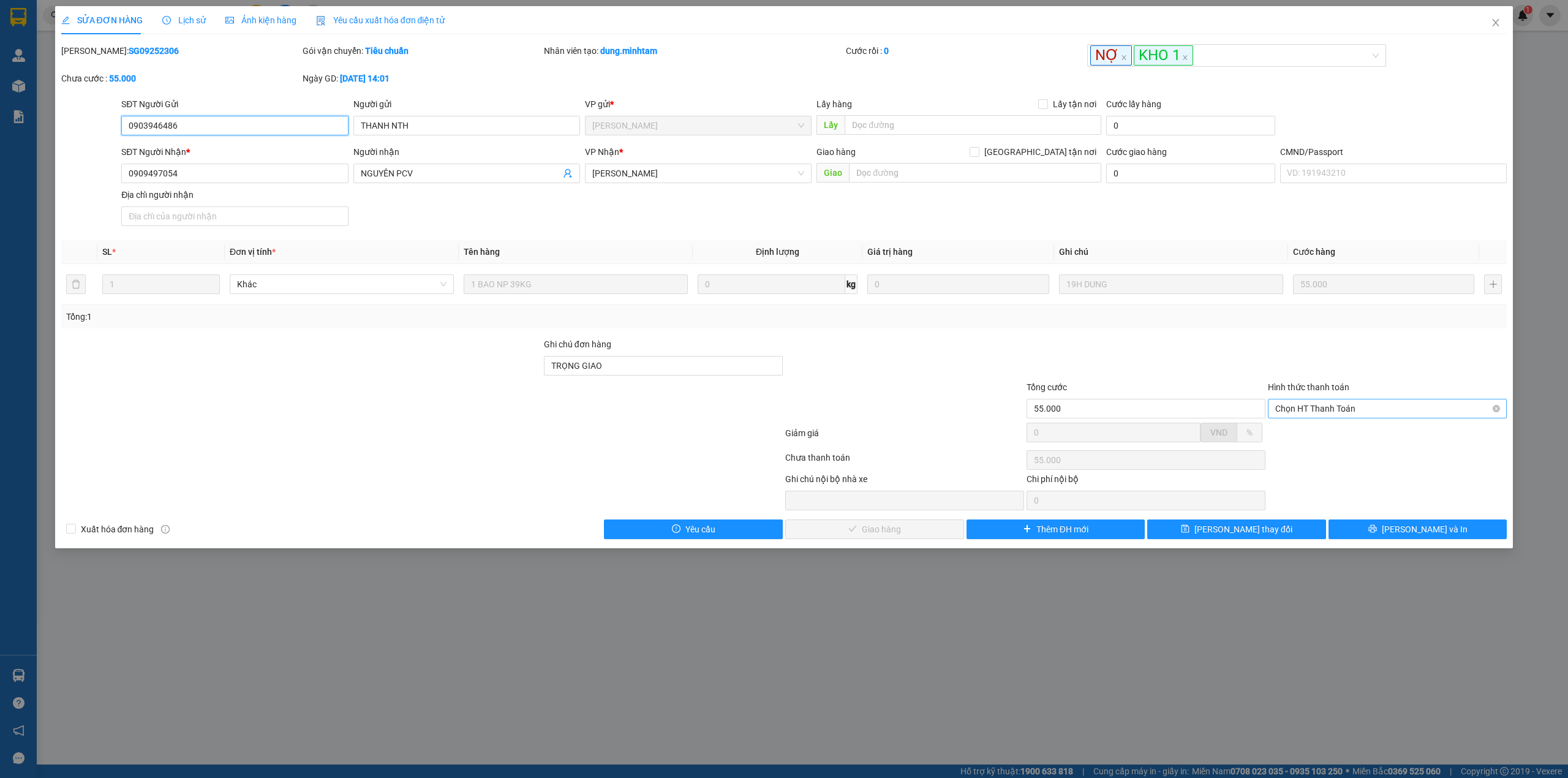
click at [1377, 414] on span "Chọn HT Thanh Toán" at bounding box center [1387, 409] width 224 height 18
click at [1364, 440] on div "Tại văn phòng" at bounding box center [1387, 435] width 224 height 13
type input "0"
click at [946, 539] on button "[PERSON_NAME] và Giao hàng" at bounding box center [874, 529] width 179 height 20
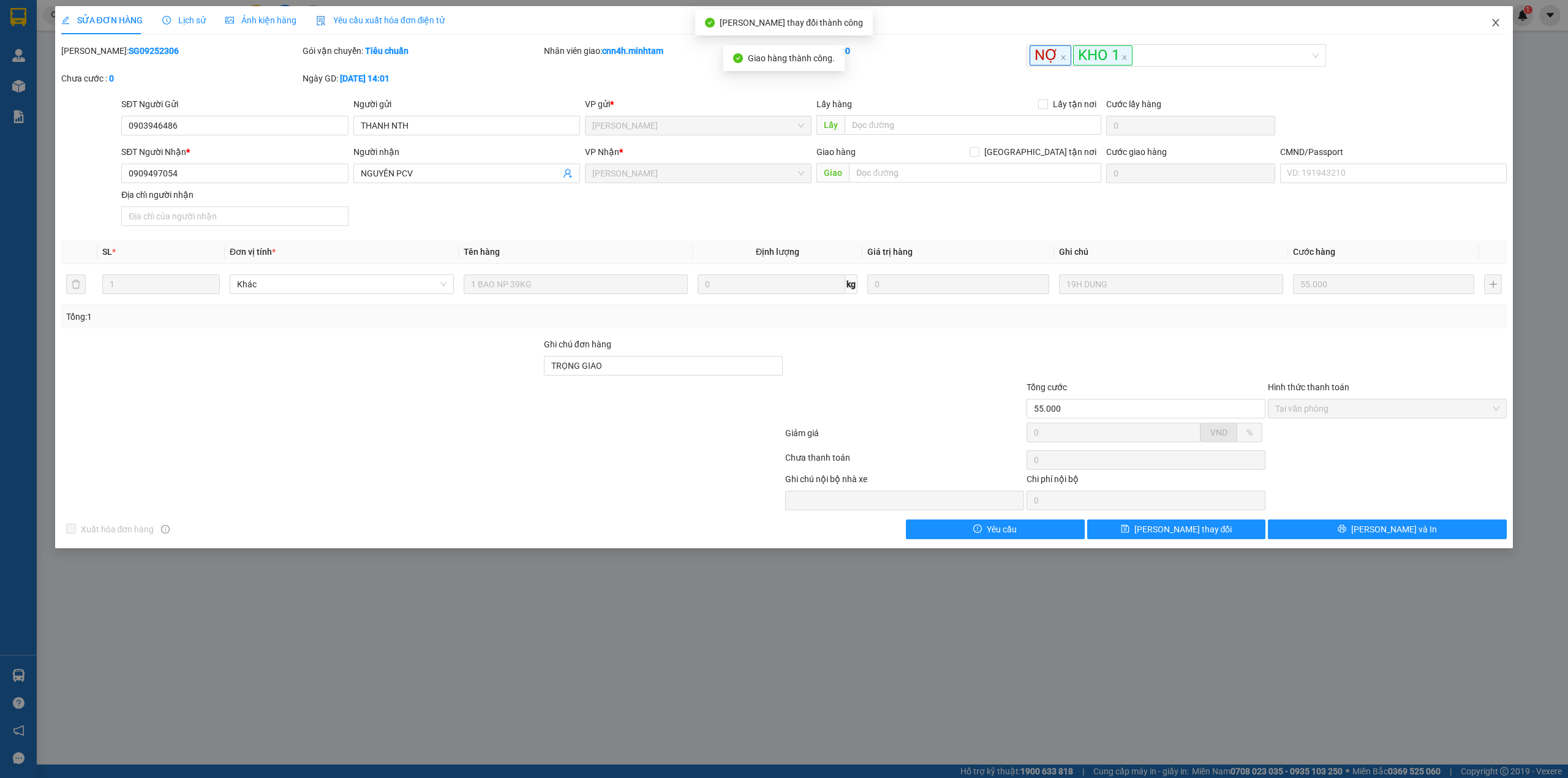
click at [1500, 27] on span "Close" at bounding box center [1495, 23] width 34 height 34
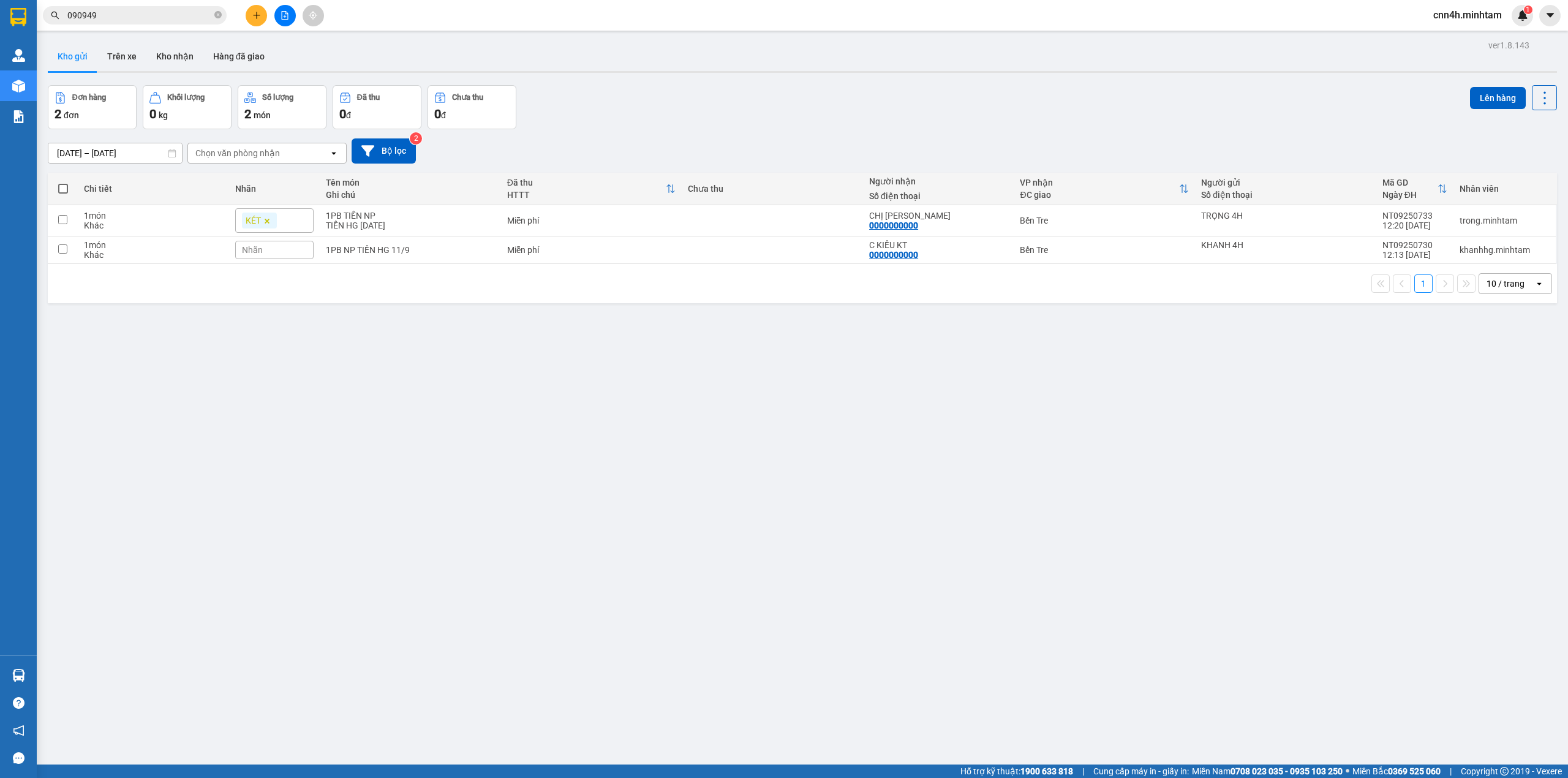
click at [140, 10] on input "090949" at bounding box center [139, 15] width 144 height 13
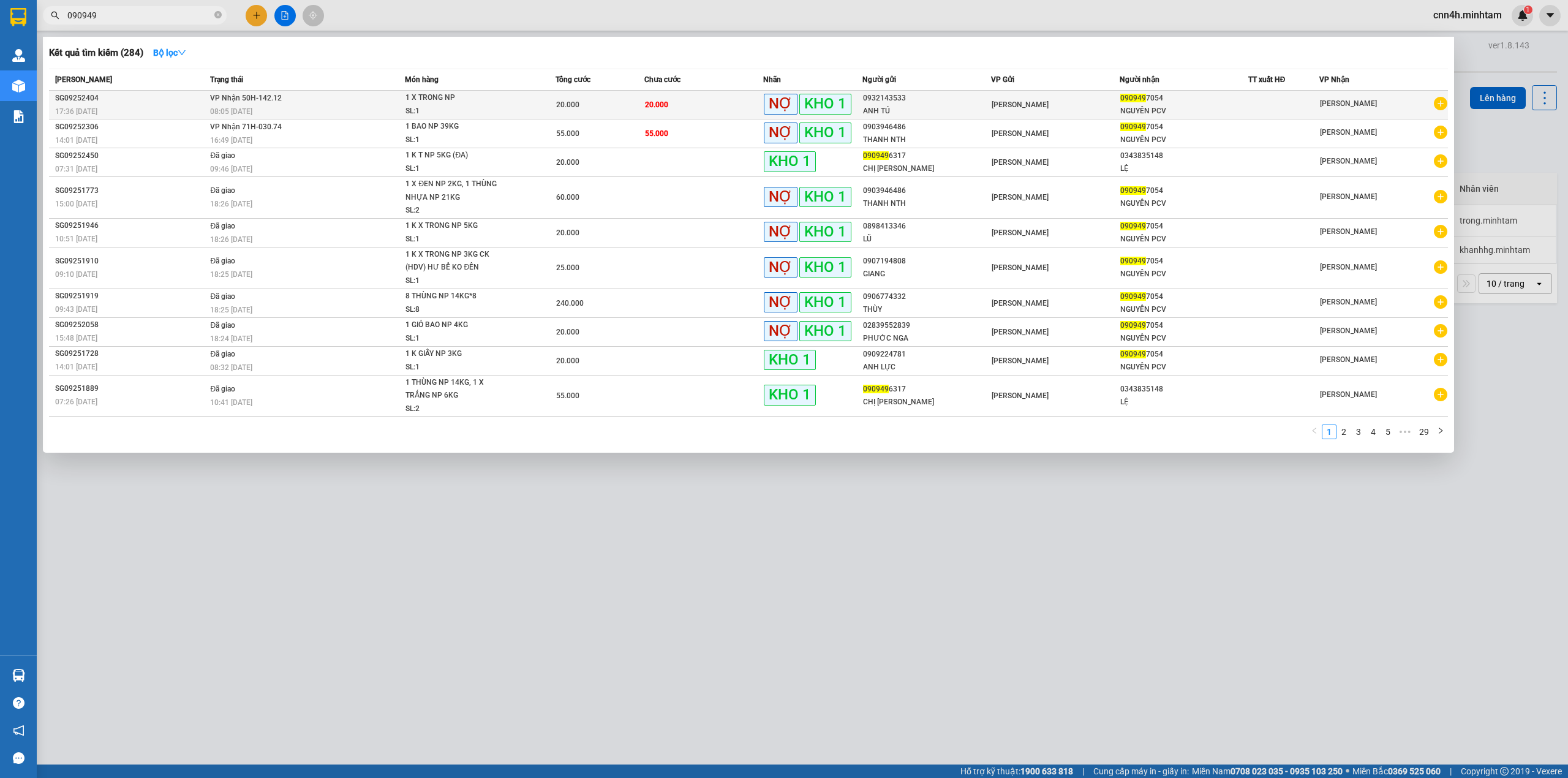
click at [615, 94] on td "20.000" at bounding box center [600, 104] width 89 height 29
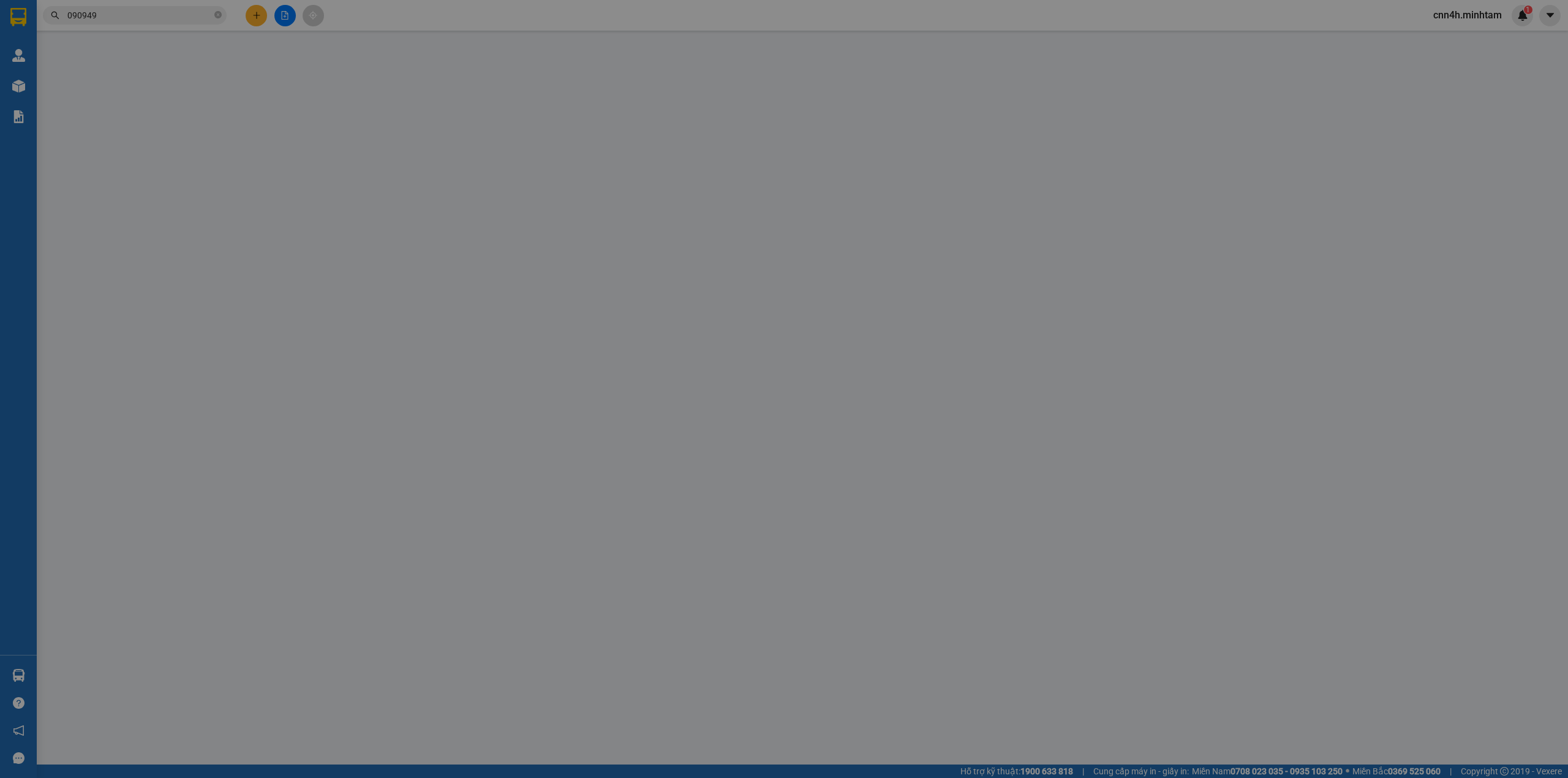
type input "0932143533"
type input "ANH TÚ"
type input "0909497054"
type input "NGUYÊN PCV"
type input "KHÔNG GỌI/ TRỌNG GIAO"
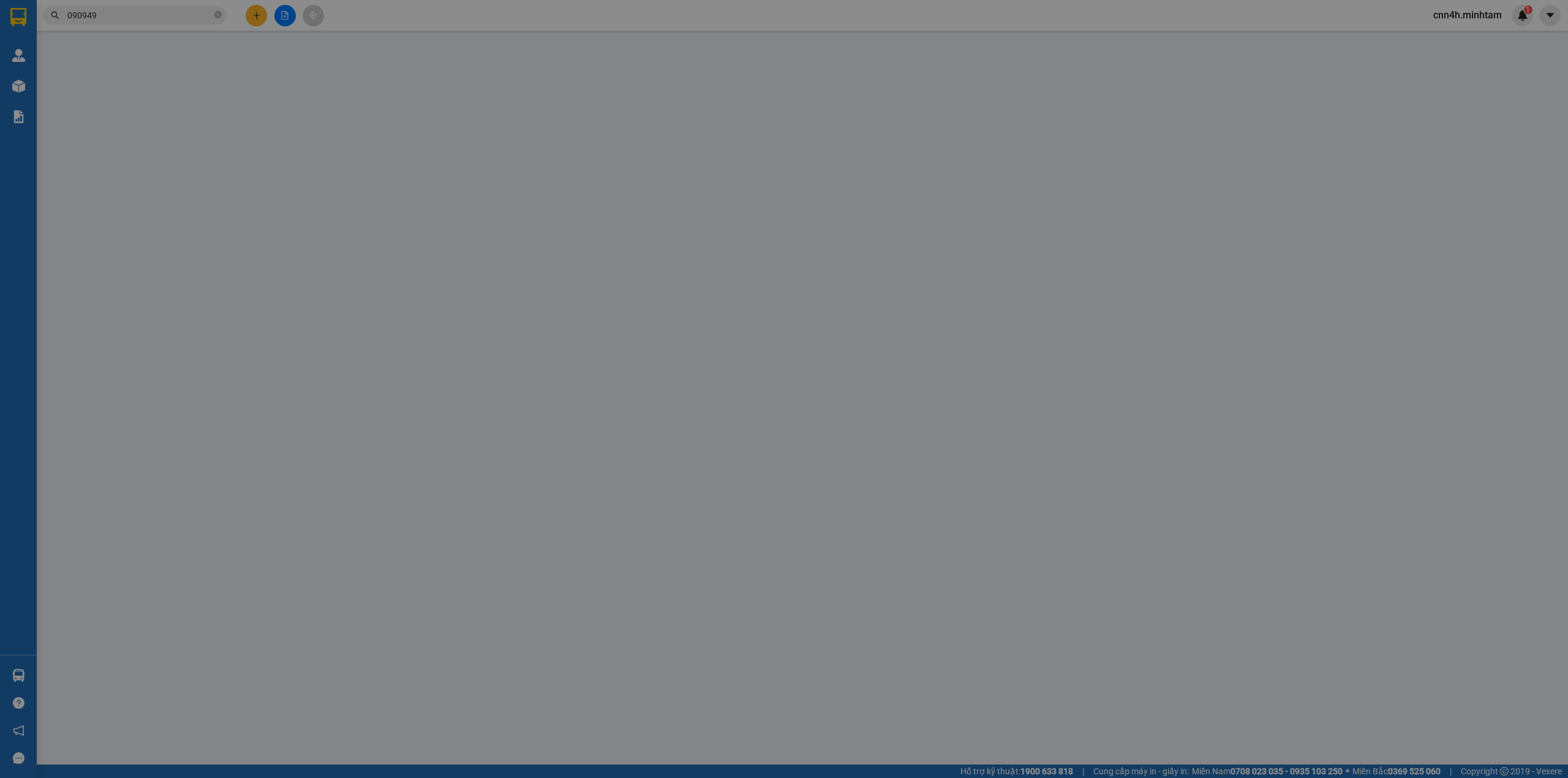
type input "20.000"
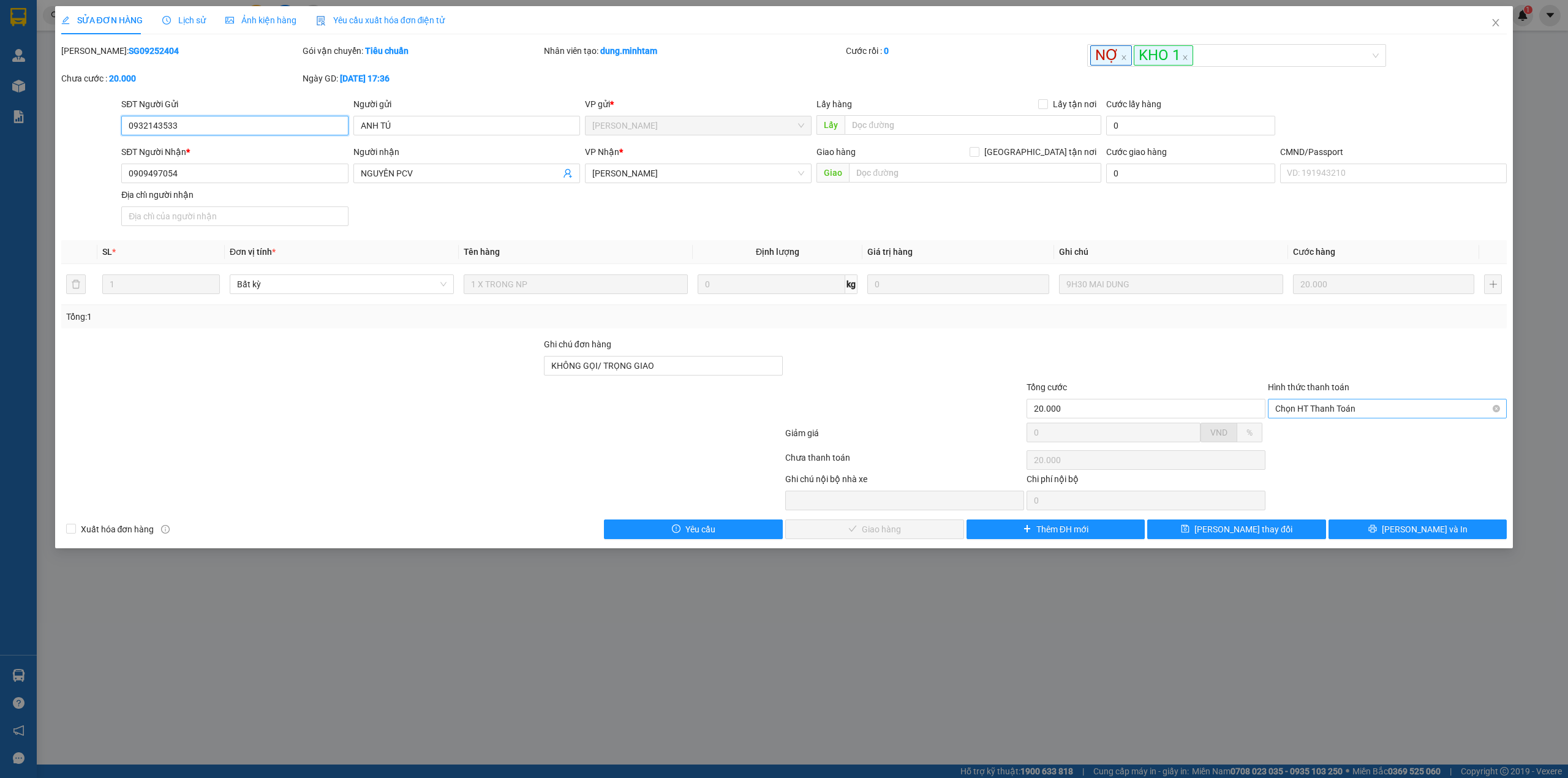
click at [1297, 407] on span "Chọn HT Thanh Toán" at bounding box center [1387, 409] width 224 height 18
click at [1318, 428] on div "Tại văn phòng" at bounding box center [1387, 435] width 239 height 20
type input "0"
click at [942, 529] on button "[PERSON_NAME] và Giao hàng" at bounding box center [874, 529] width 179 height 20
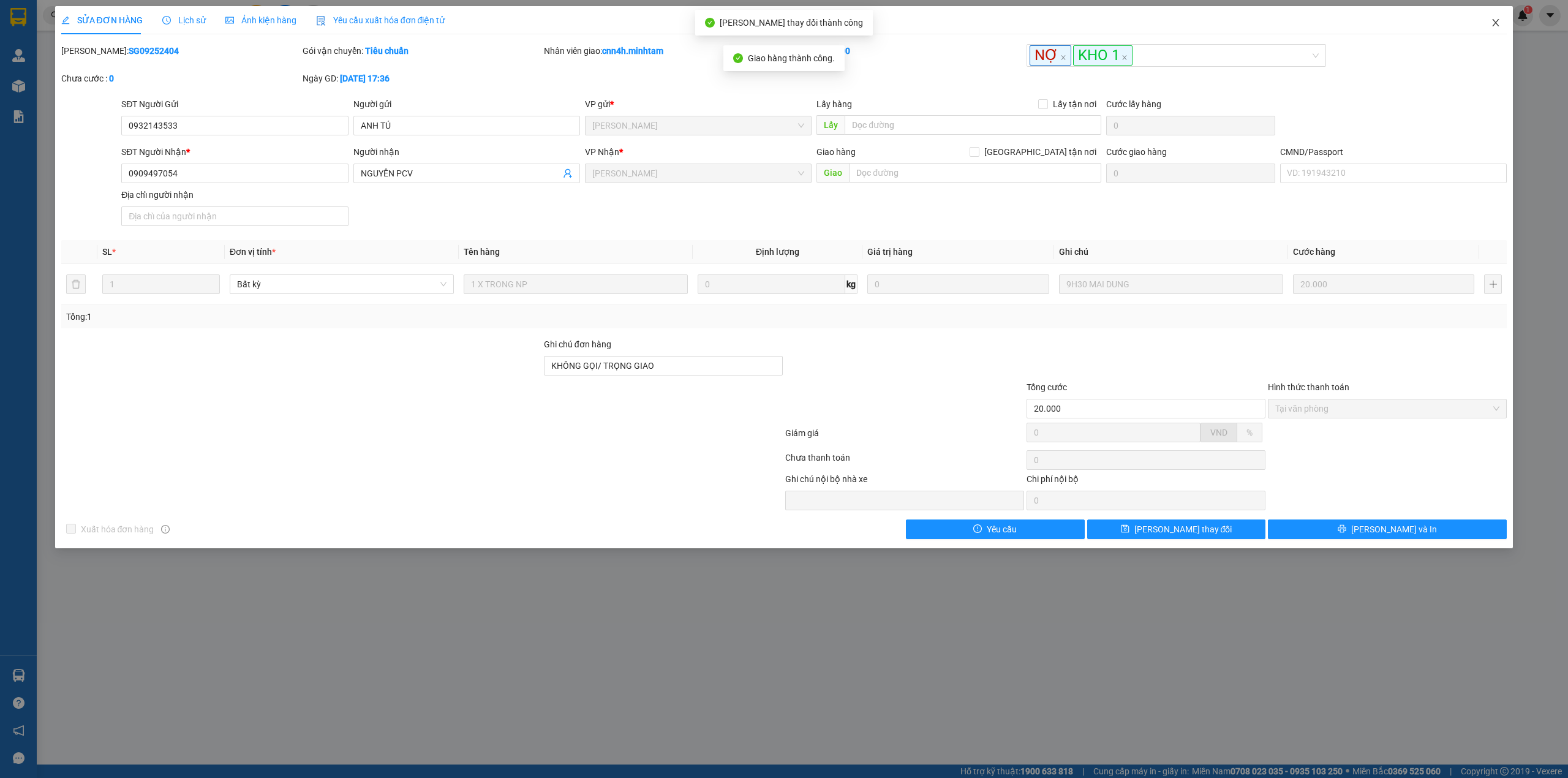
click at [1501, 22] on span "Close" at bounding box center [1495, 23] width 34 height 34
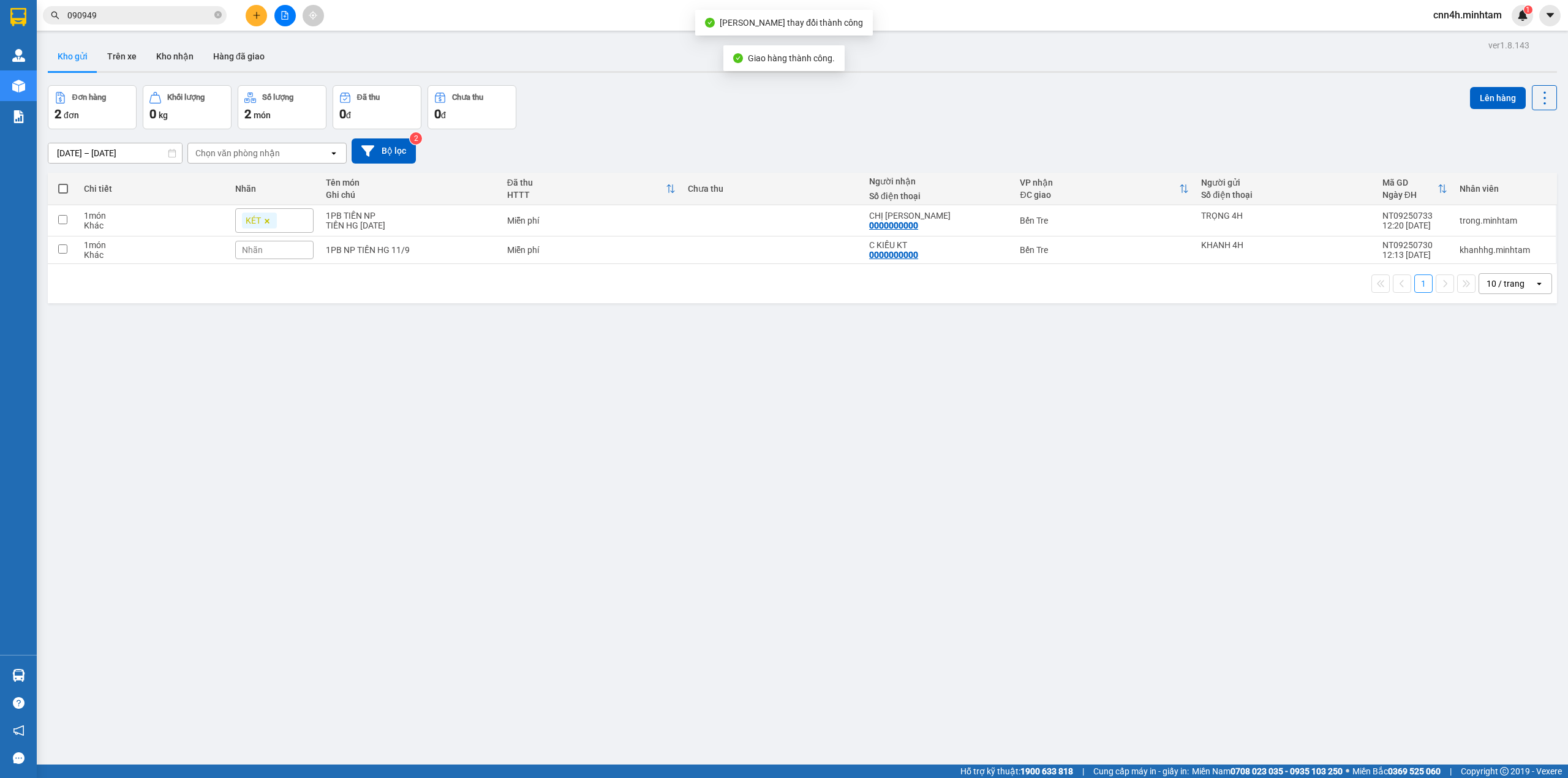
click at [1469, 21] on span "cnn4h.minhtam" at bounding box center [1467, 15] width 88 height 15
click at [1466, 41] on span "Đăng xuất" at bounding box center [1472, 38] width 62 height 13
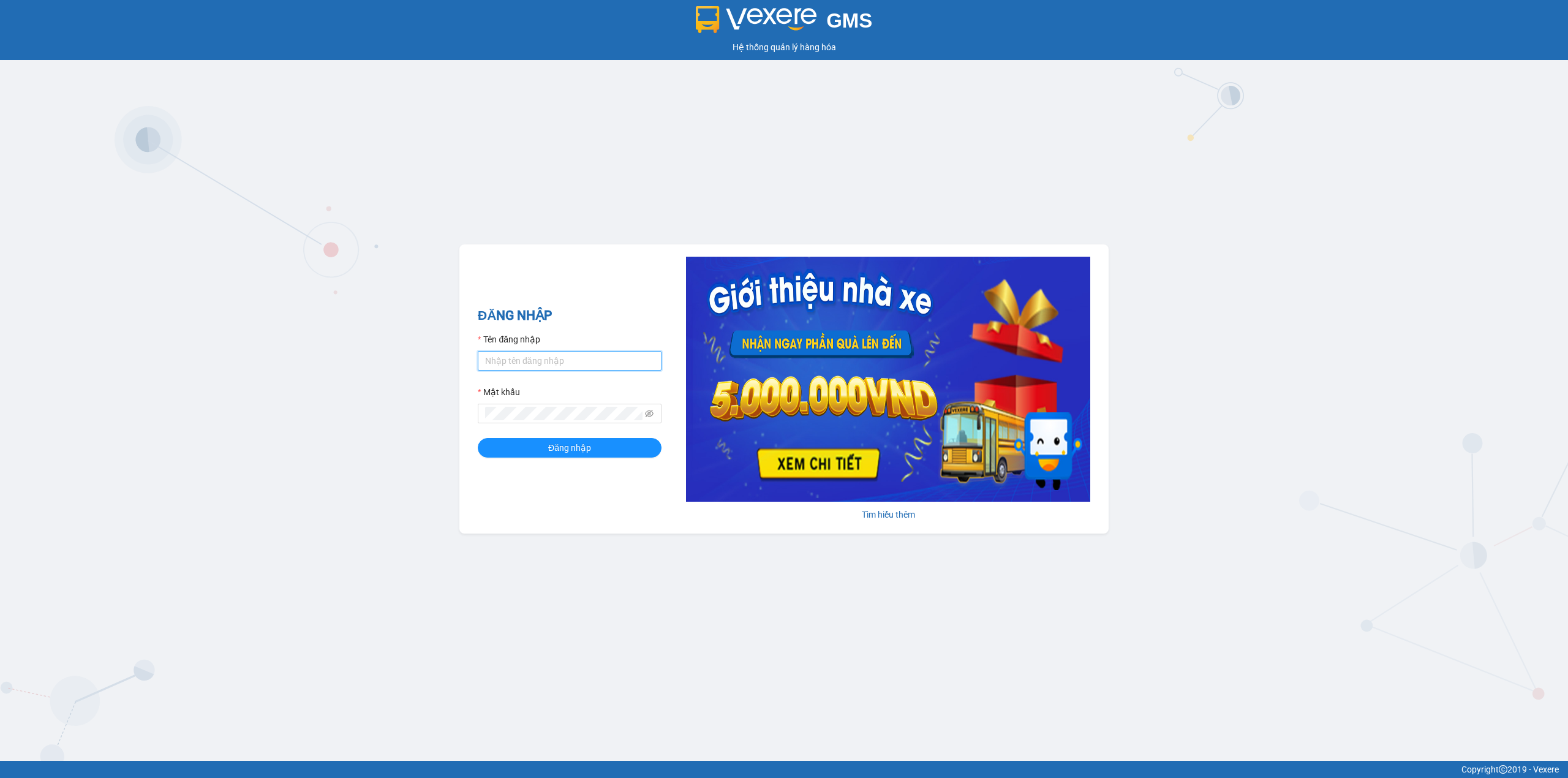
click at [546, 362] on input "Tên đăng nhập" at bounding box center [570, 361] width 184 height 20
type input "trong.minhtam"
click at [575, 404] on span at bounding box center [570, 414] width 184 height 20
click at [478, 438] on button "Đăng nhập" at bounding box center [570, 448] width 184 height 20
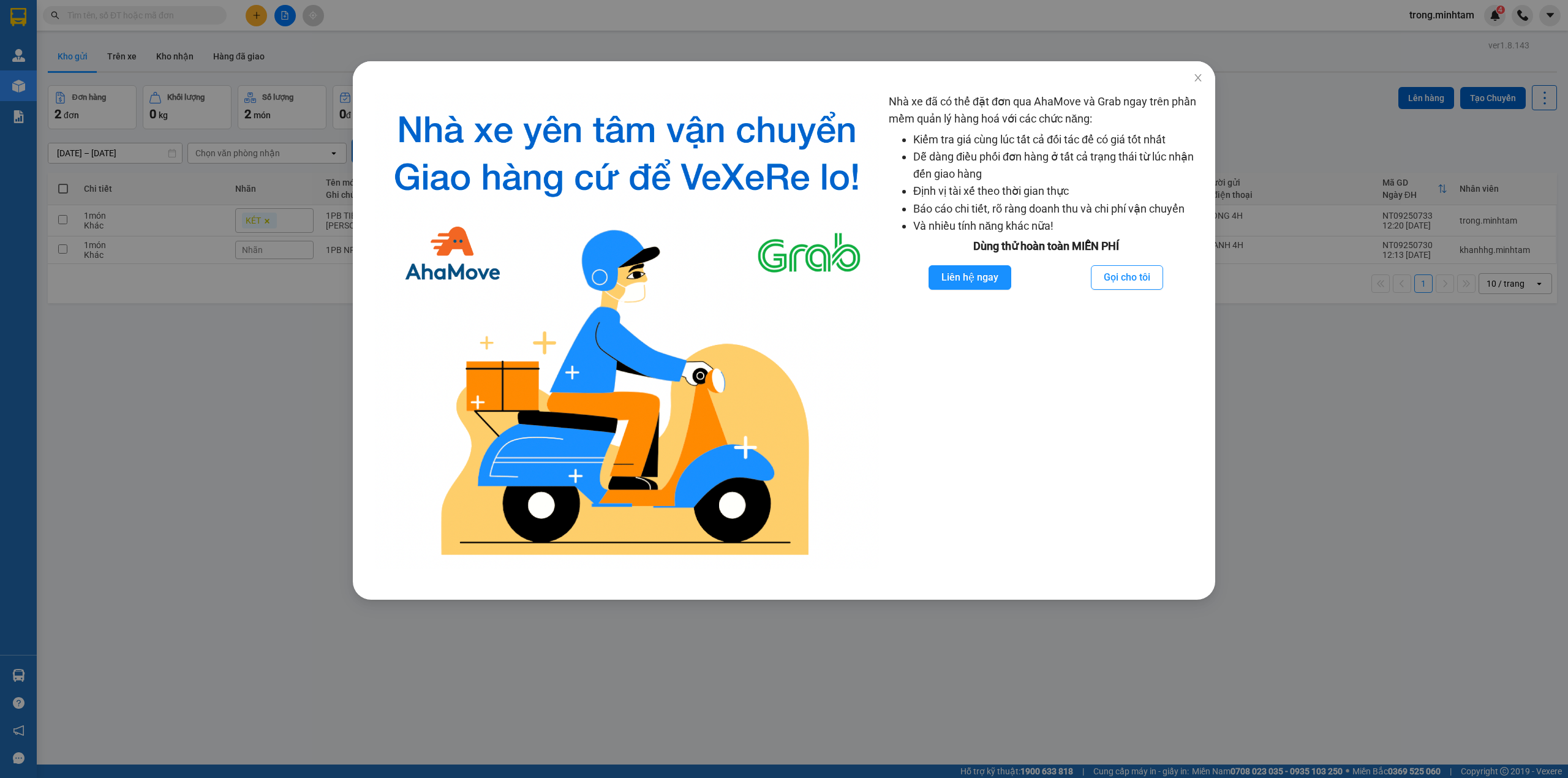
drag, startPoint x: 71, startPoint y: 219, endPoint x: 104, endPoint y: 212, distance: 33.7
click at [72, 219] on div "Nhà xe đã có thể đặt đơn qua AhaMove và Grab ngay trên phần mềm quản lý hàng ho…" at bounding box center [784, 389] width 1568 height 778
